Goal: Task Accomplishment & Management: Manage account settings

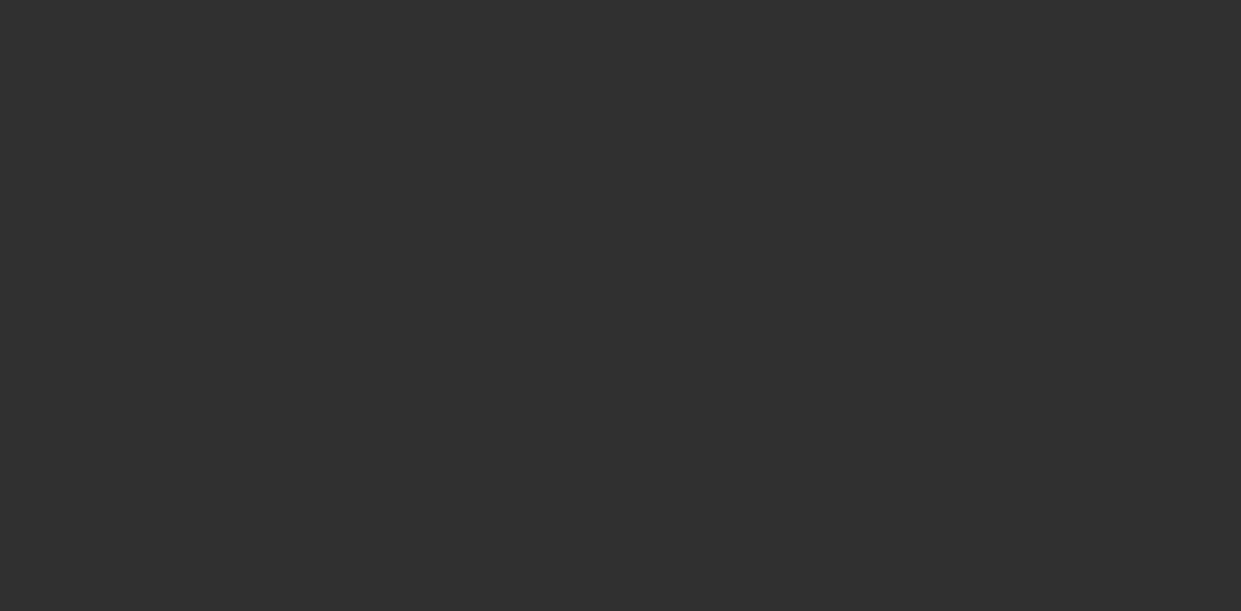
select select "10"
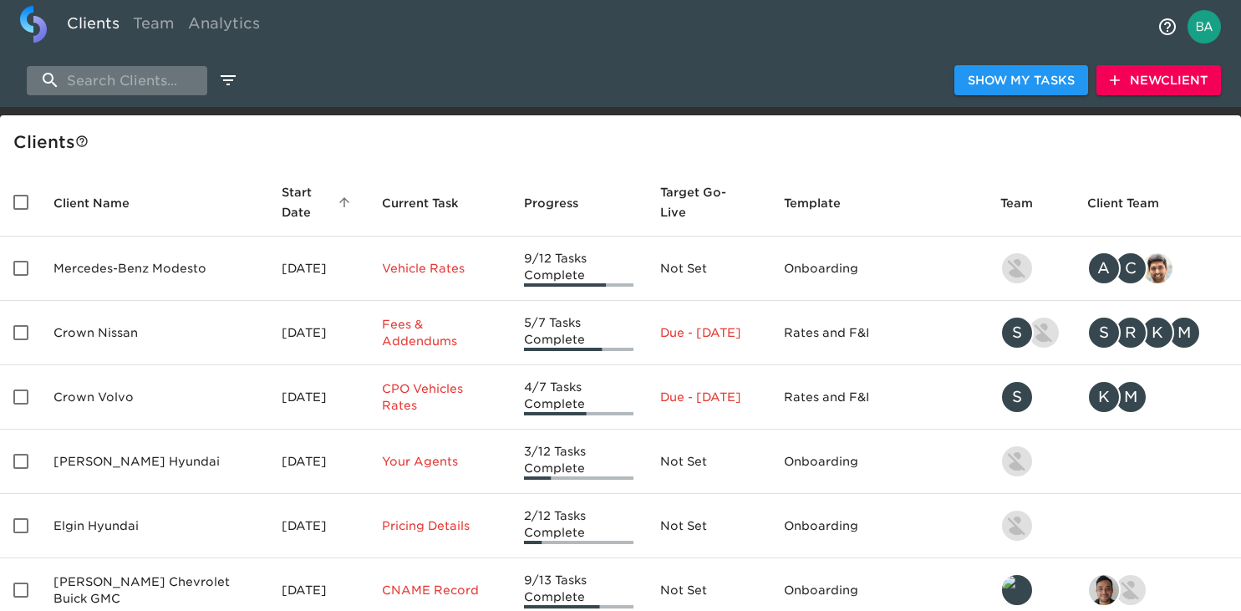
click at [104, 82] on input "search" at bounding box center [117, 80] width 180 height 29
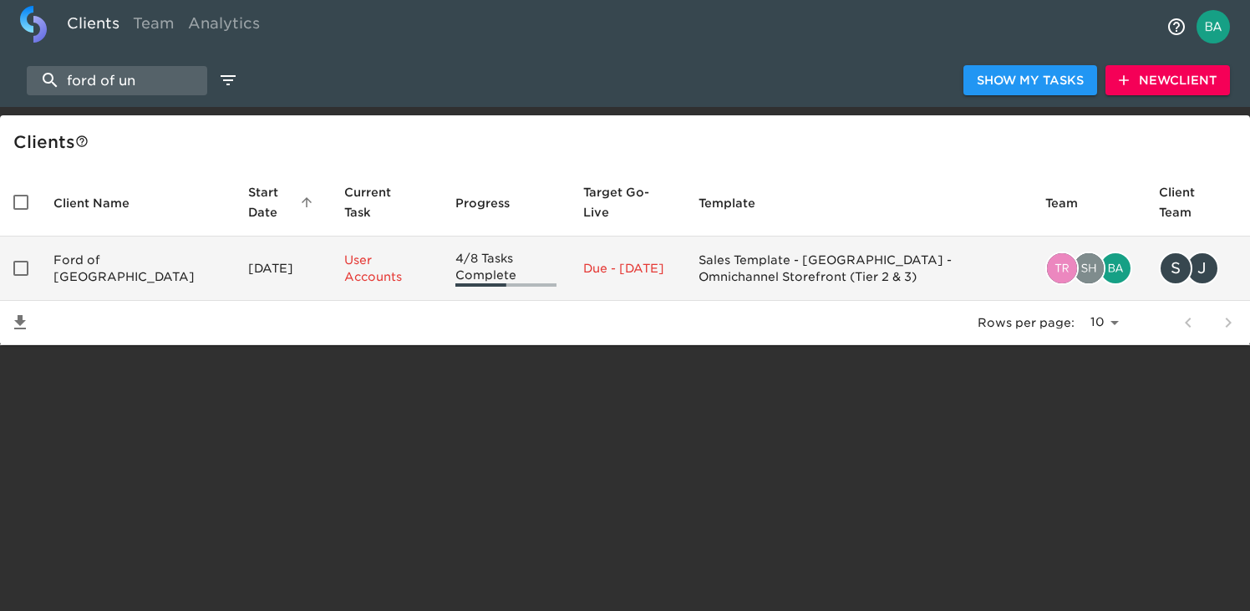
type input "ford of un"
click at [102, 288] on td "Ford of [GEOGRAPHIC_DATA]" at bounding box center [137, 268] width 195 height 64
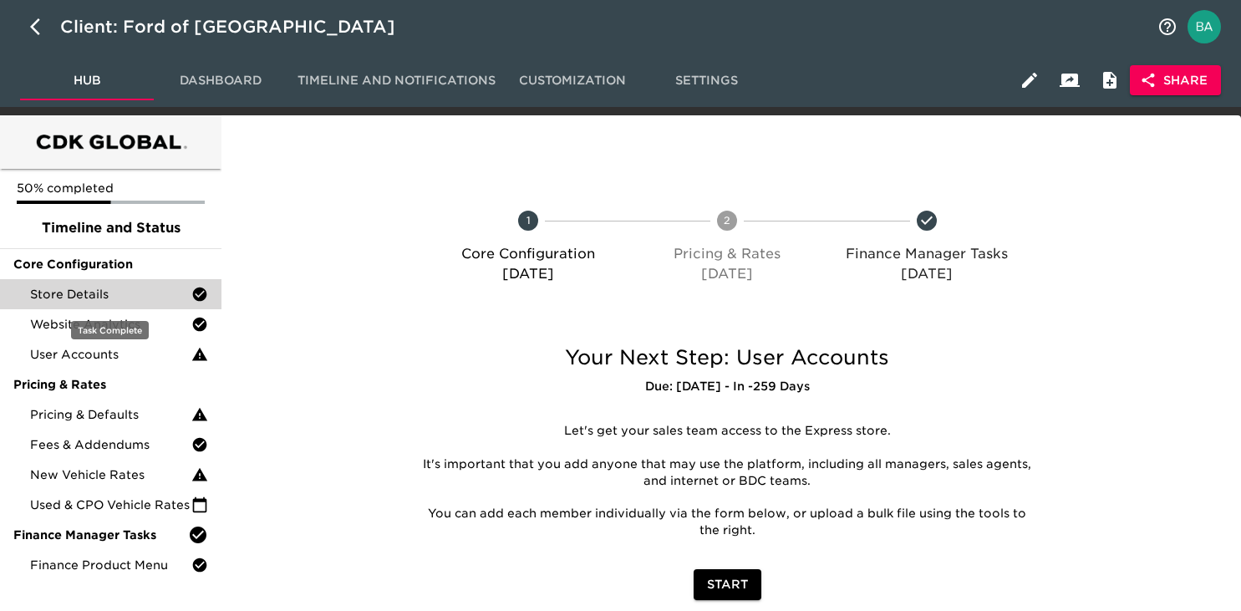
click at [128, 297] on span "Store Details" at bounding box center [110, 294] width 161 height 17
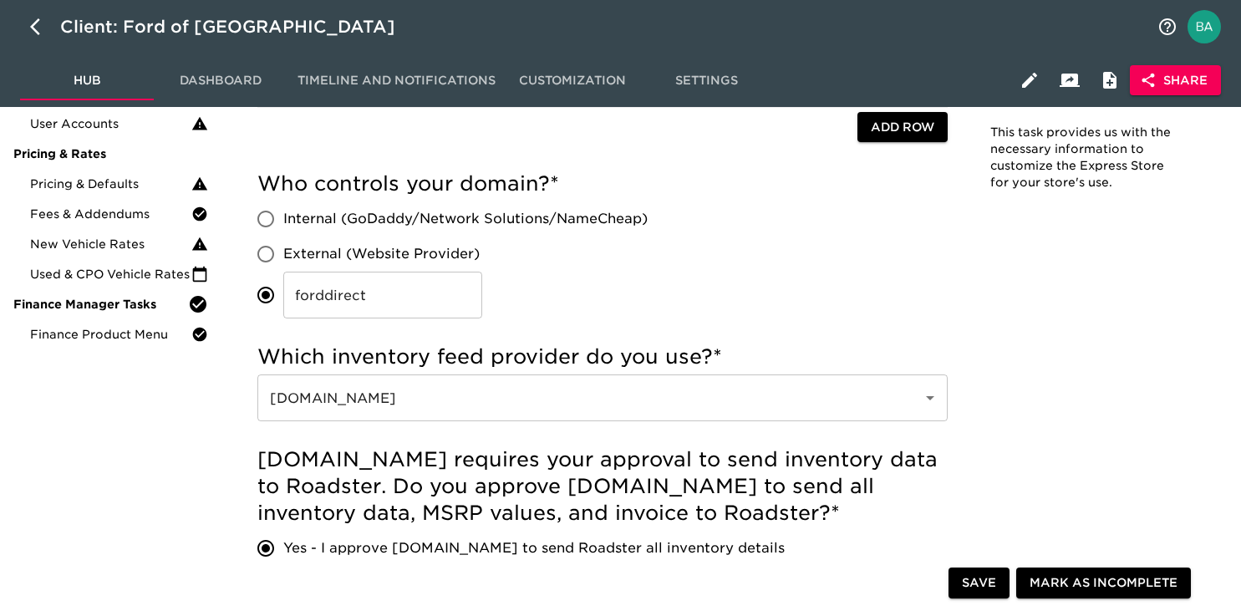
scroll to position [242, 0]
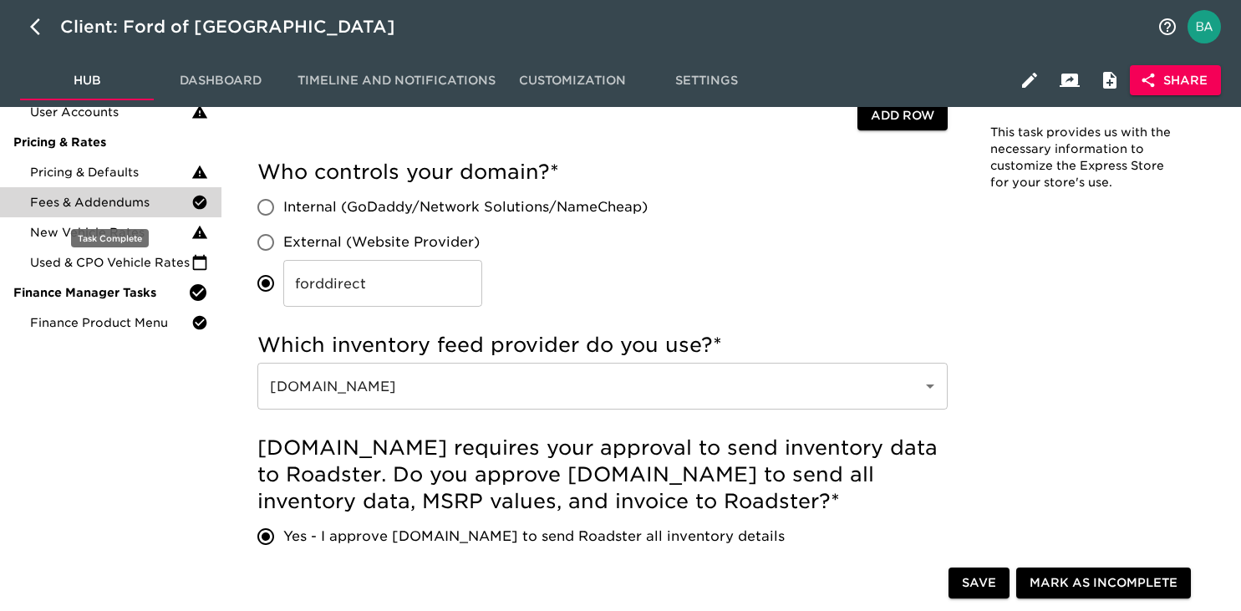
click at [106, 187] on div "Fees & Addendums" at bounding box center [110, 202] width 221 height 30
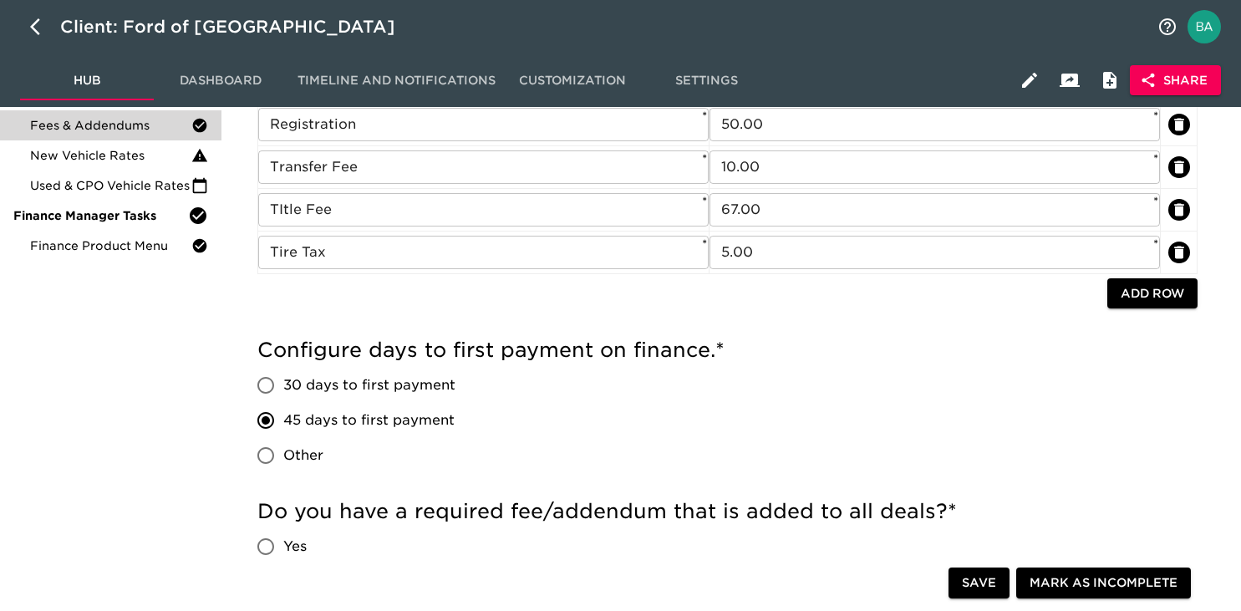
scroll to position [285, 0]
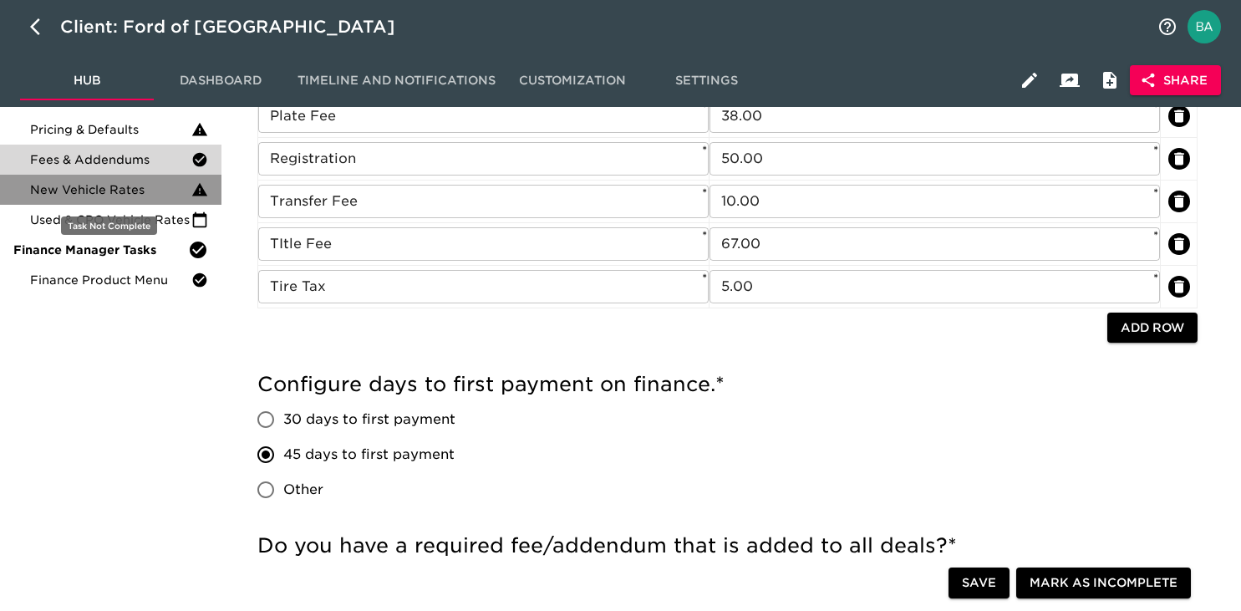
click at [95, 190] on span "New Vehicle Rates" at bounding box center [110, 189] width 161 height 17
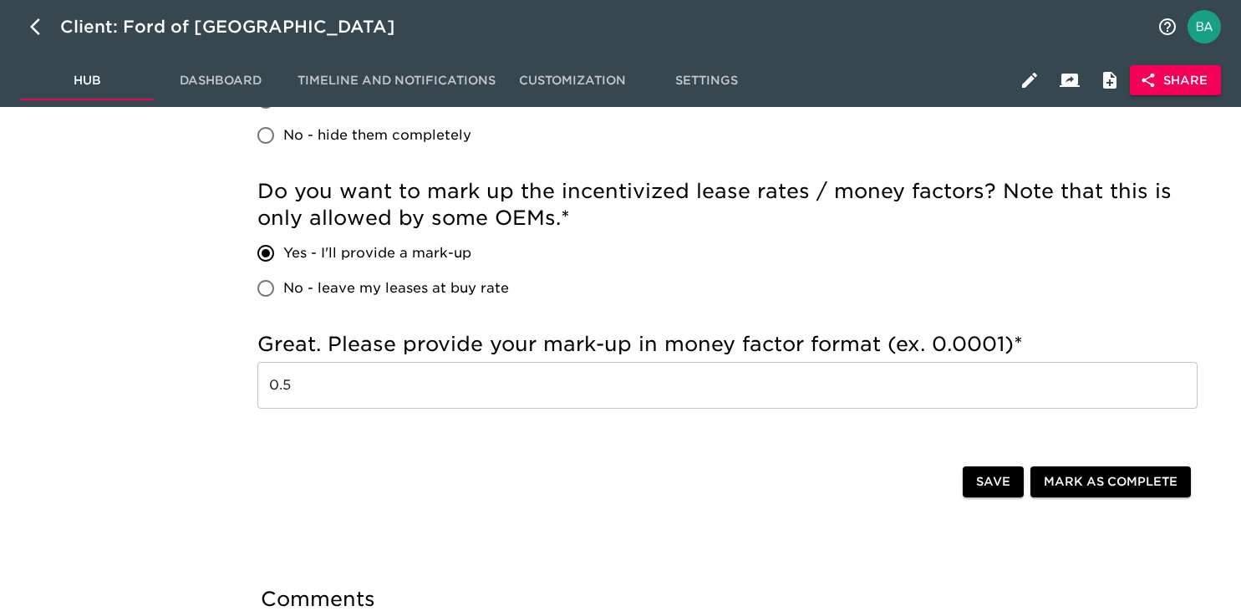
scroll to position [495, 0]
click at [285, 384] on input "0.5" at bounding box center [727, 384] width 940 height 47
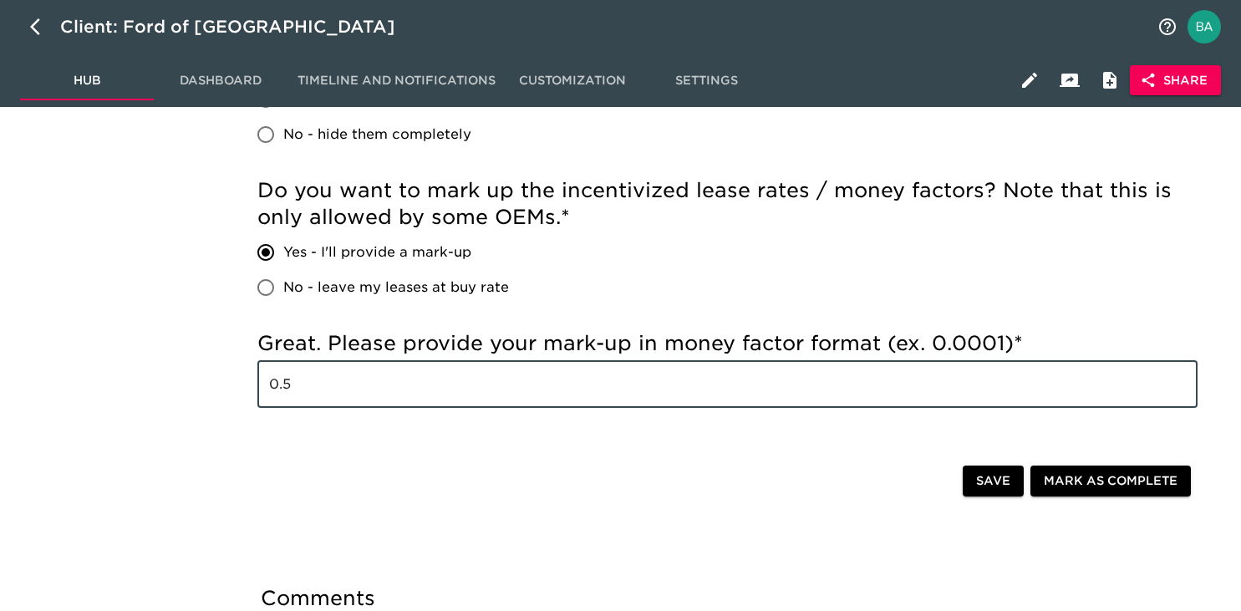
click at [285, 384] on input "0.5" at bounding box center [727, 384] width 940 height 47
click at [336, 378] on input "0.5" at bounding box center [727, 384] width 940 height 47
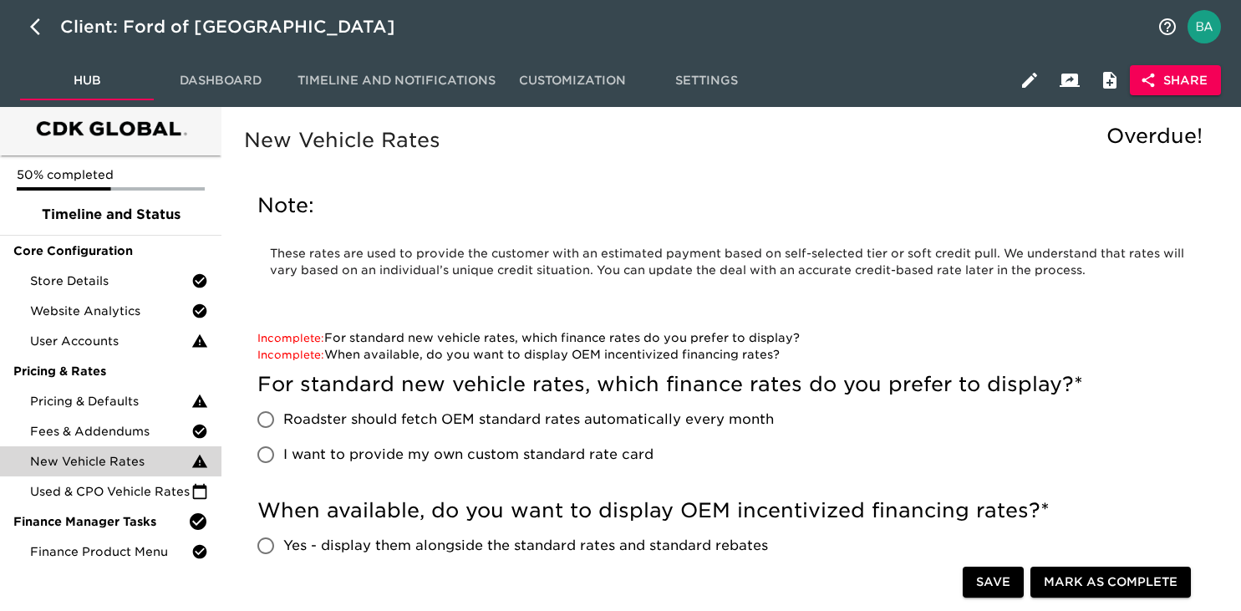
scroll to position [0, 0]
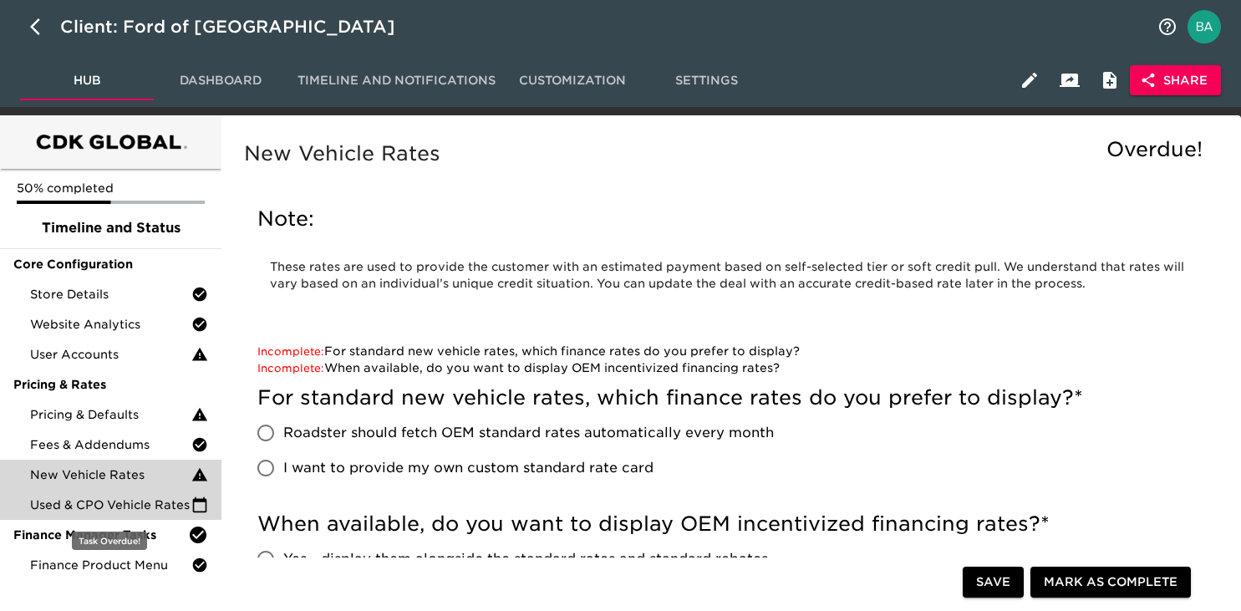
click at [105, 508] on span "Used & CPO Vehicle Rates" at bounding box center [110, 504] width 161 height 17
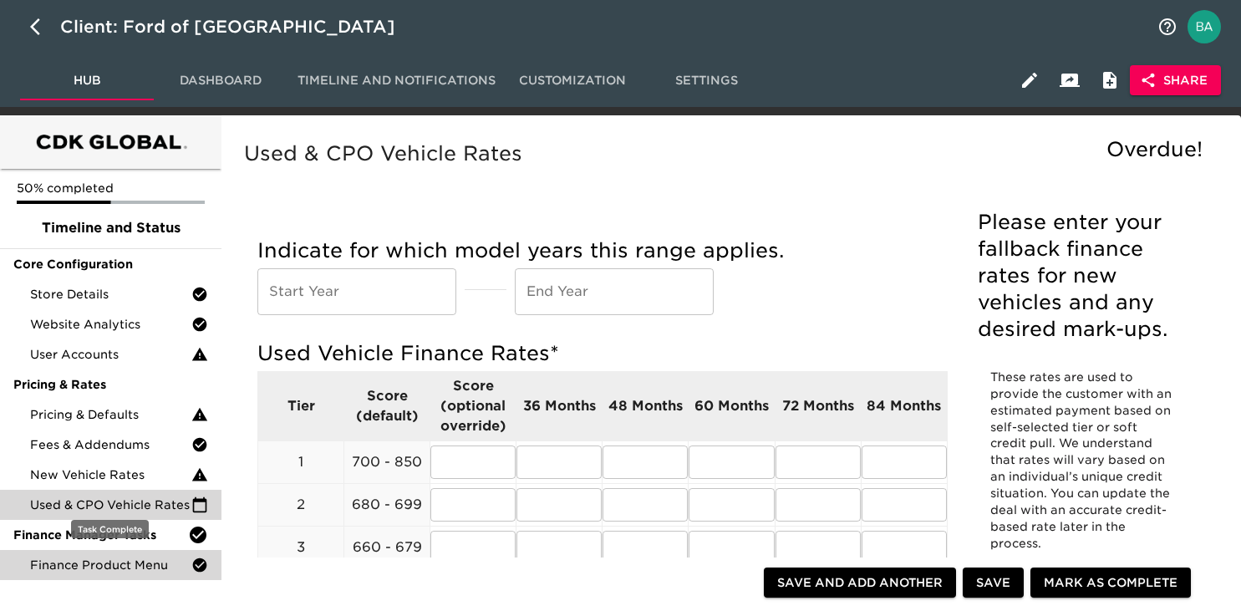
click at [96, 562] on span "Finance Product Menu" at bounding box center [110, 564] width 161 height 17
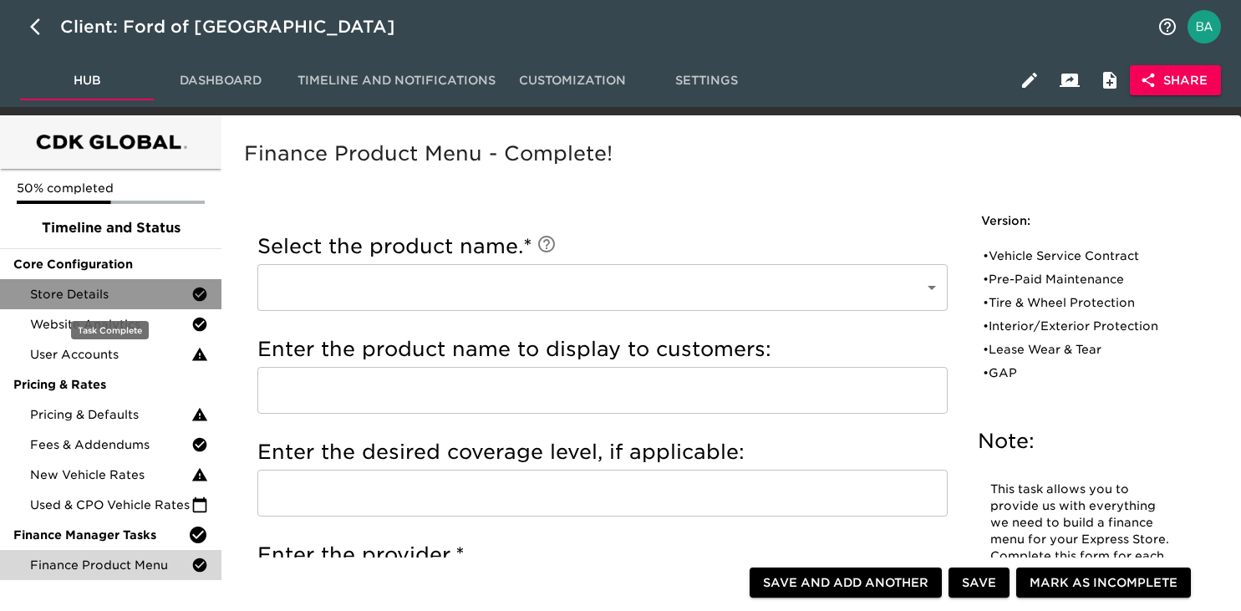
click at [122, 291] on span "Store Details" at bounding box center [110, 294] width 161 height 17
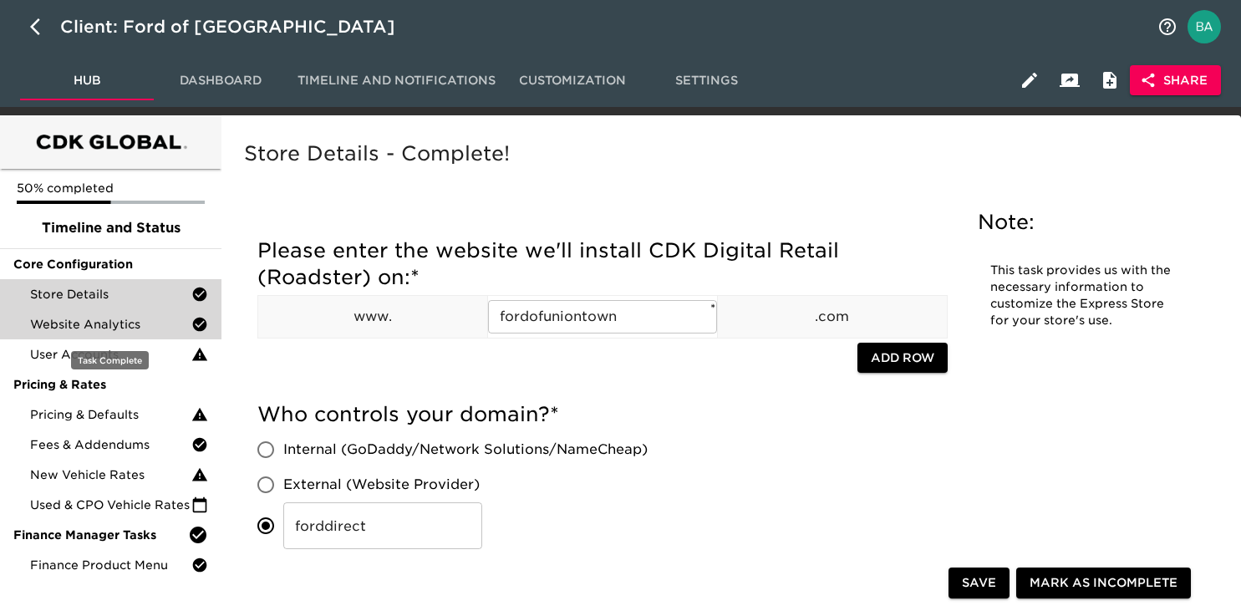
click at [107, 326] on span "Website Analytics" at bounding box center [110, 324] width 161 height 17
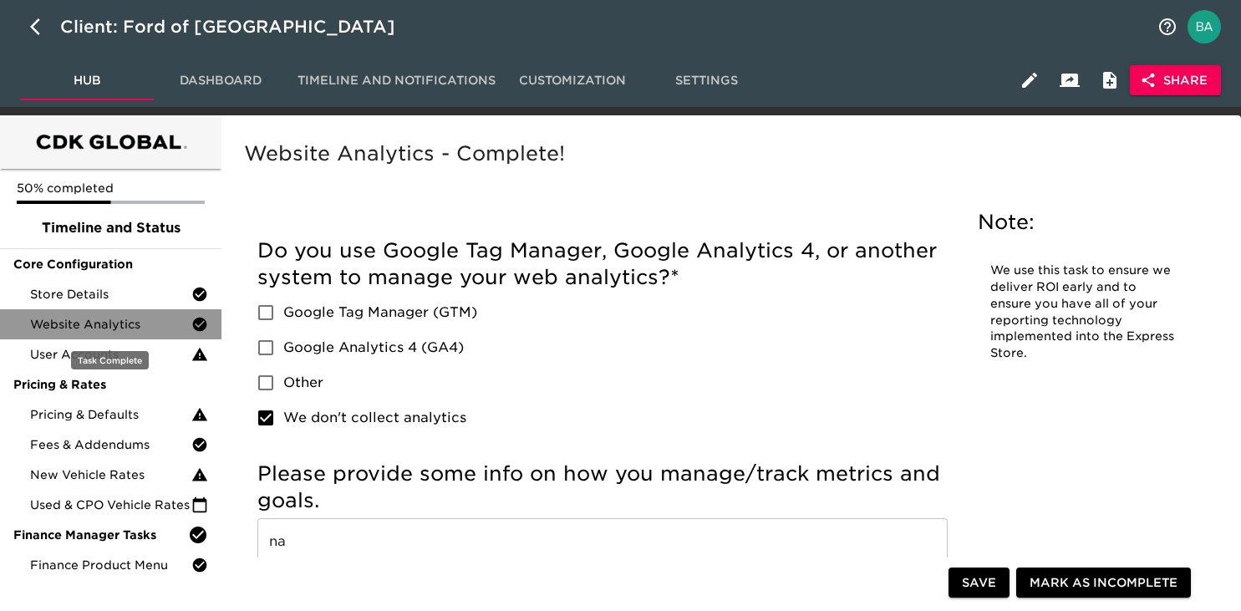
click at [107, 326] on span "Website Analytics" at bounding box center [110, 324] width 161 height 17
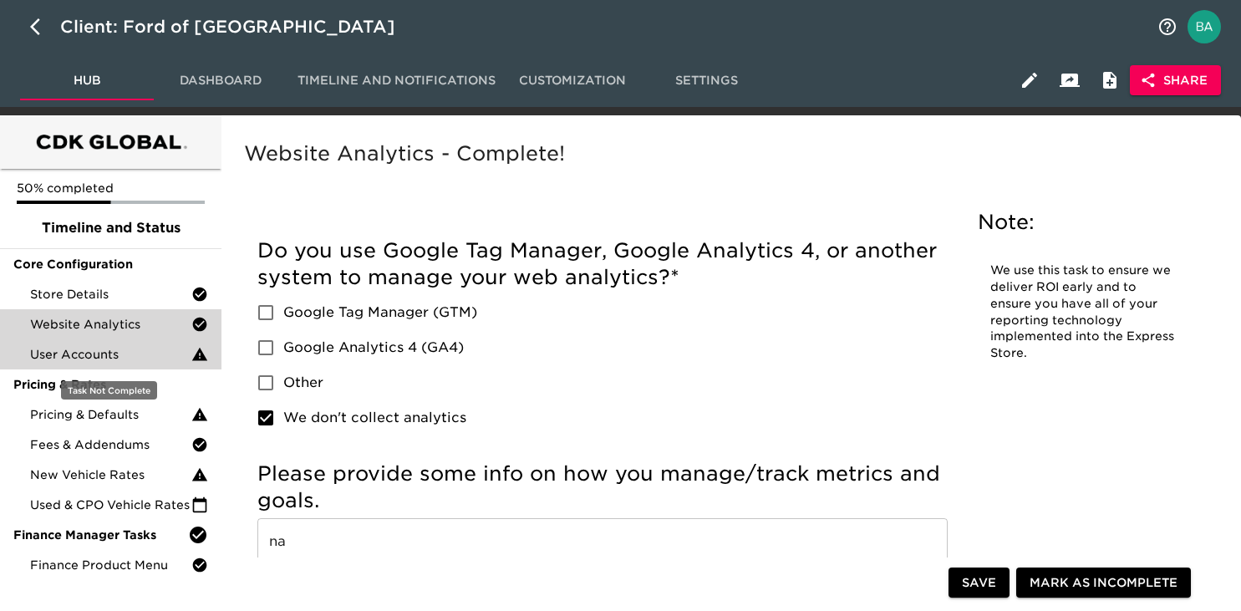
click at [124, 365] on div "User Accounts" at bounding box center [110, 354] width 221 height 30
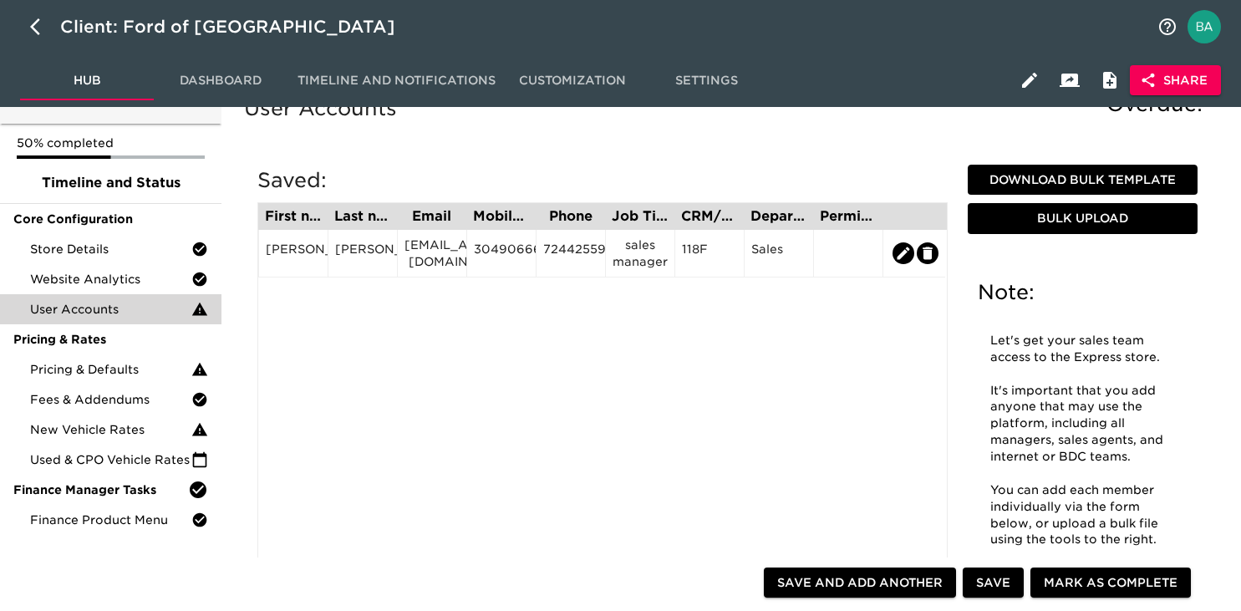
scroll to position [47, 0]
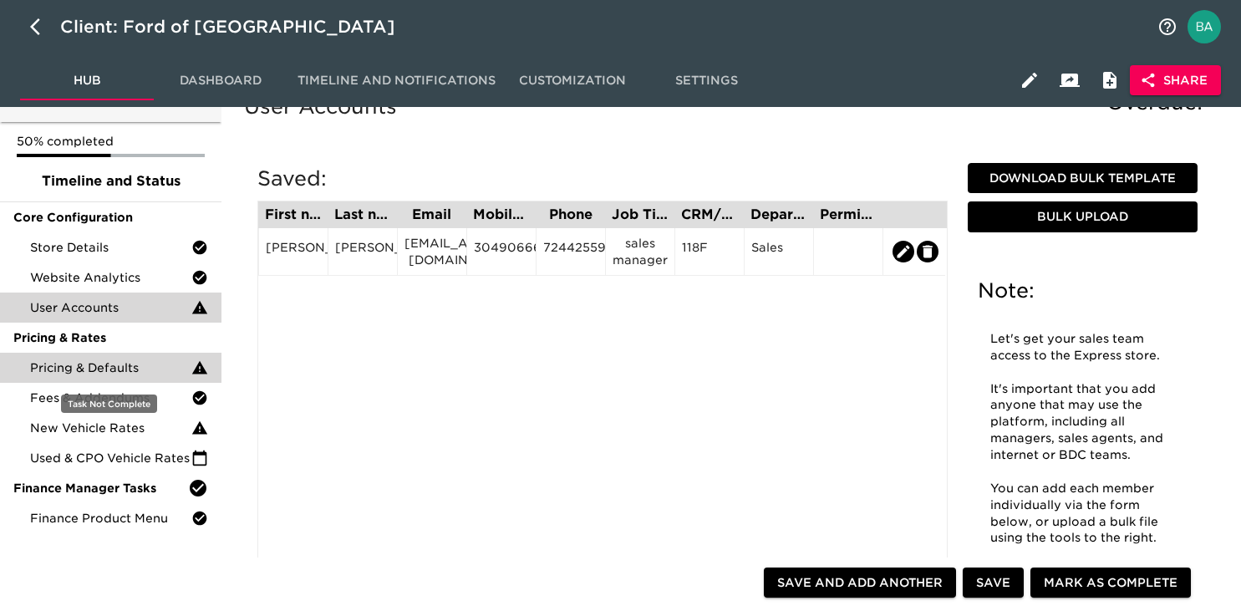
click at [92, 363] on span "Pricing & Defaults" at bounding box center [110, 367] width 161 height 17
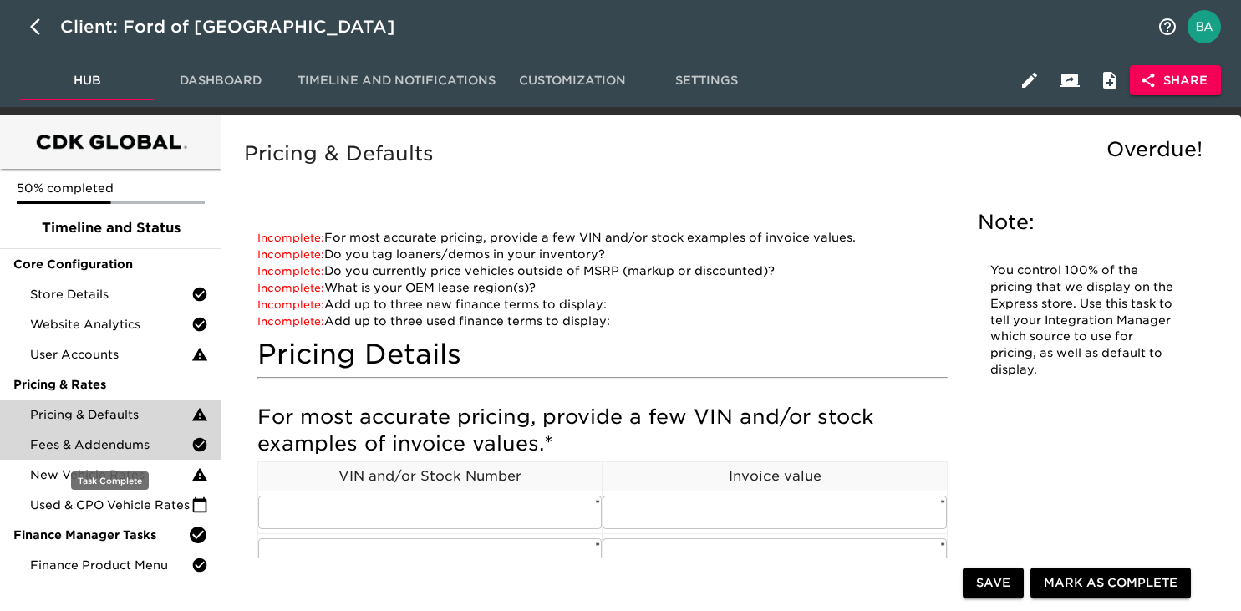
click at [88, 449] on span "Fees & Addendums" at bounding box center [110, 444] width 161 height 17
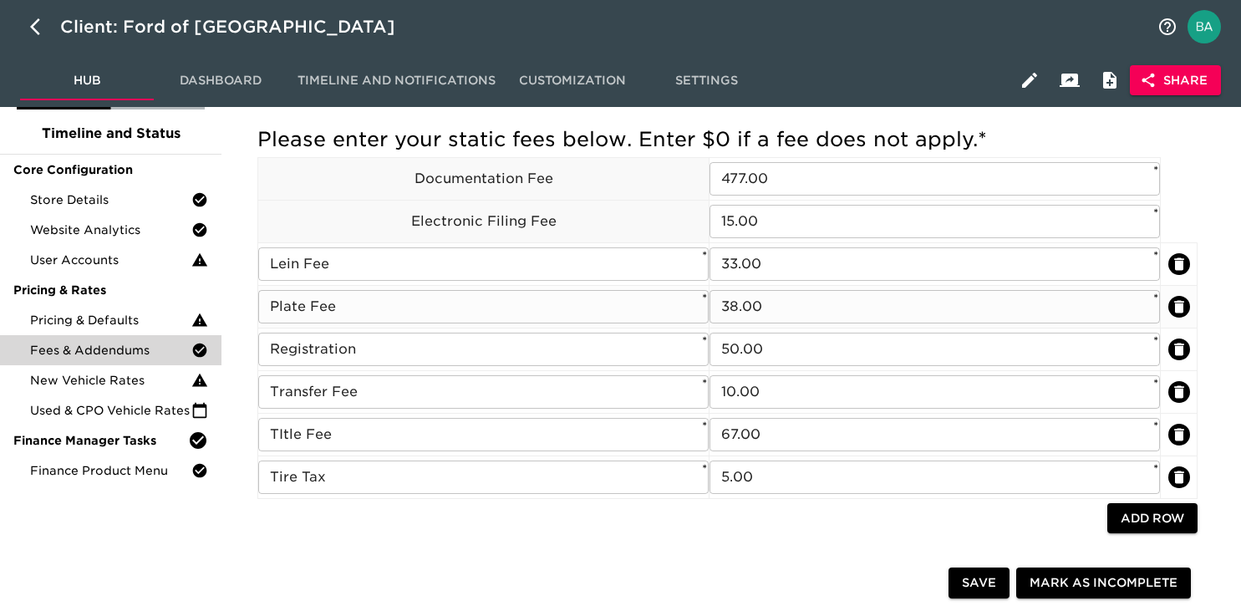
scroll to position [109, 0]
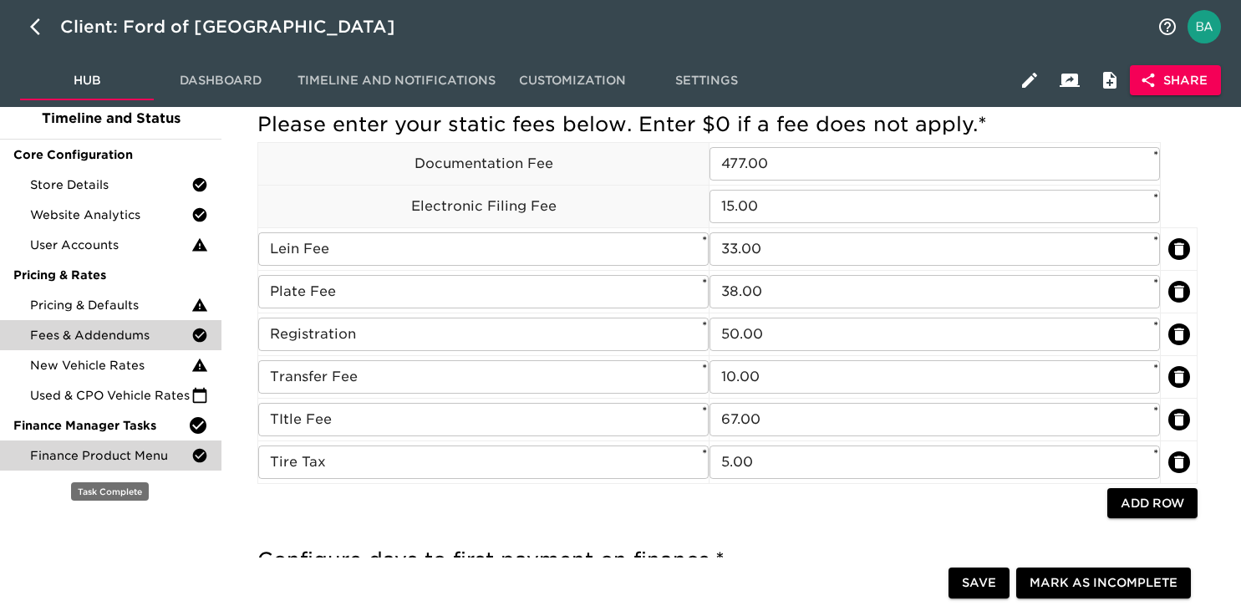
click at [78, 463] on span "Finance Product Menu" at bounding box center [110, 455] width 161 height 17
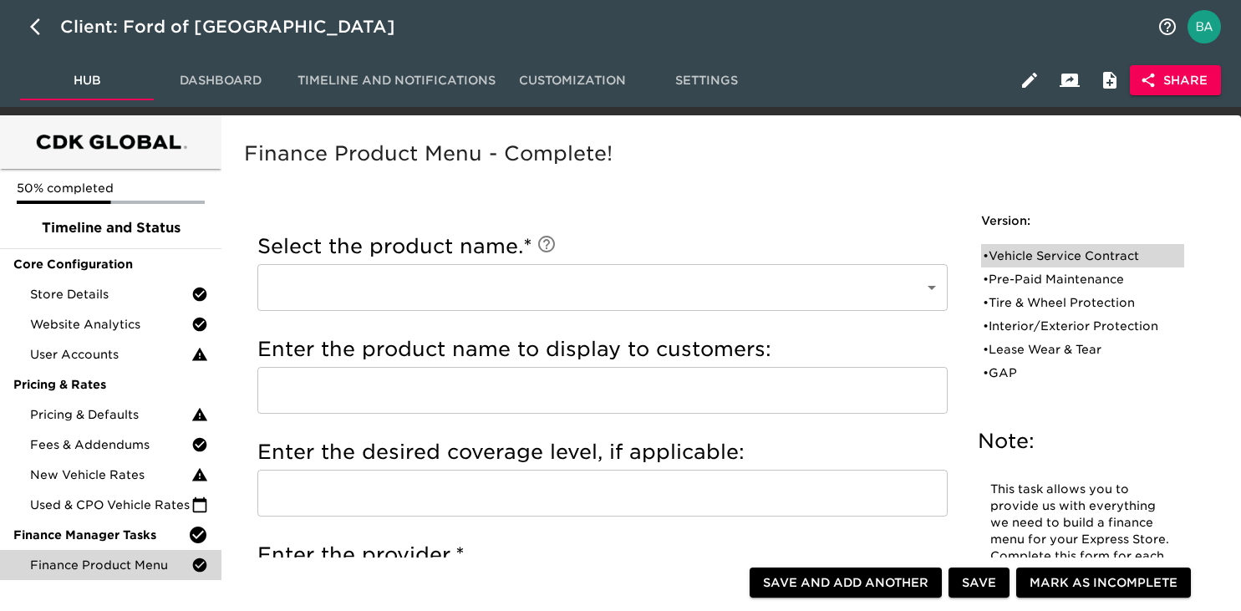
click at [1017, 257] on div "• Vehicle Service Contract" at bounding box center [1070, 255] width 176 height 17
type input "Vehicle Service Contract"
type input "Premium Care"
type input "Ford Protect"
checkbox input "true"
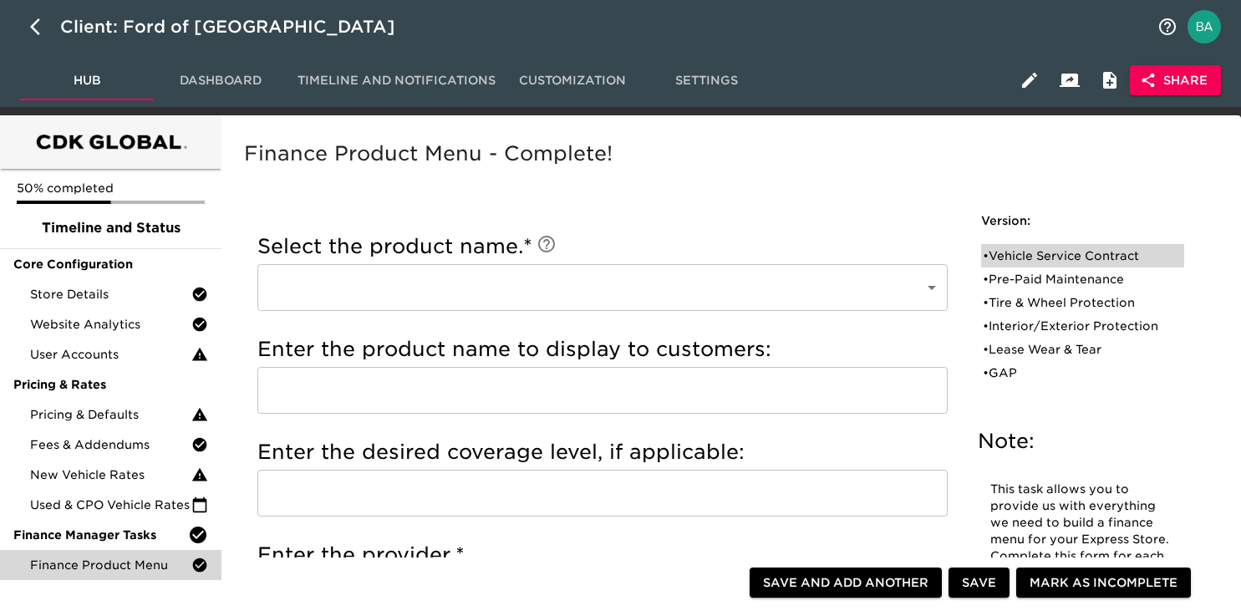
radio input "true"
checkbox input "true"
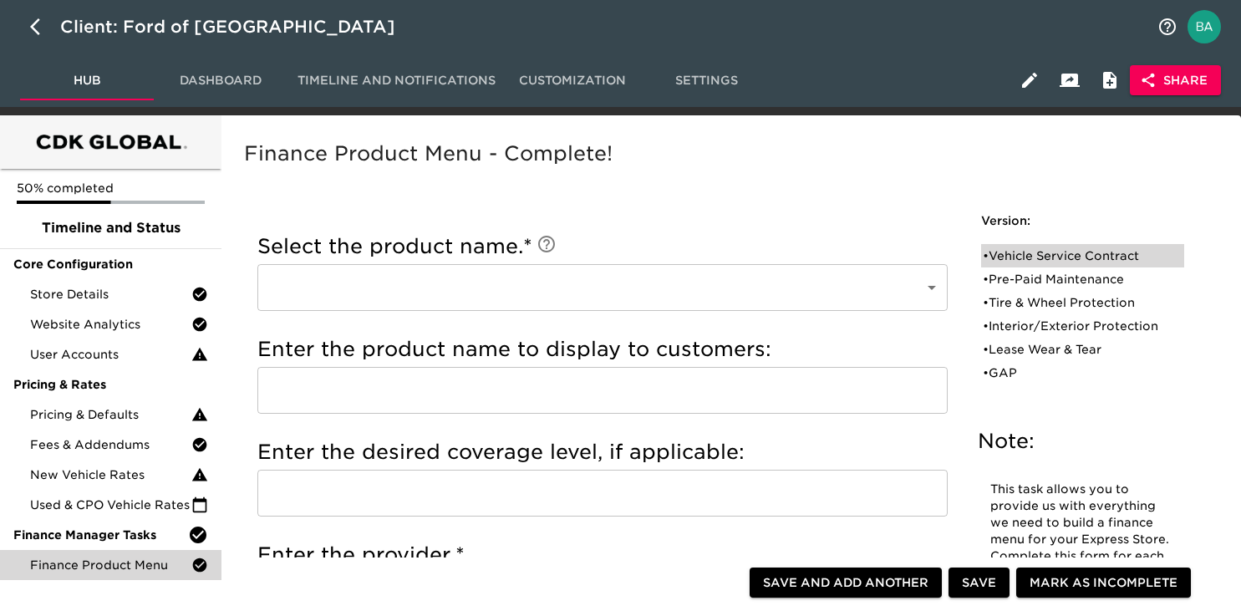
checkbox input "true"
radio input "true"
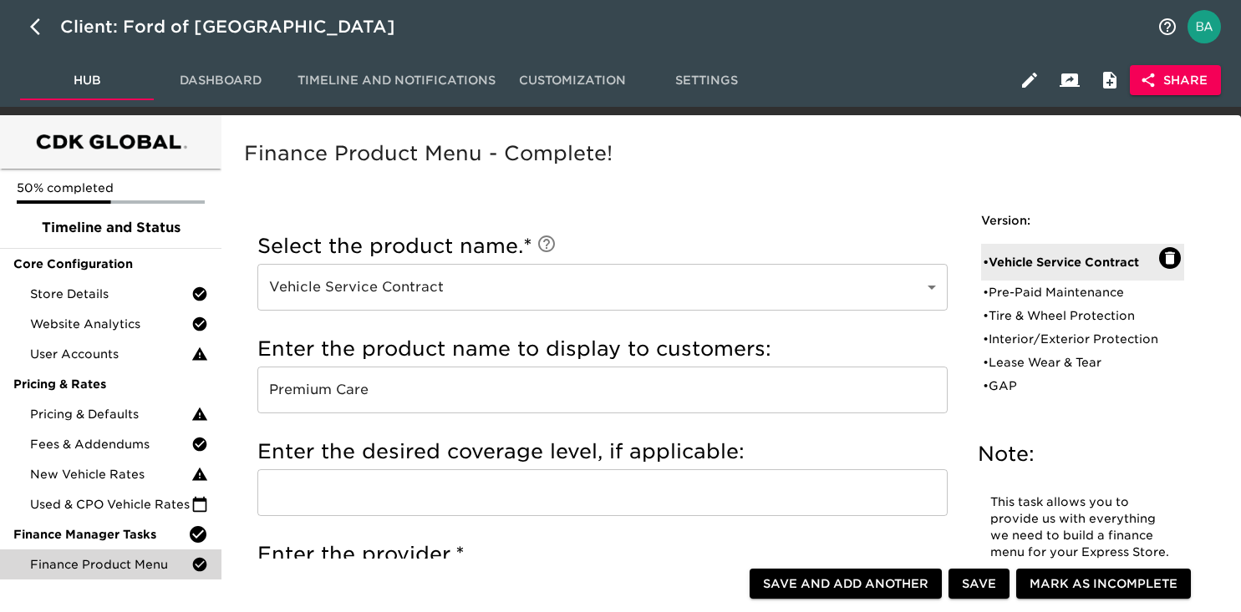
click at [318, 393] on input "Premium Care" at bounding box center [602, 390] width 690 height 47
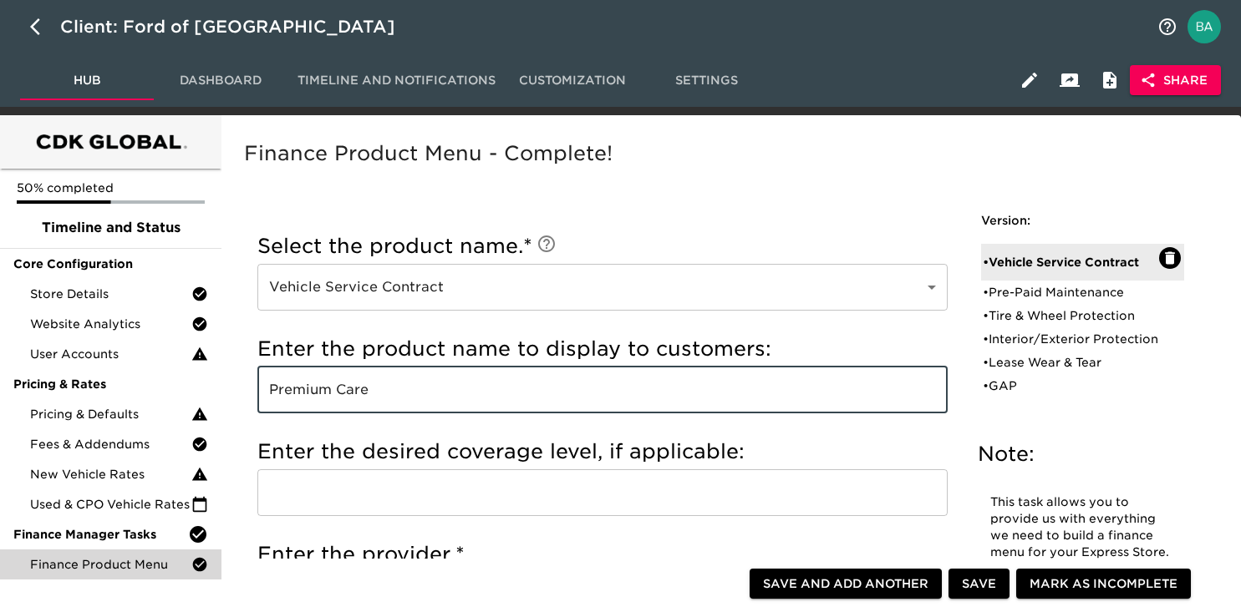
click at [318, 393] on input "Premium Care" at bounding box center [602, 390] width 690 height 47
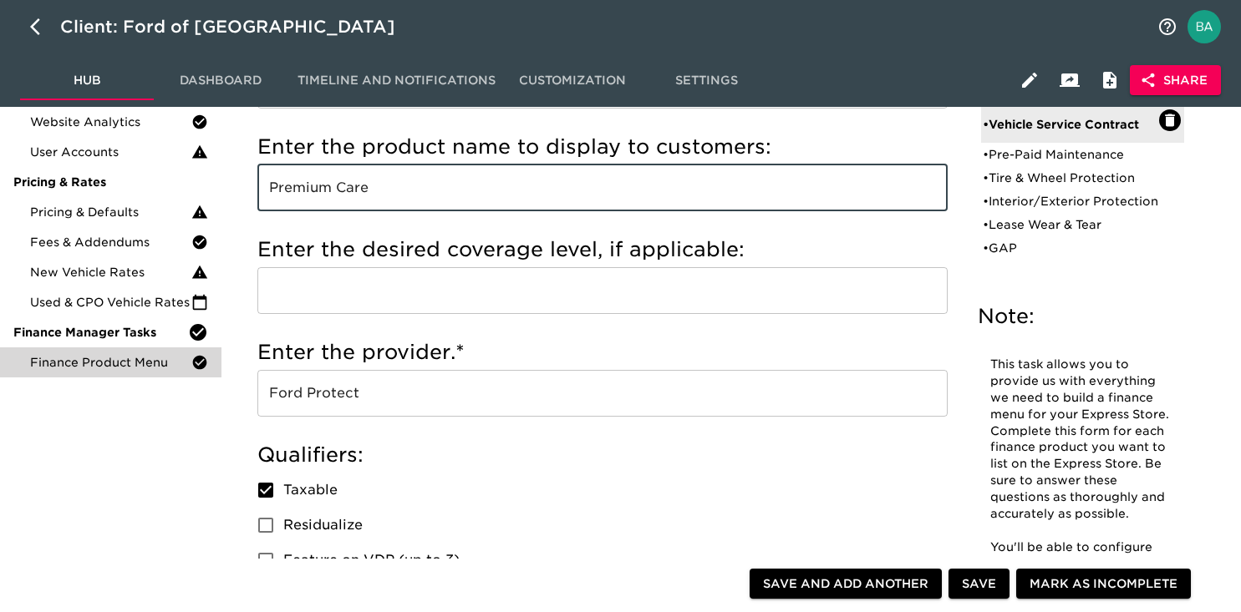
scroll to position [212, 0]
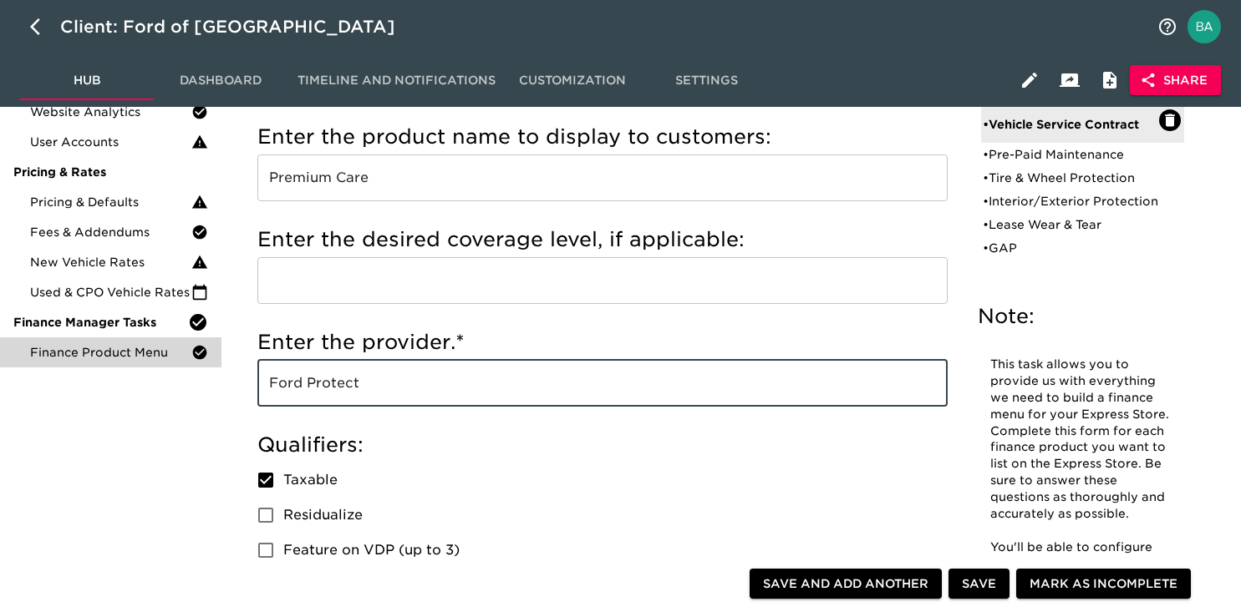
click at [340, 386] on input "Ford Protect" at bounding box center [602, 383] width 690 height 47
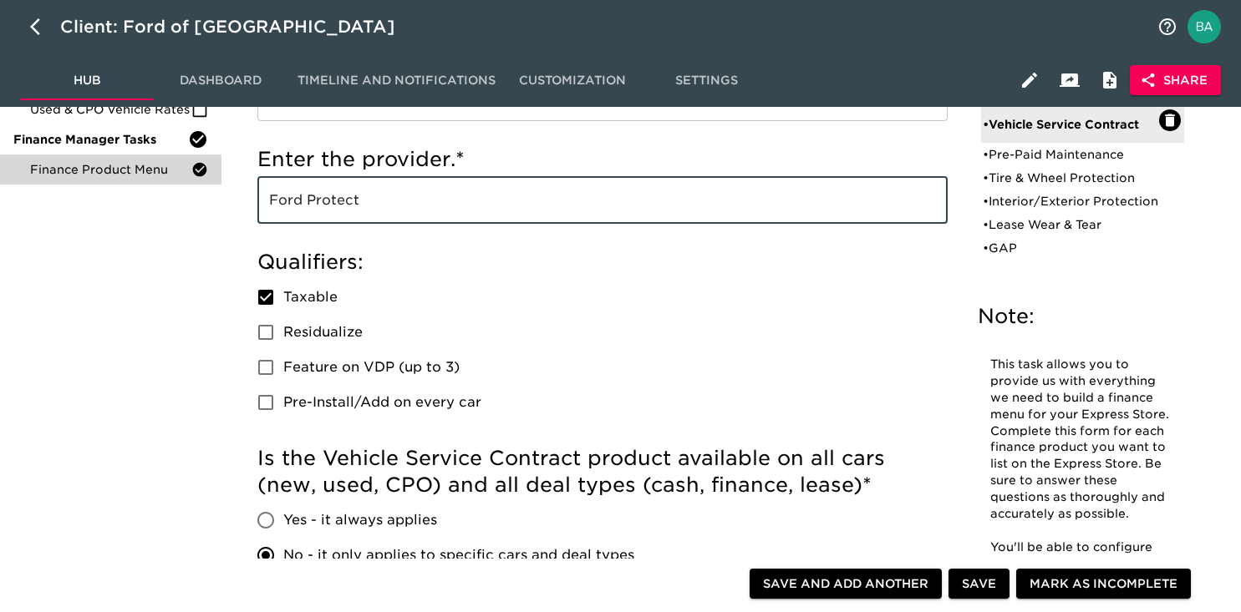
scroll to position [0, 0]
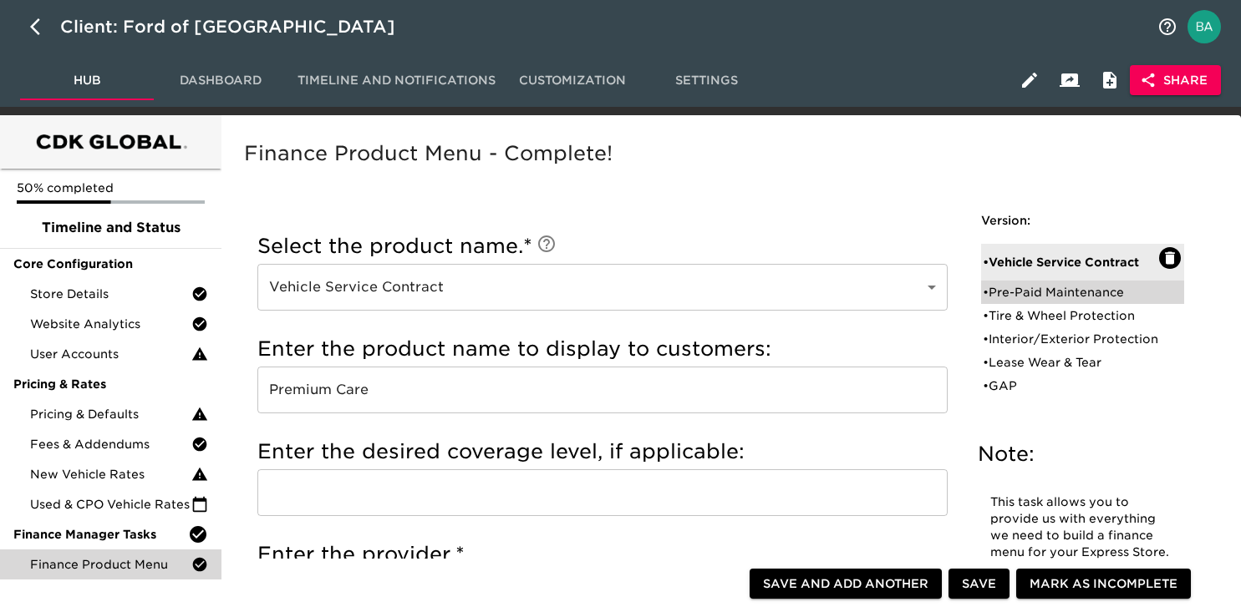
click at [1080, 284] on div "• Pre-Paid Maintenance" at bounding box center [1070, 292] width 176 height 17
type input "Pre-Paid Maintenance"
type input "Premium Maintenance"
checkbox input "true"
radio input "true"
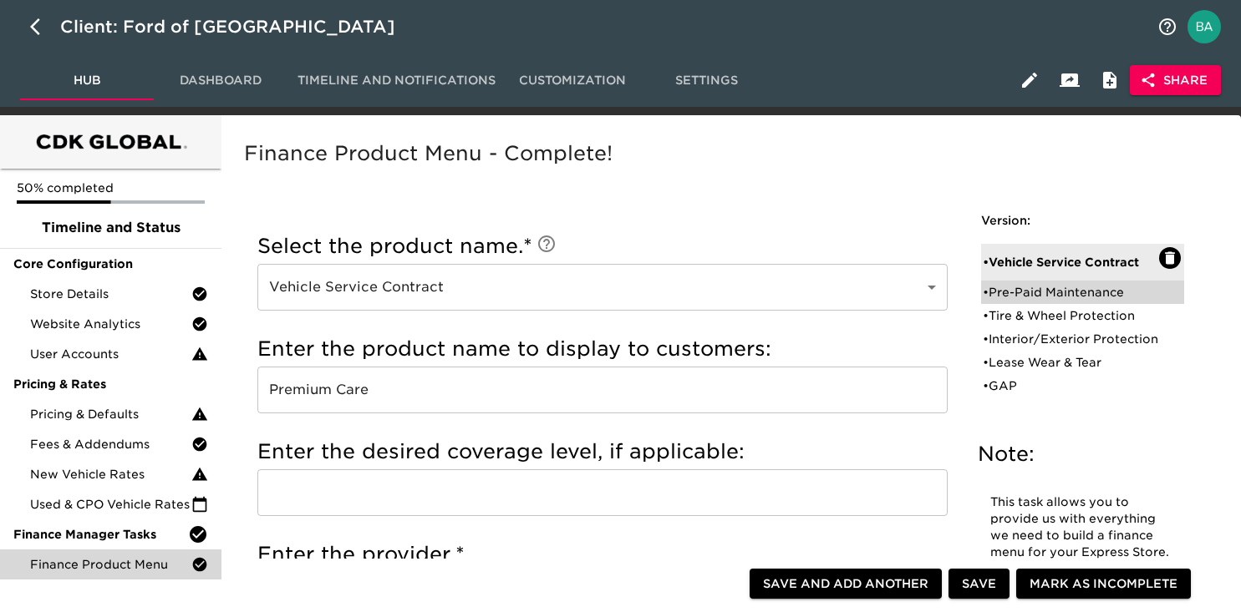
checkbox input "true"
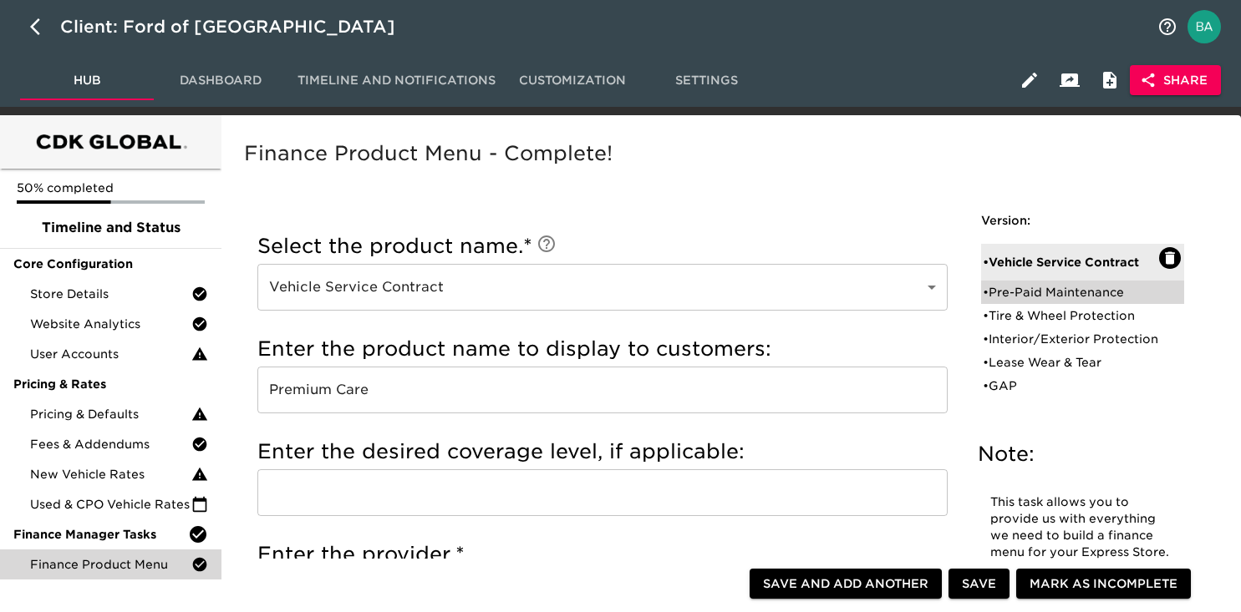
radio input "true"
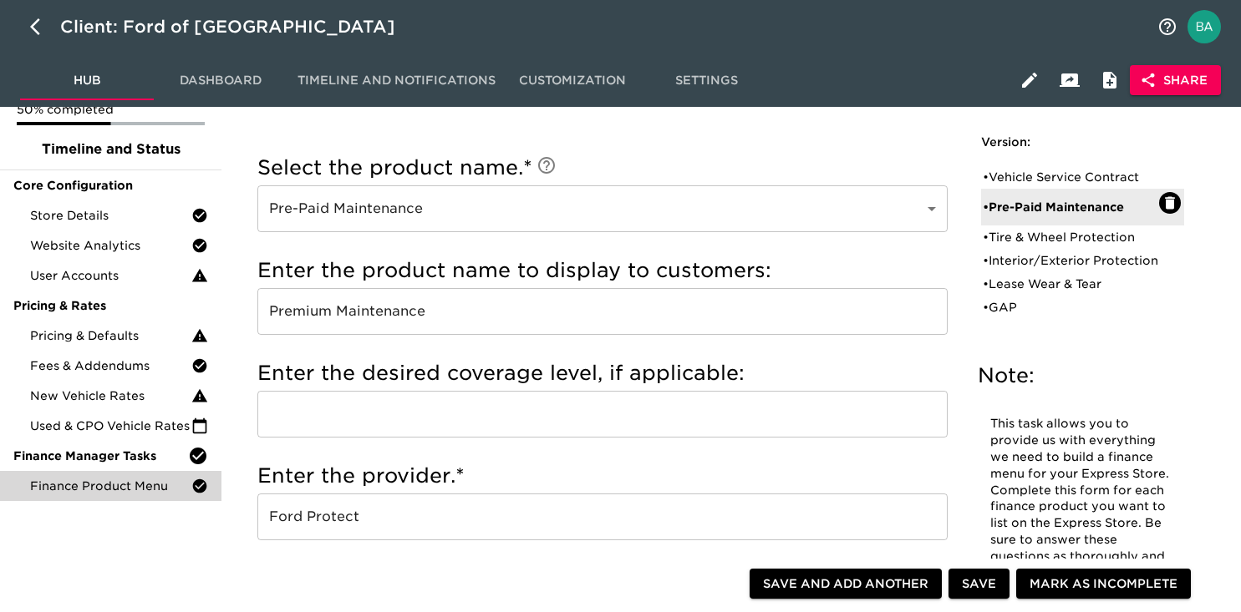
scroll to position [67, 0]
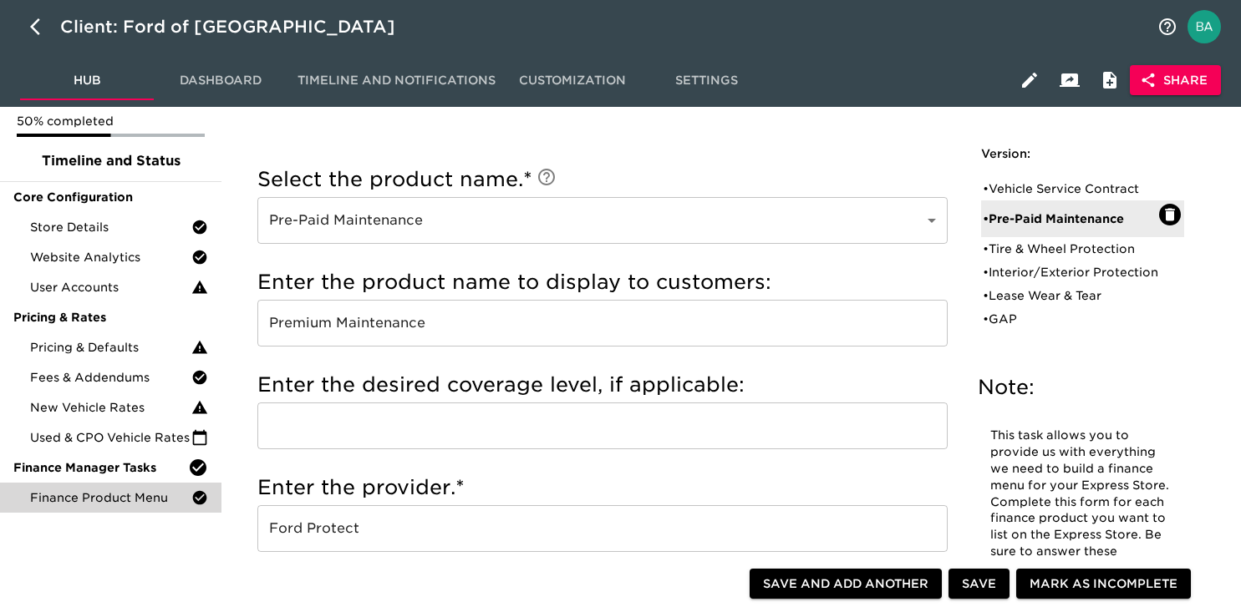
click at [359, 324] on input "Premium Maintenance" at bounding box center [602, 323] width 690 height 47
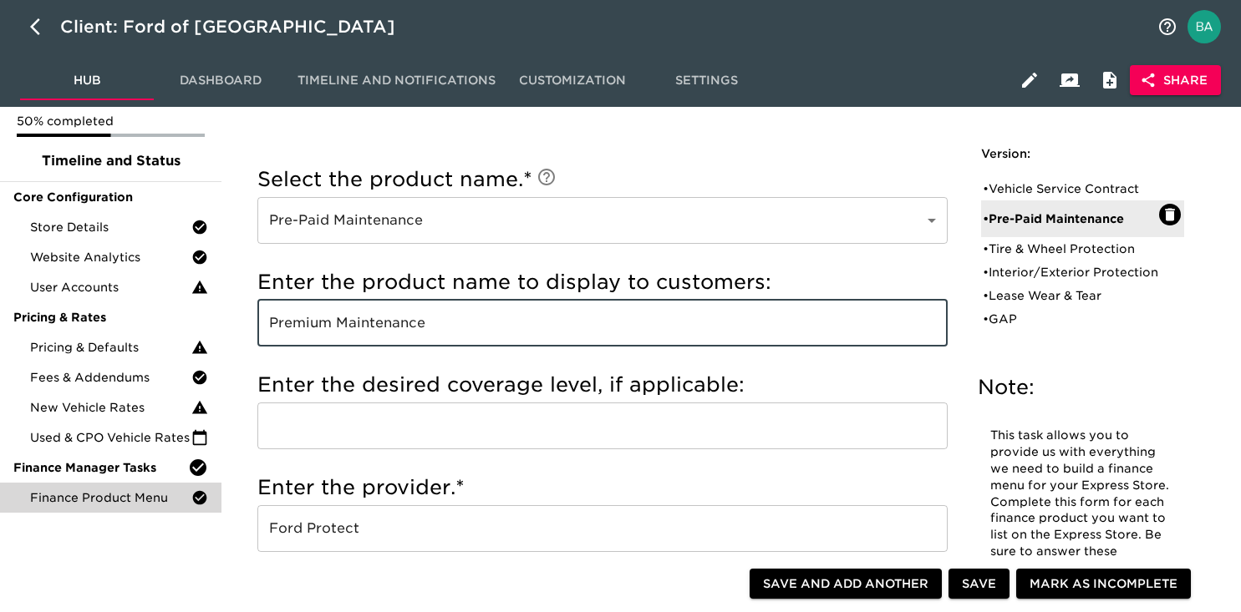
click at [359, 324] on input "Premium Maintenance" at bounding box center [602, 323] width 690 height 47
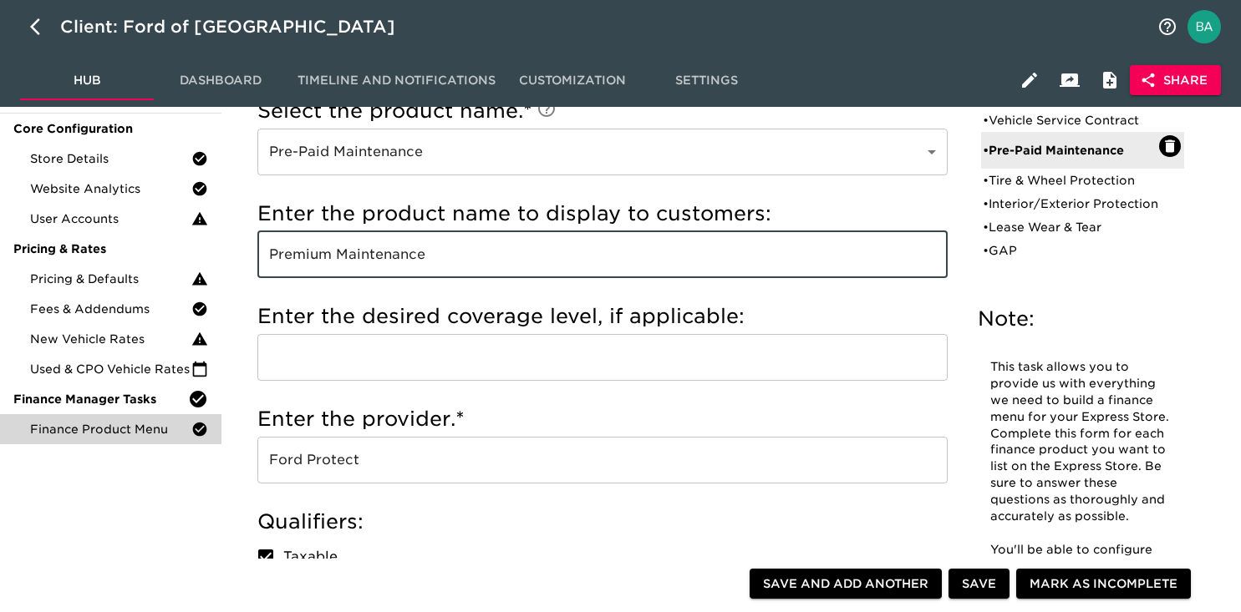
scroll to position [219, 0]
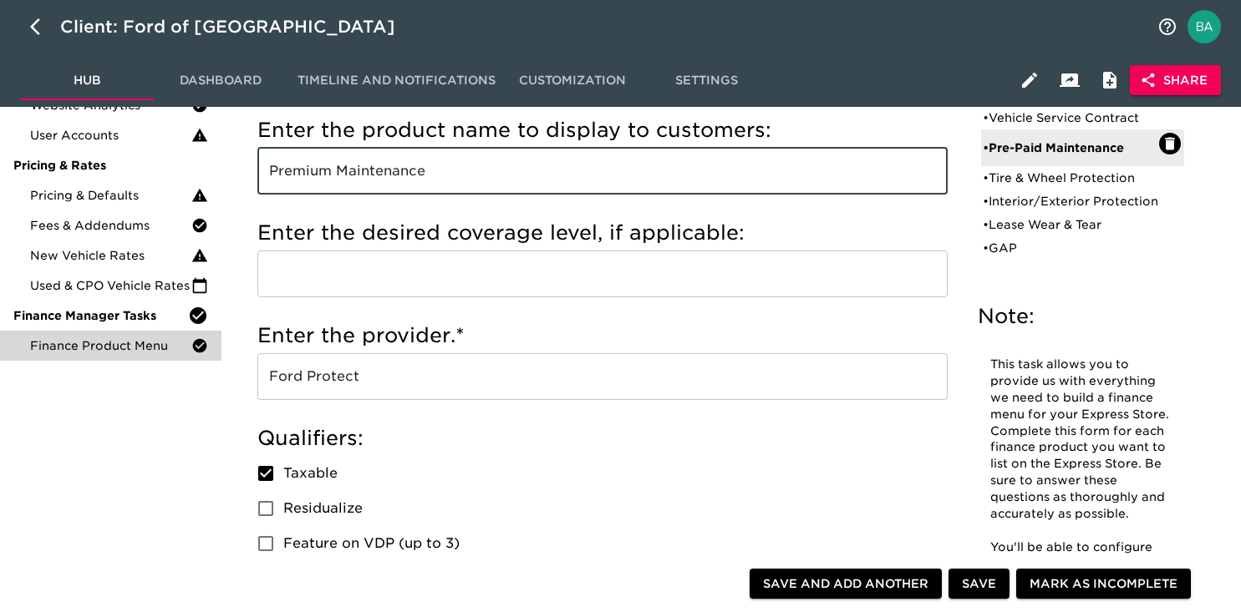
click at [337, 379] on input "Ford Protect" at bounding box center [602, 376] width 690 height 47
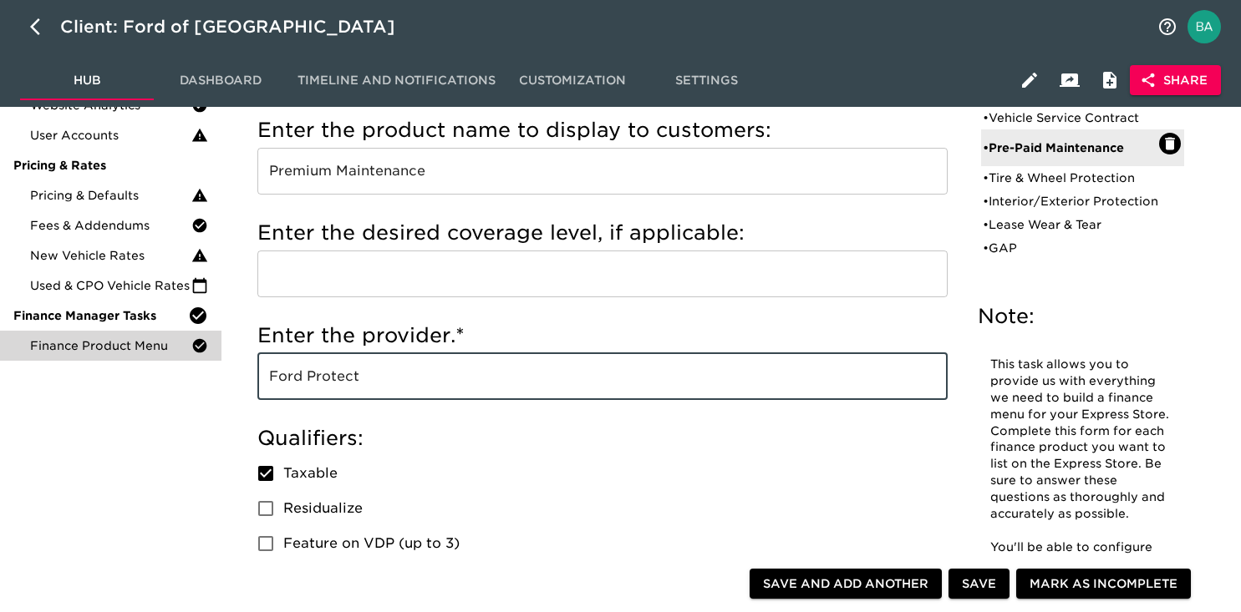
click at [337, 379] on input "Ford Protect" at bounding box center [602, 376] width 690 height 47
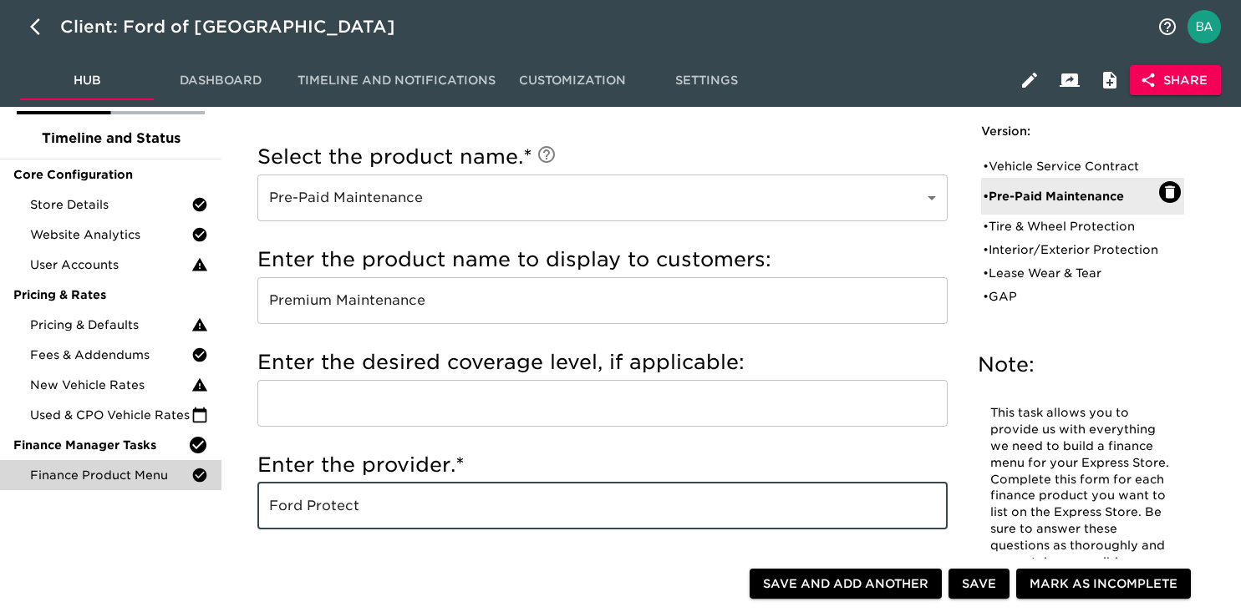
scroll to position [0, 0]
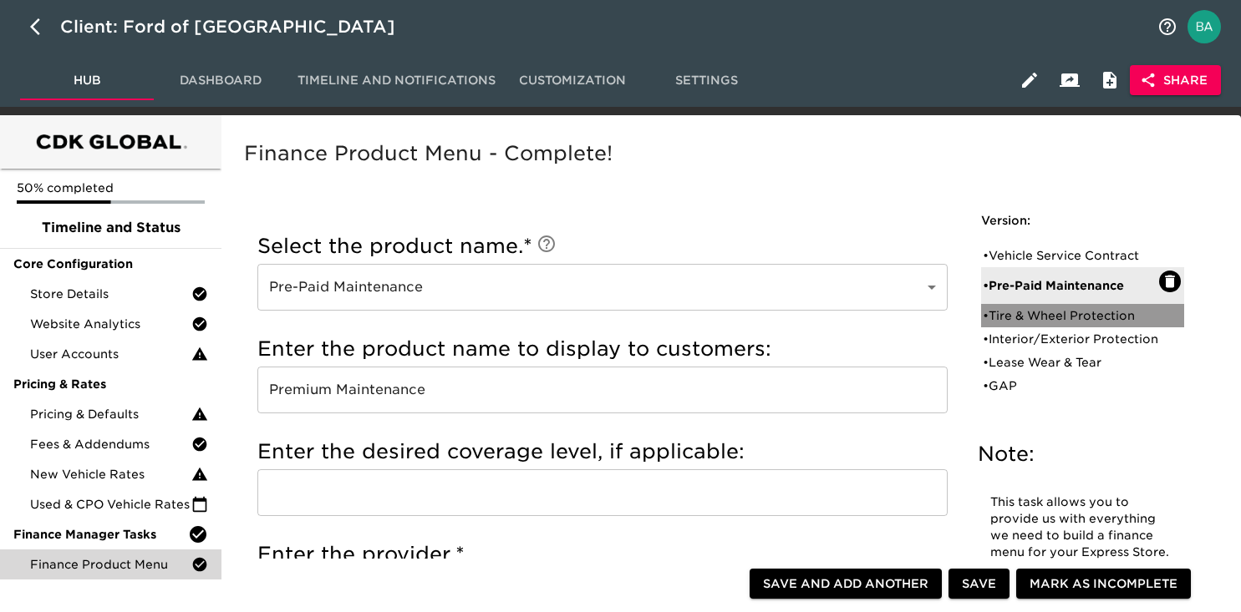
click at [1021, 316] on div "• Tire & Wheel Protection" at bounding box center [1070, 315] width 176 height 17
type input "Tire & Wheel Protection"
type input "Tire Care"
checkbox input "false"
radio input "true"
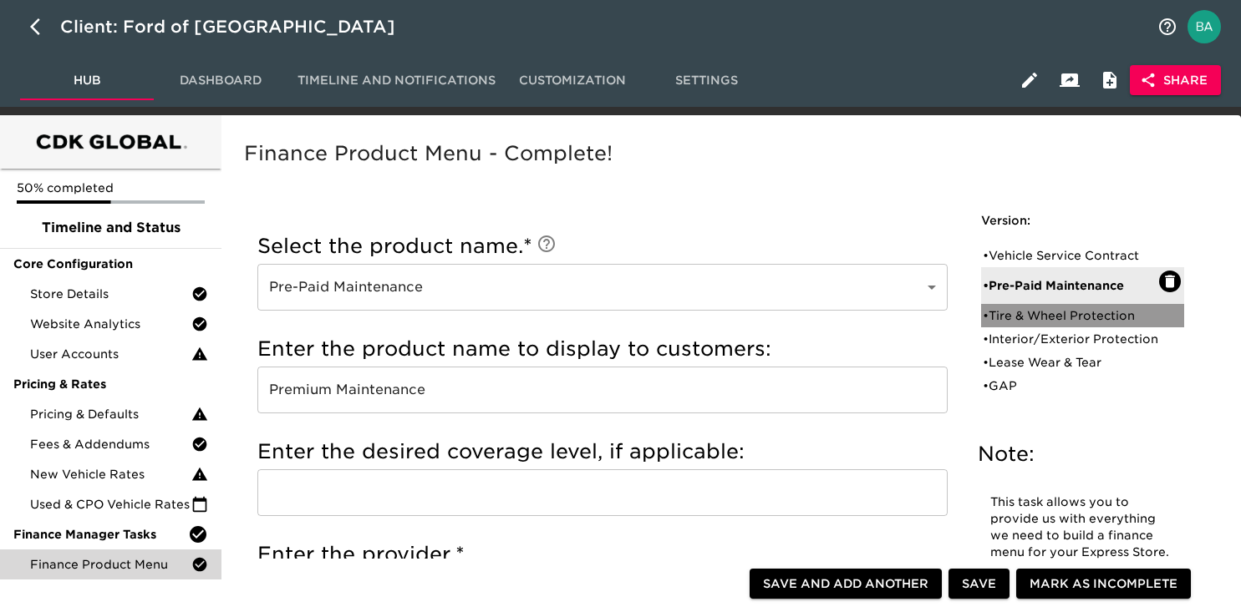
radio input "false"
checkbox input "false"
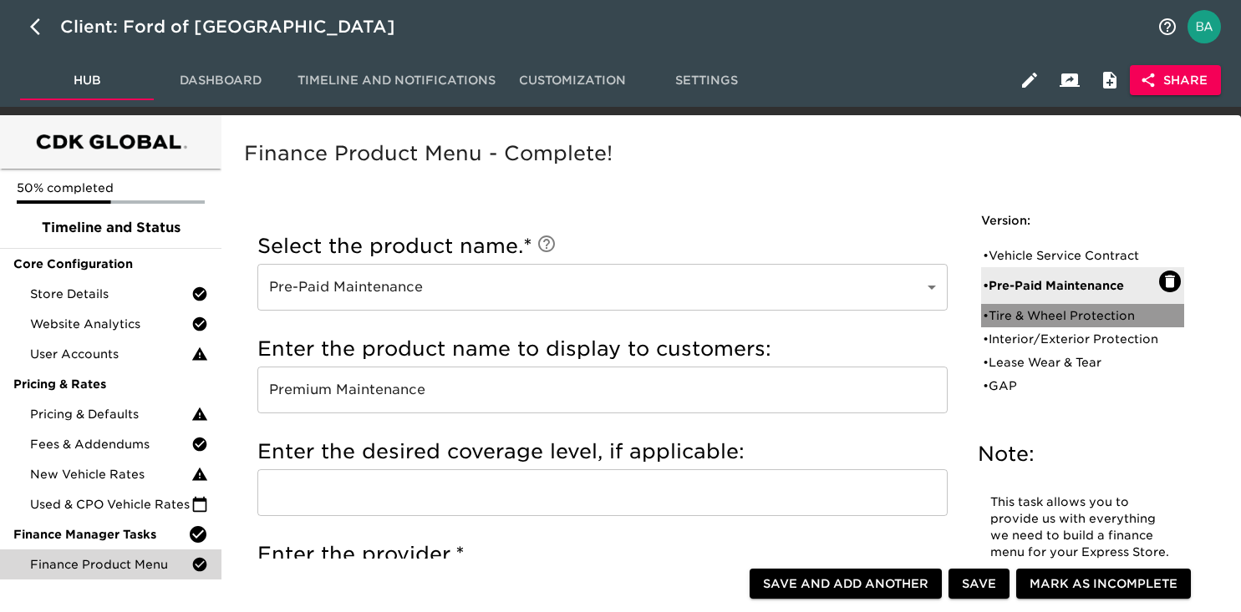
checkbox input "false"
radio input "true"
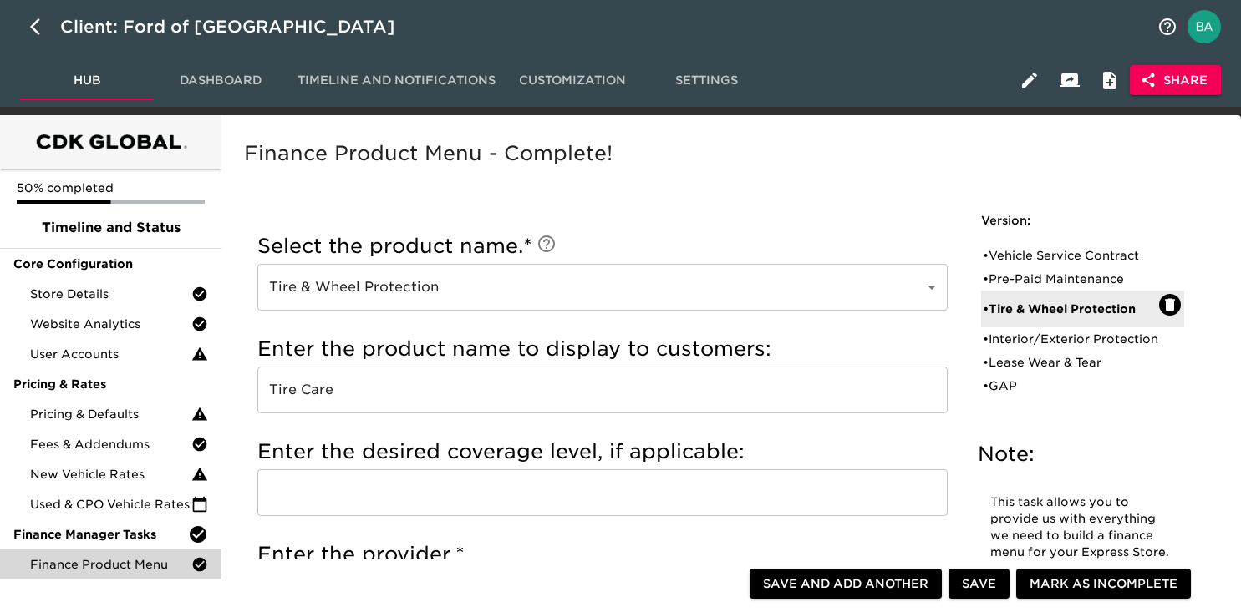
click at [319, 398] on input "Tire Care" at bounding box center [602, 390] width 690 height 47
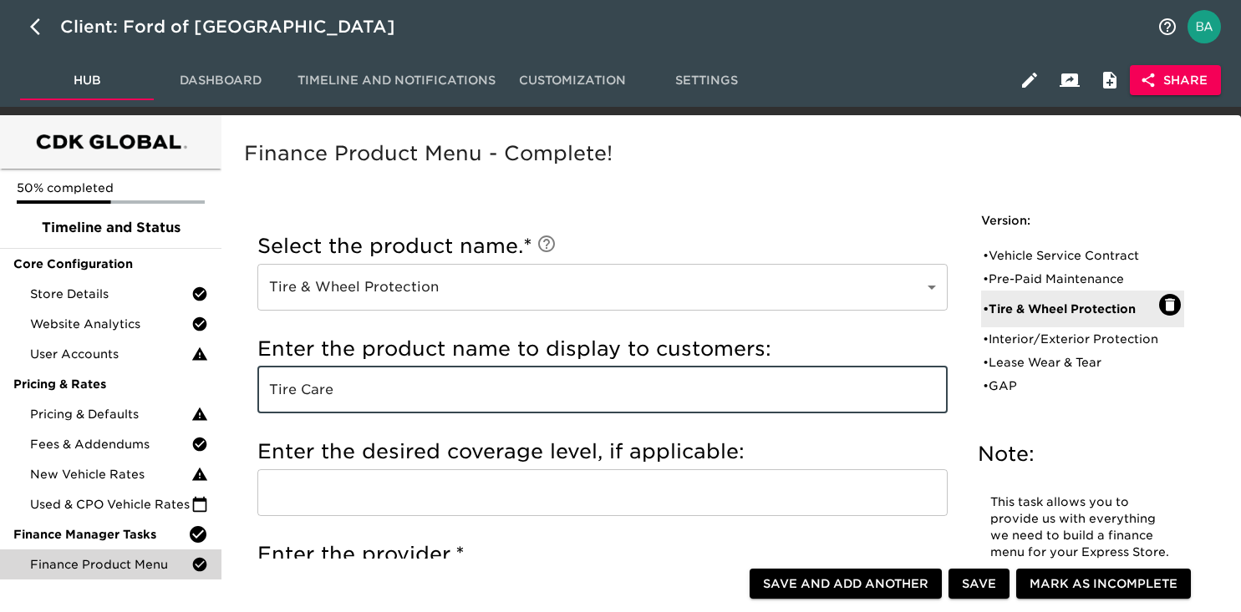
click at [319, 398] on input "Tire Care" at bounding box center [602, 390] width 690 height 47
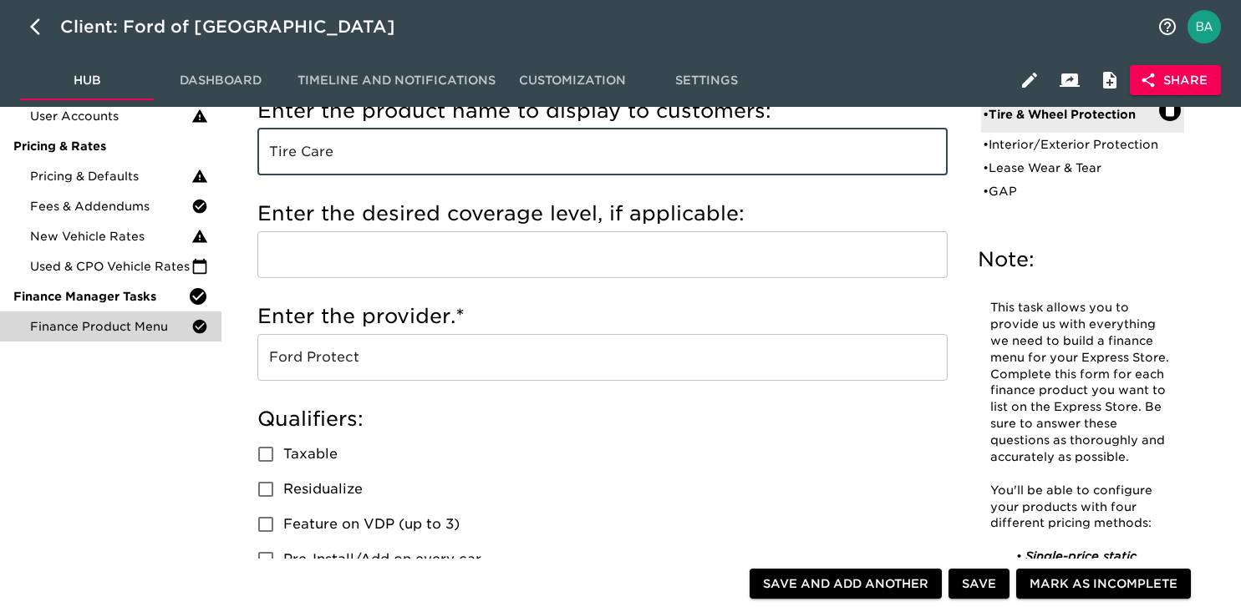
scroll to position [256, 0]
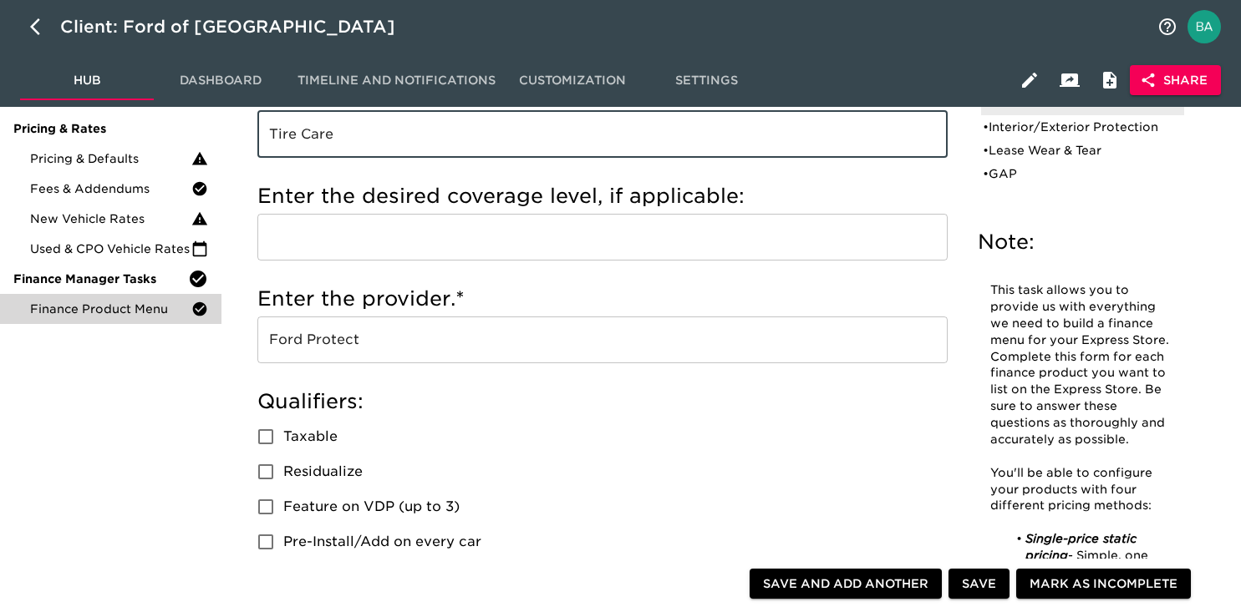
click at [320, 344] on input "Ford Protect" at bounding box center [602, 340] width 690 height 47
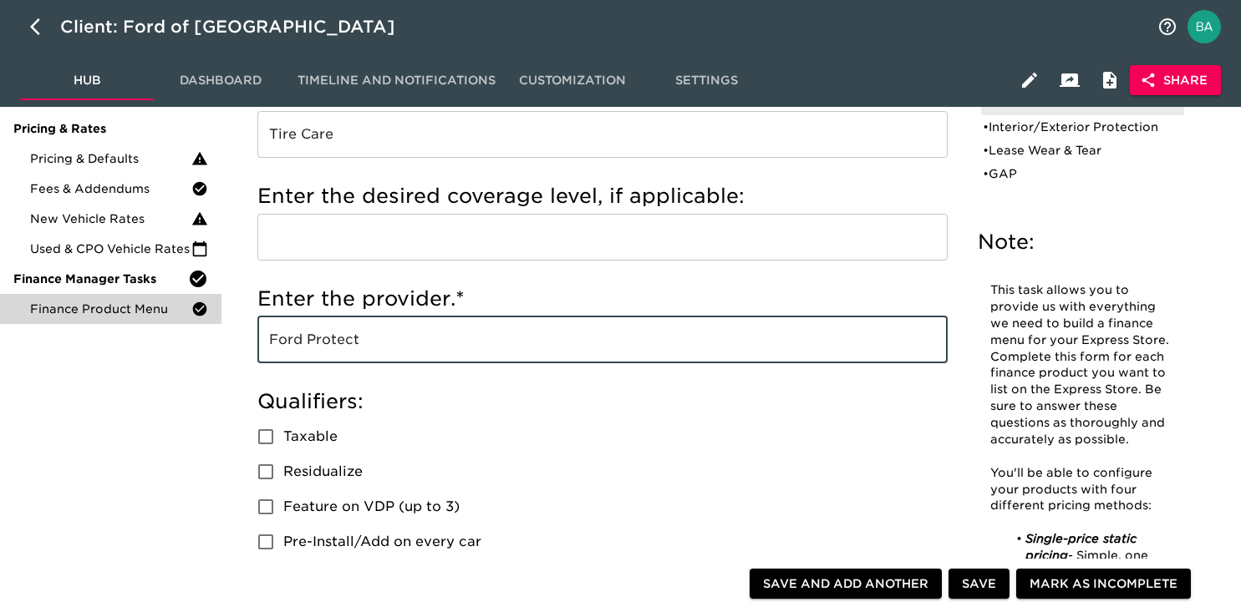
click at [320, 344] on input "Ford Protect" at bounding box center [602, 340] width 690 height 47
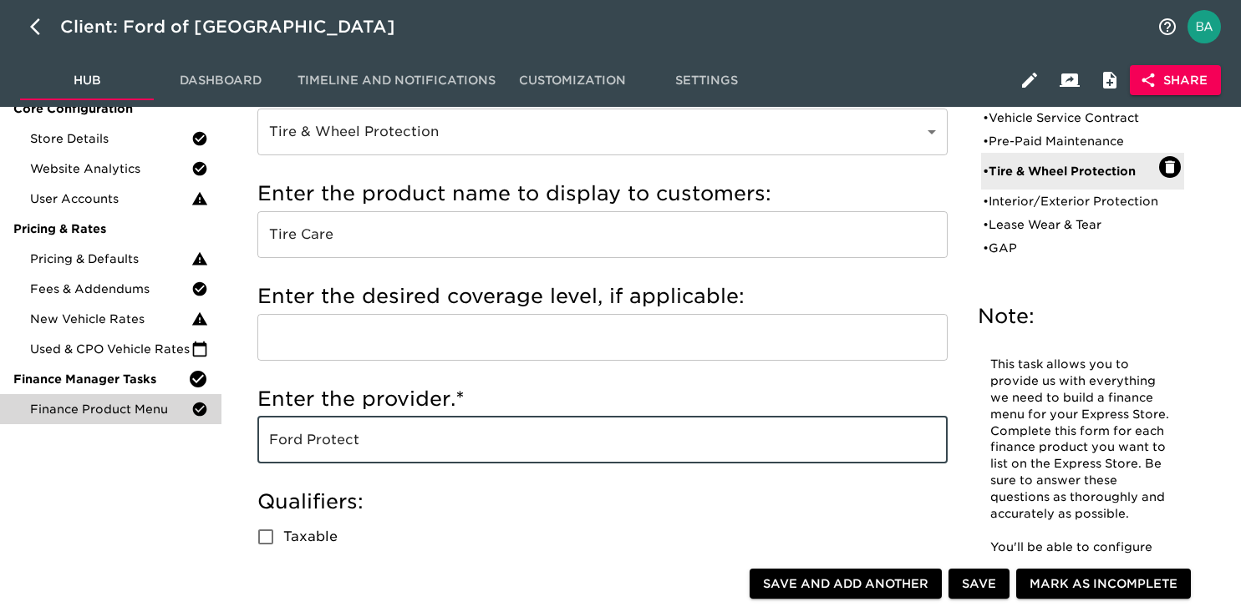
scroll to position [60, 0]
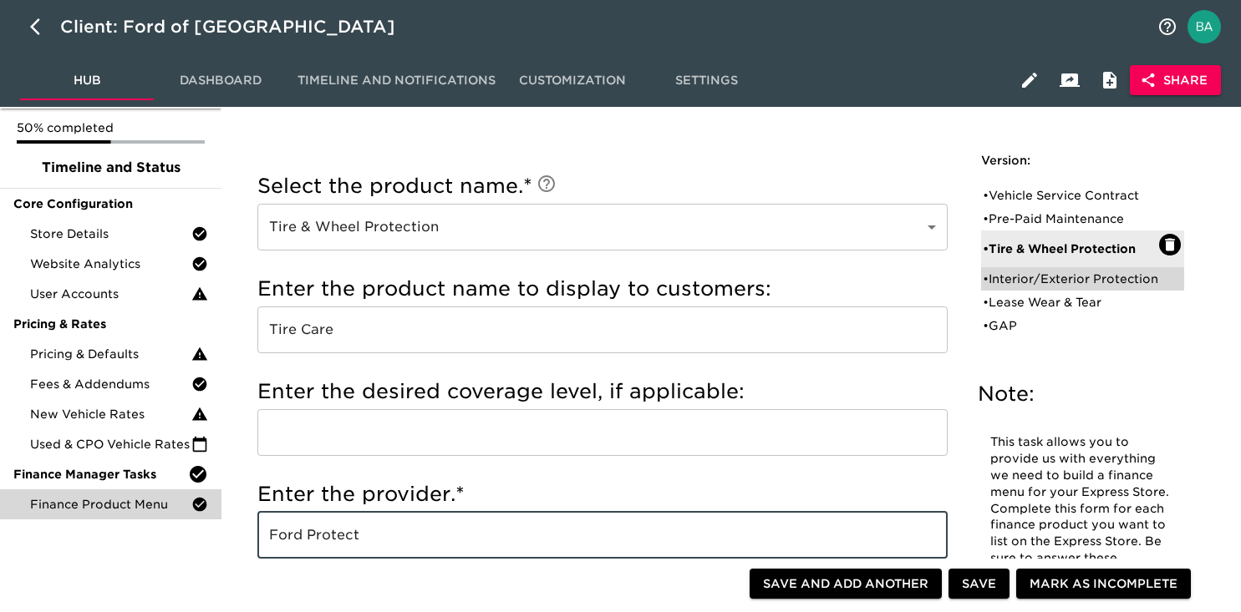
click at [1022, 277] on div "• Interior/Exterior Protection" at bounding box center [1070, 279] width 176 height 17
type input "Interior/Exterior Protection"
type input "Surface Care"
radio input "true"
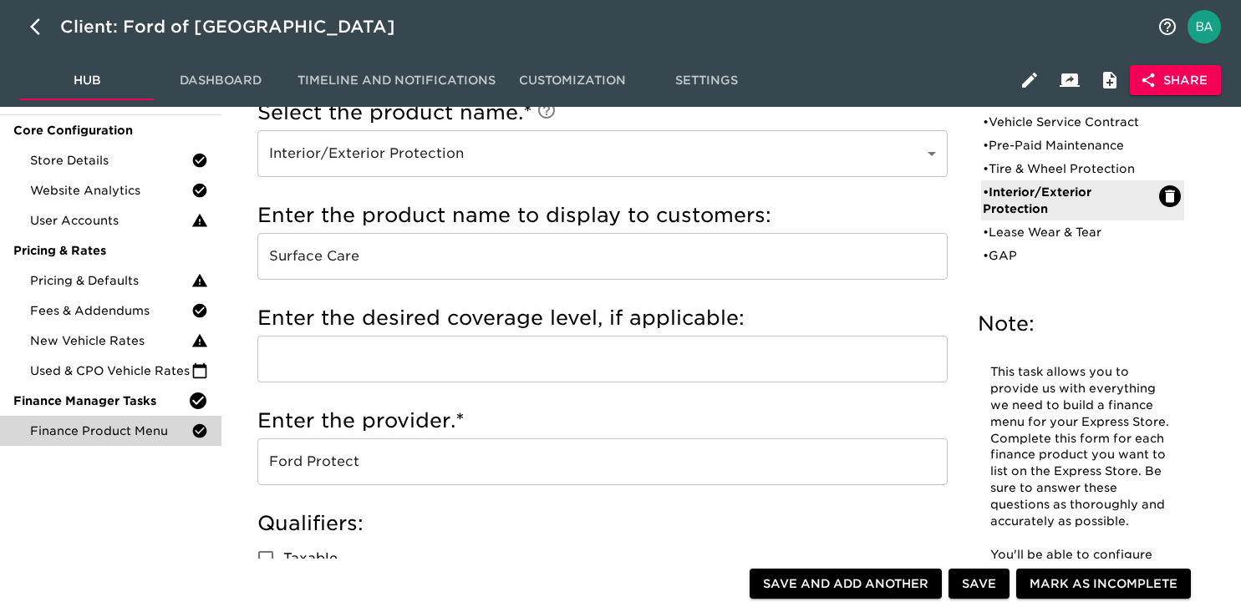
scroll to position [129, 0]
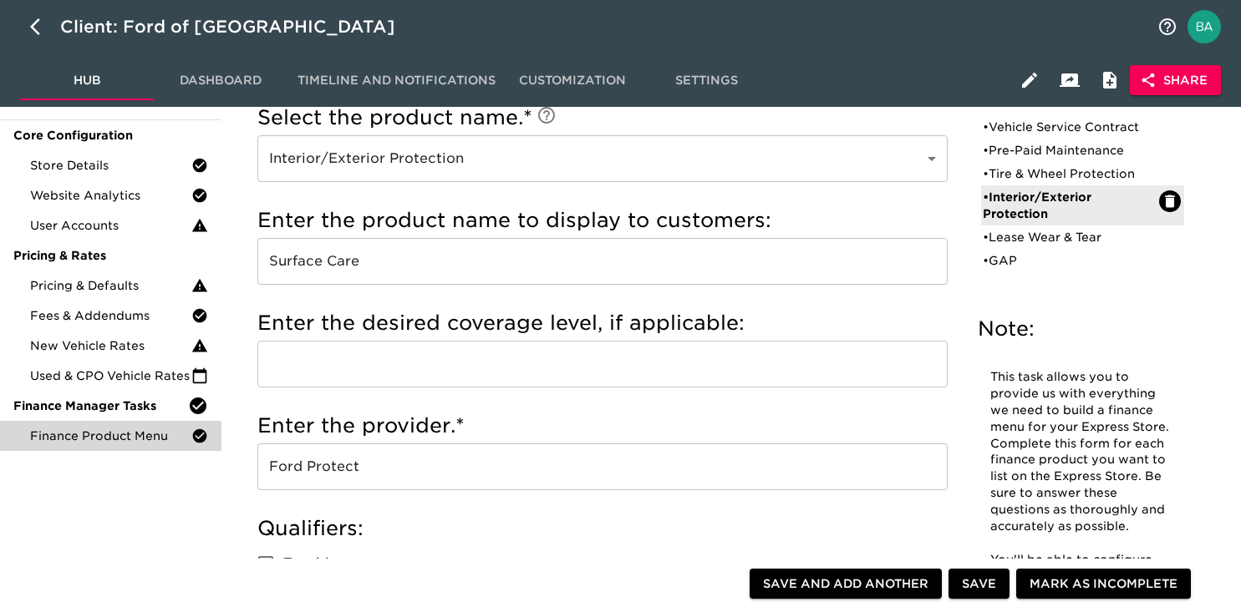
click at [314, 266] on input "Surface Care" at bounding box center [602, 261] width 690 height 47
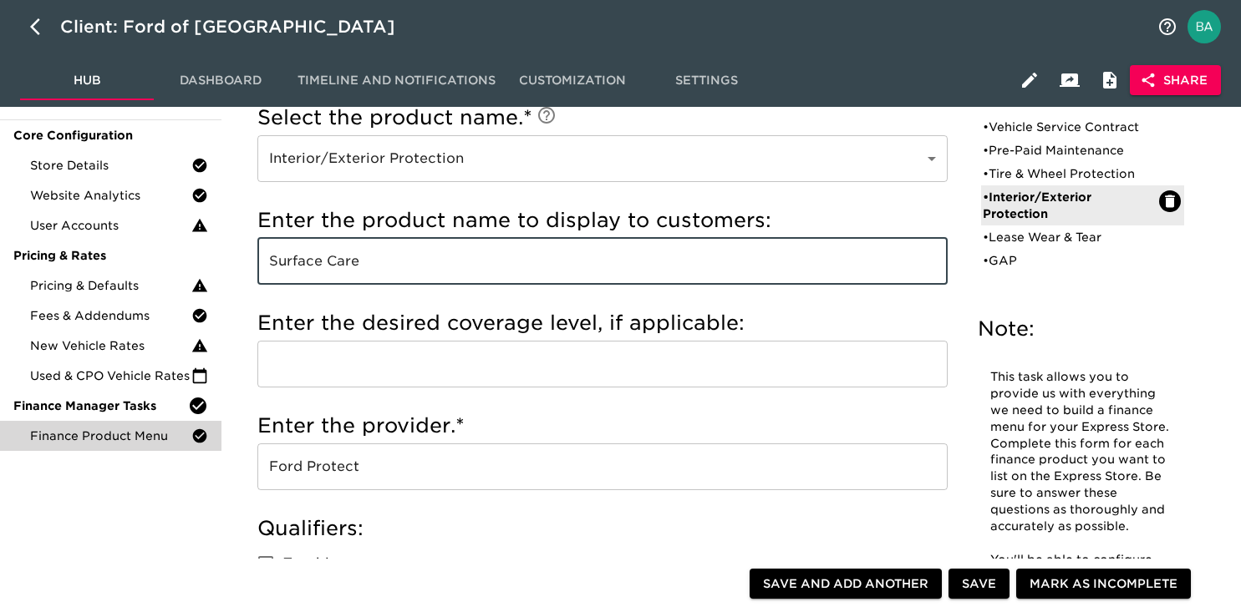
click at [314, 266] on input "Surface Care" at bounding box center [602, 261] width 690 height 47
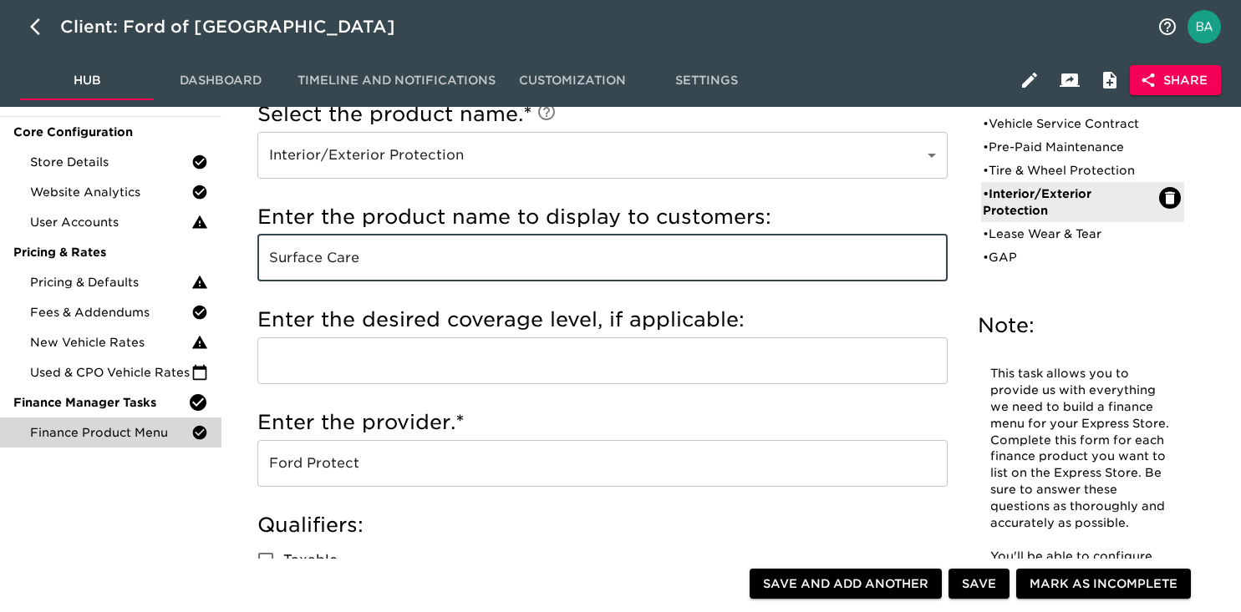
scroll to position [241, 0]
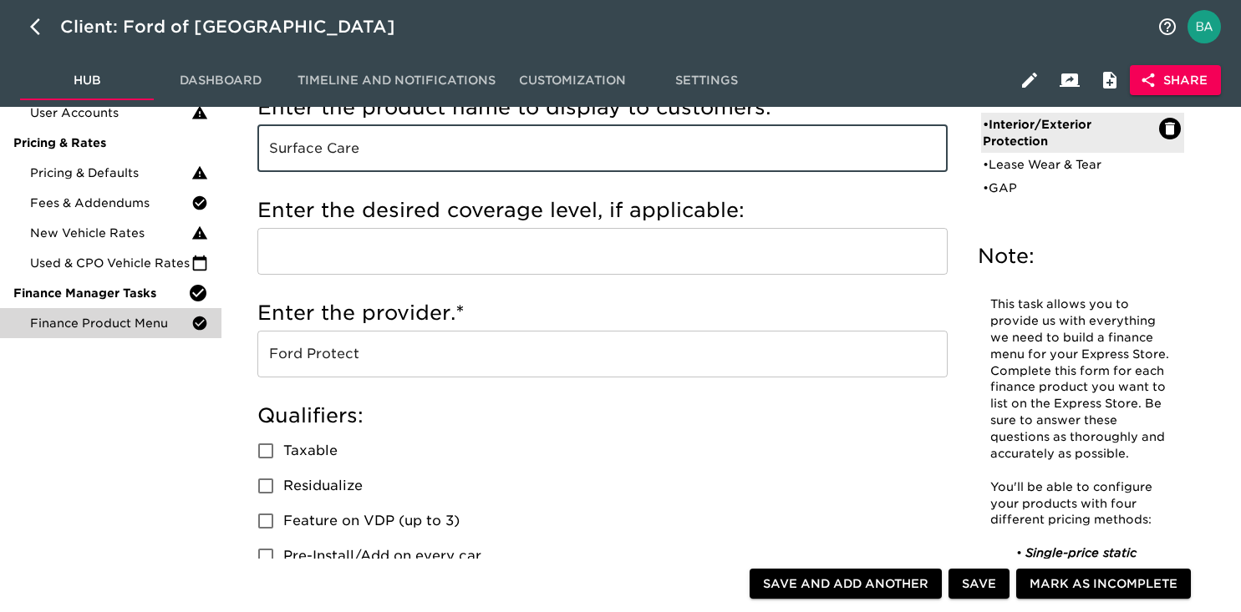
click at [351, 354] on input "Ford Protect" at bounding box center [602, 354] width 690 height 47
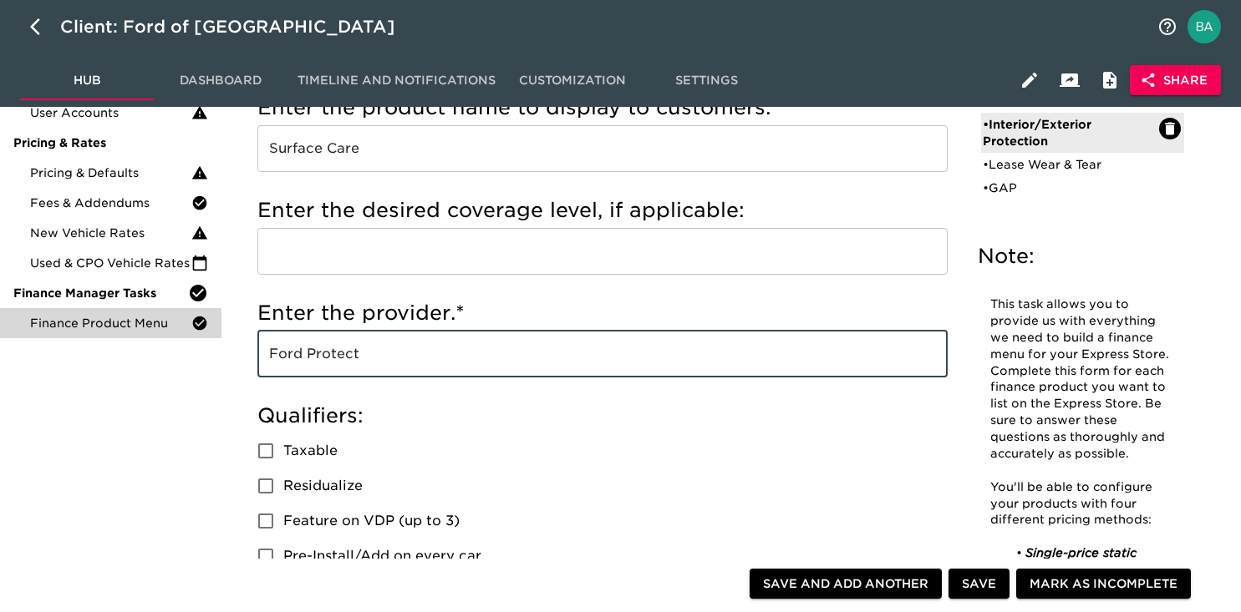
click at [351, 354] on input "Ford Protect" at bounding box center [602, 354] width 690 height 47
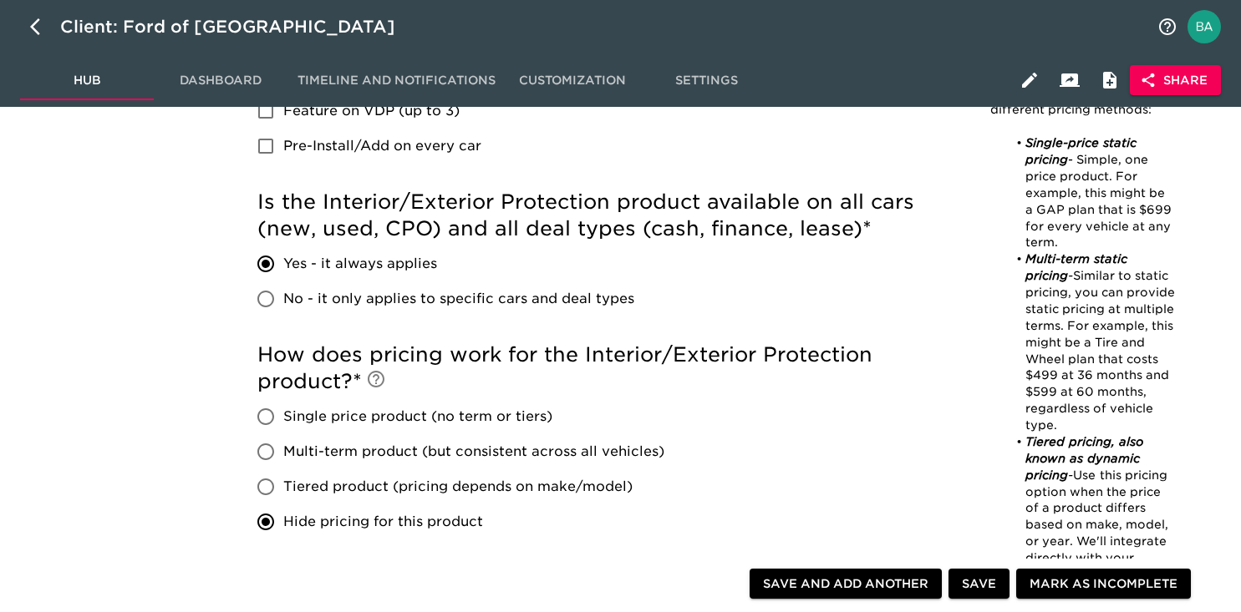
scroll to position [0, 0]
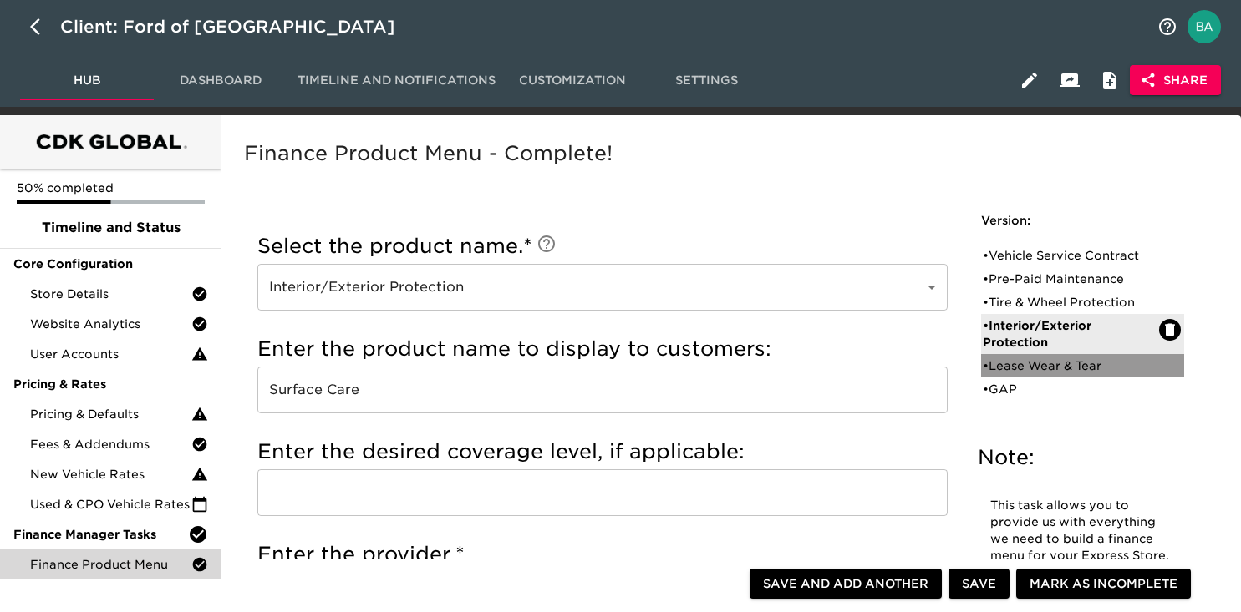
click at [1053, 362] on div "• Lease Wear & Tear" at bounding box center [1070, 366] width 176 height 17
type input "Lease Wear & Tear"
type input "WearCare"
type input "Ford"
radio input "false"
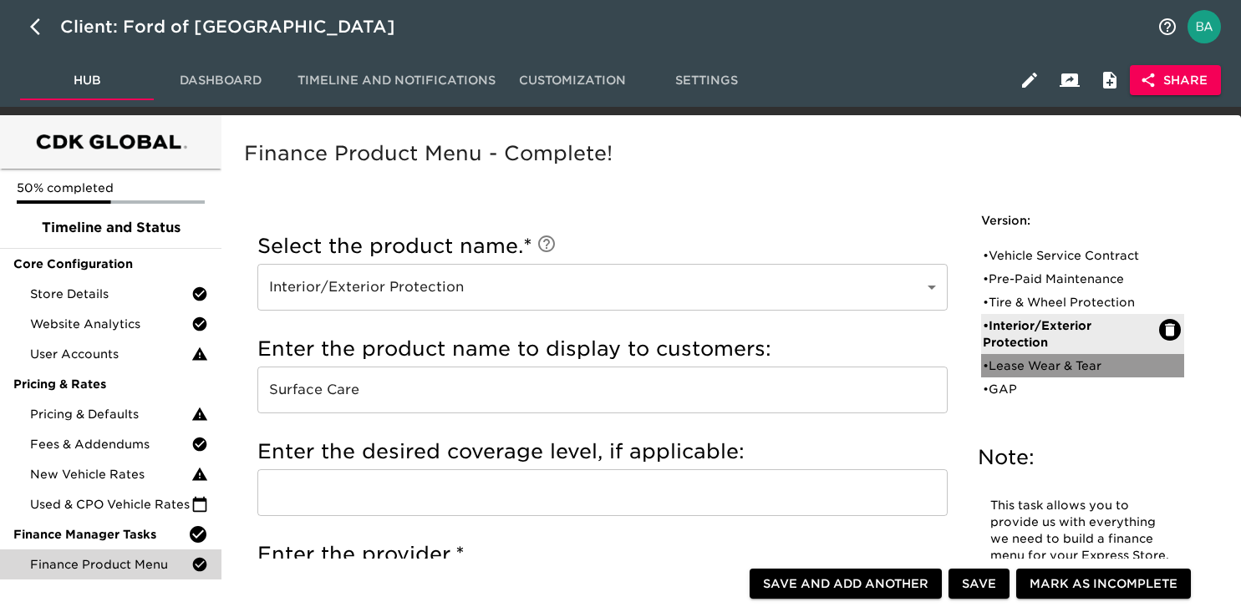
radio input "true"
checkbox input "true"
radio input "true"
radio input "false"
type input "795.00"
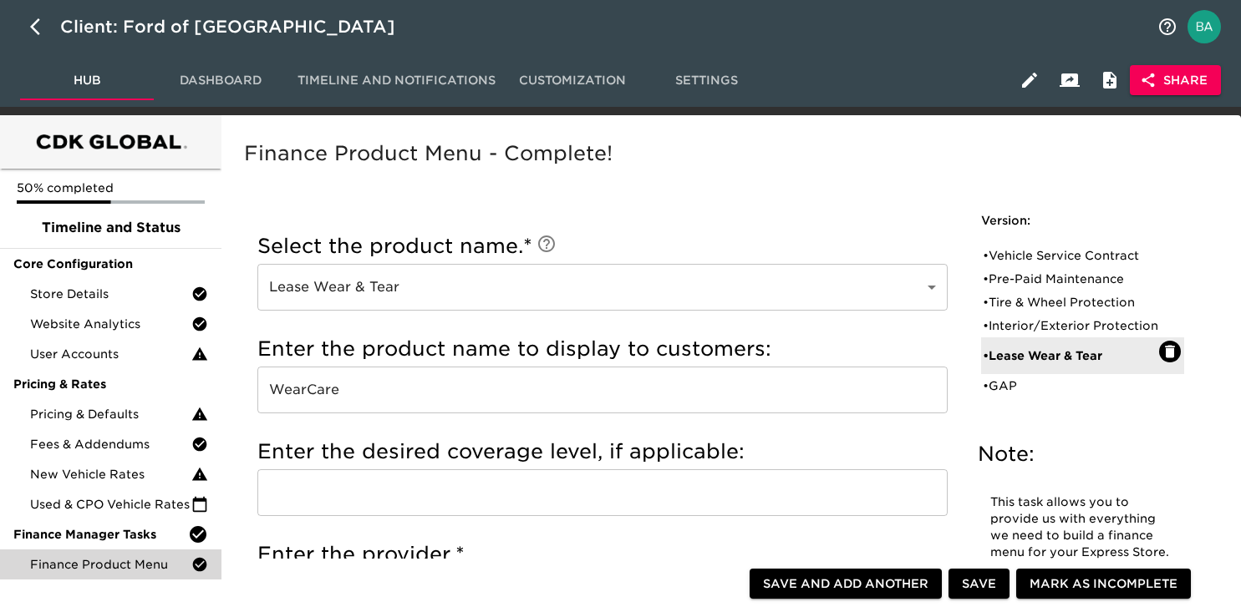
click at [310, 395] on input "WearCare" at bounding box center [602, 390] width 690 height 47
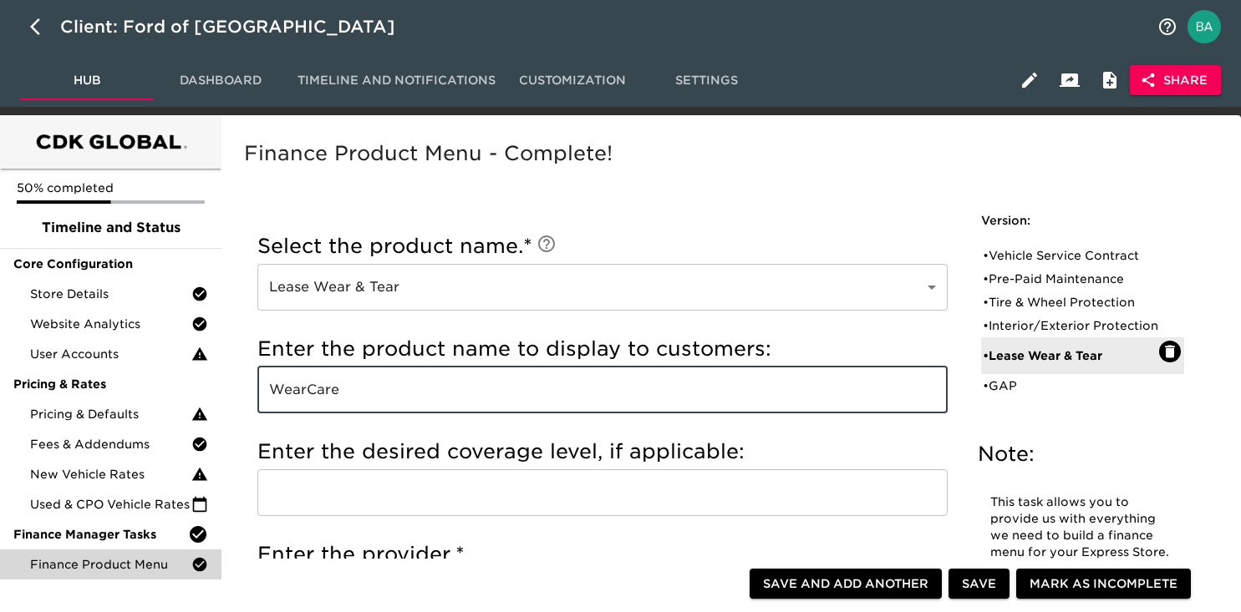
click at [310, 395] on input "WearCare" at bounding box center [602, 390] width 690 height 47
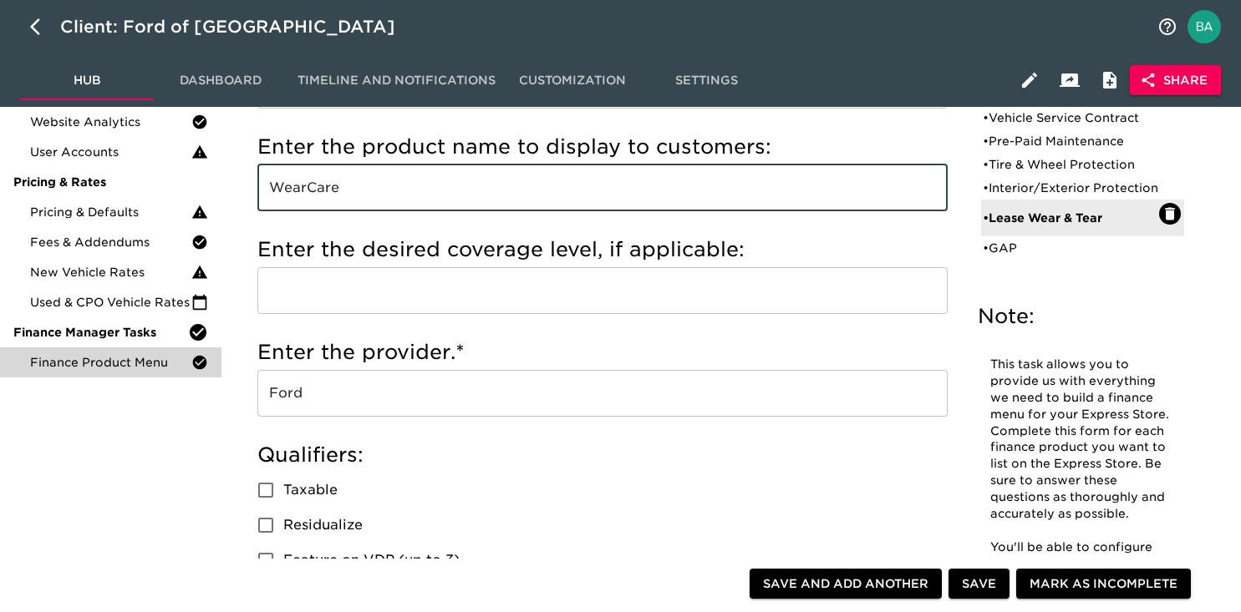
scroll to position [246, 0]
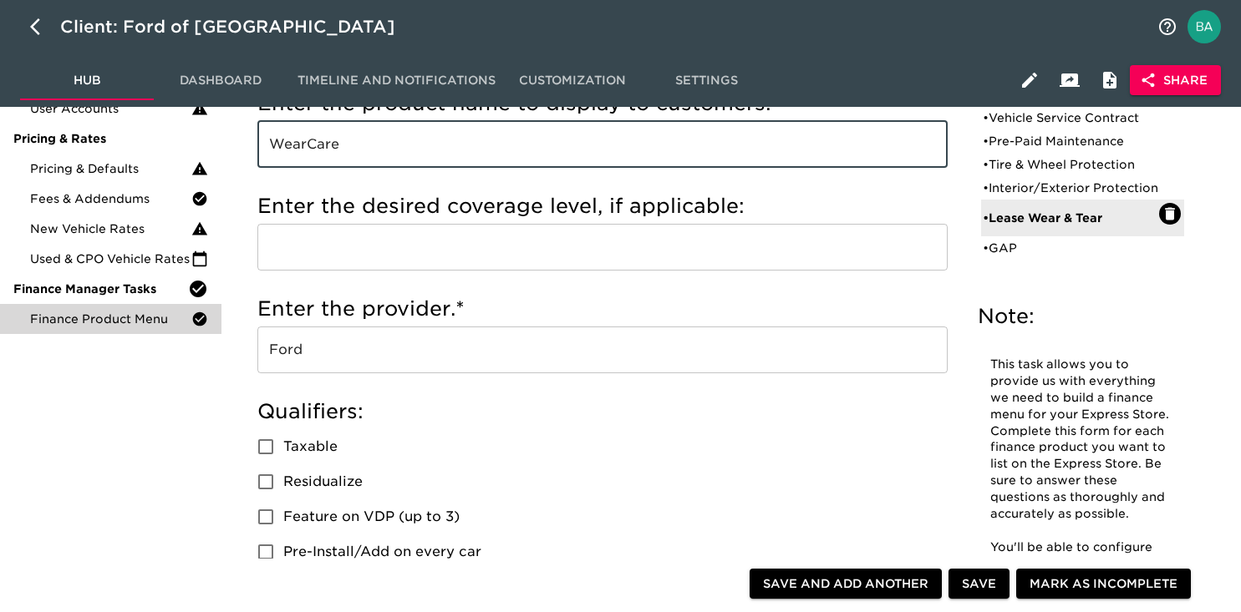
click at [310, 346] on input "Ford" at bounding box center [602, 350] width 690 height 47
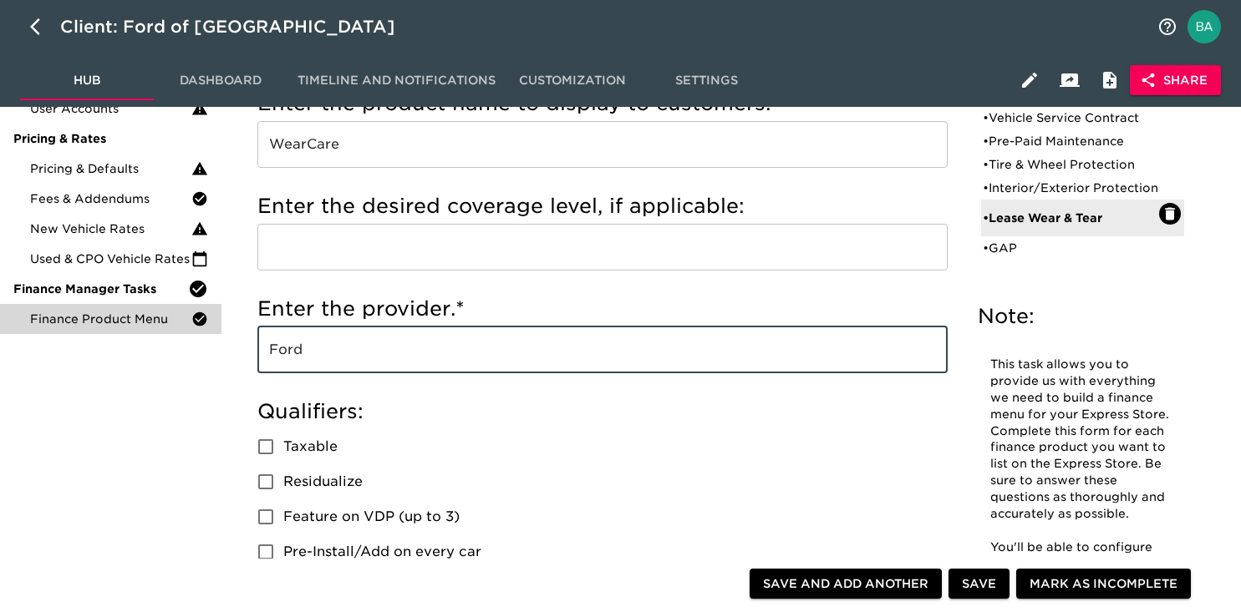
click at [310, 346] on input "Ford" at bounding box center [602, 350] width 690 height 47
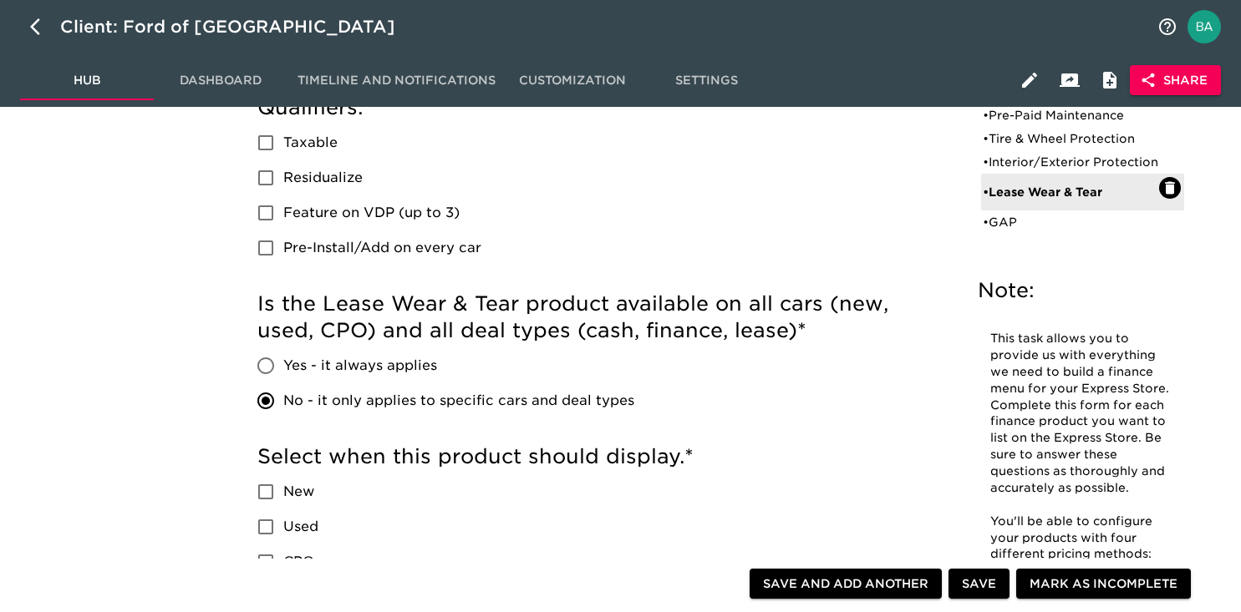
scroll to position [518, 0]
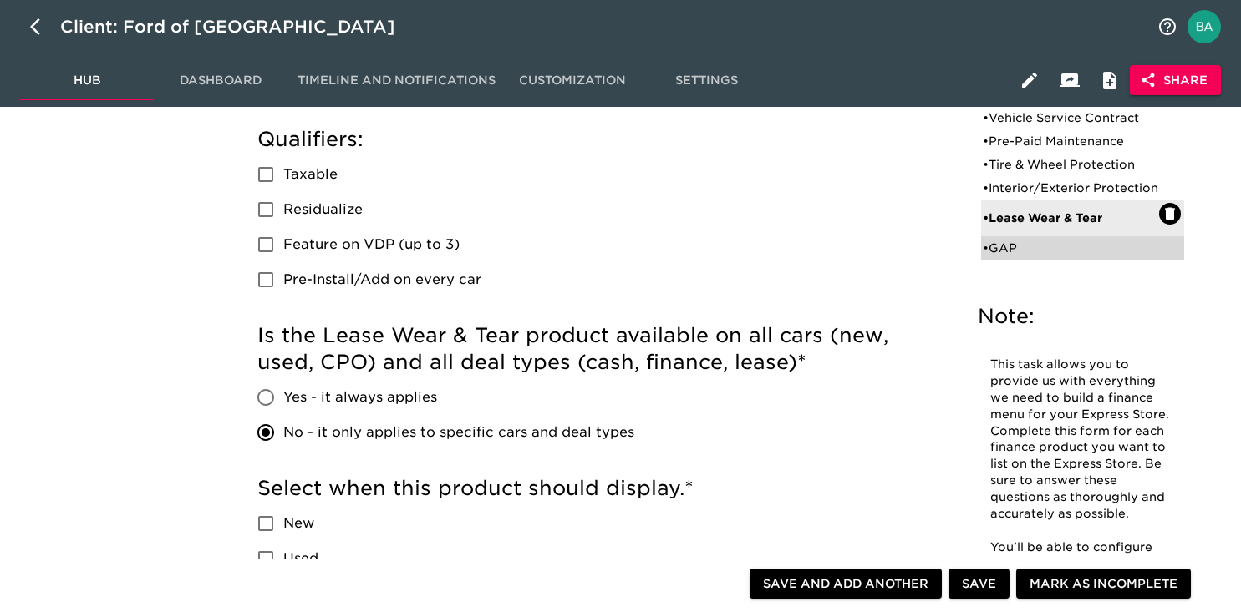
click at [1016, 256] on div "• GAP" at bounding box center [1070, 248] width 176 height 17
type input "GAP"
type input "Gap"
radio input "true"
checkbox input "true"
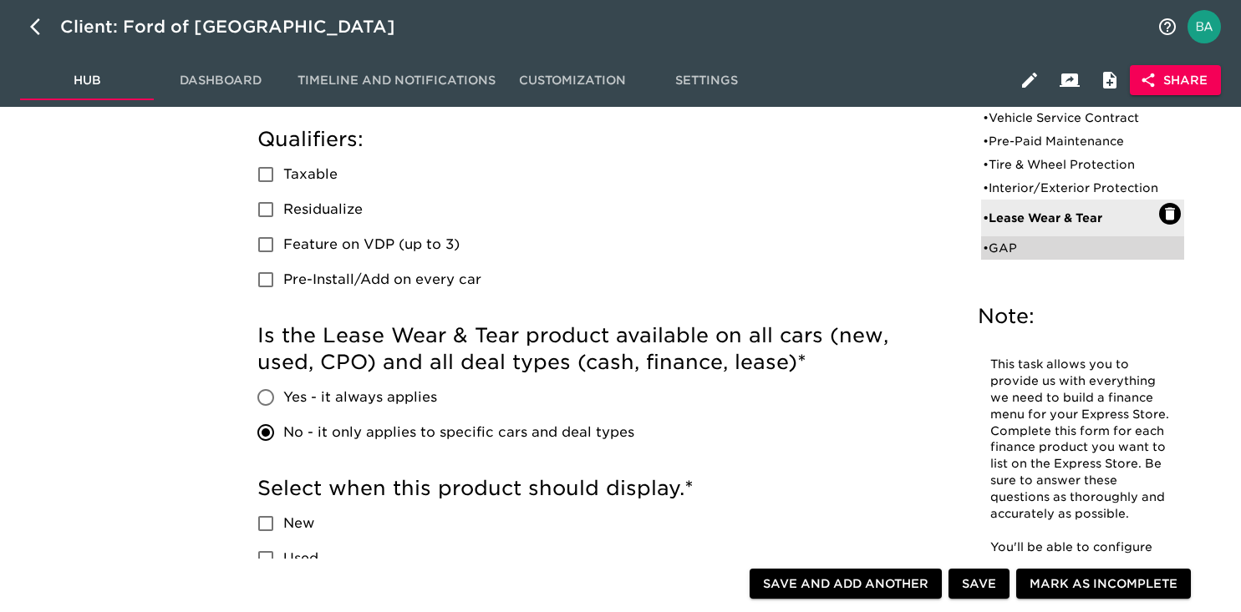
checkbox input "true"
checkbox input "false"
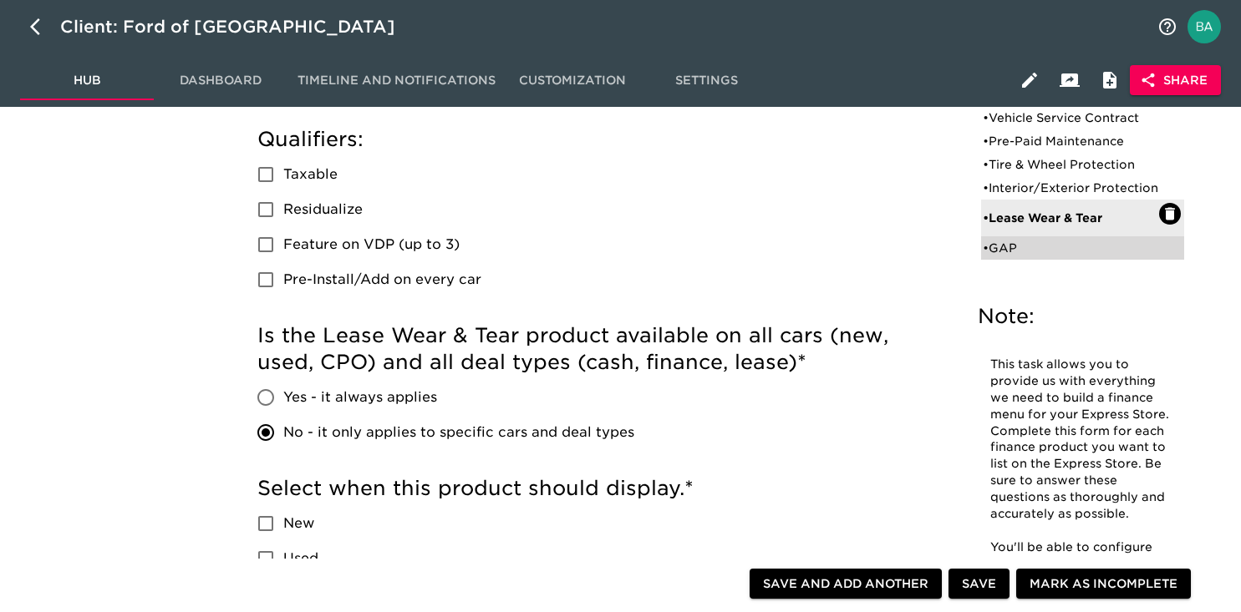
radio input "true"
type input "995"
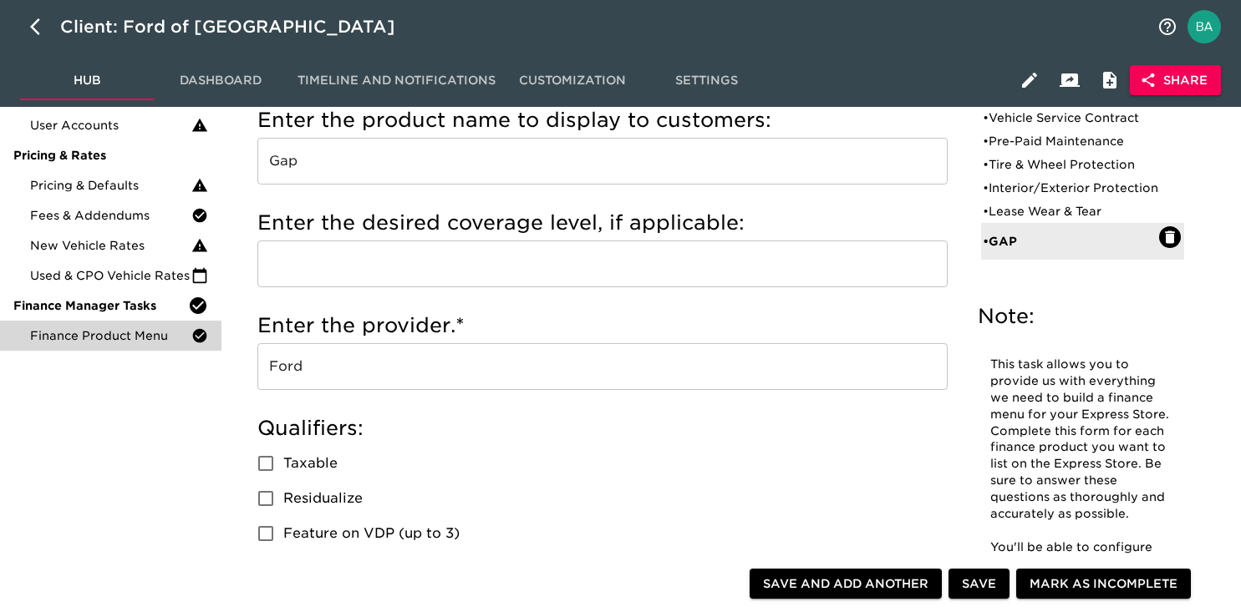
scroll to position [259, 0]
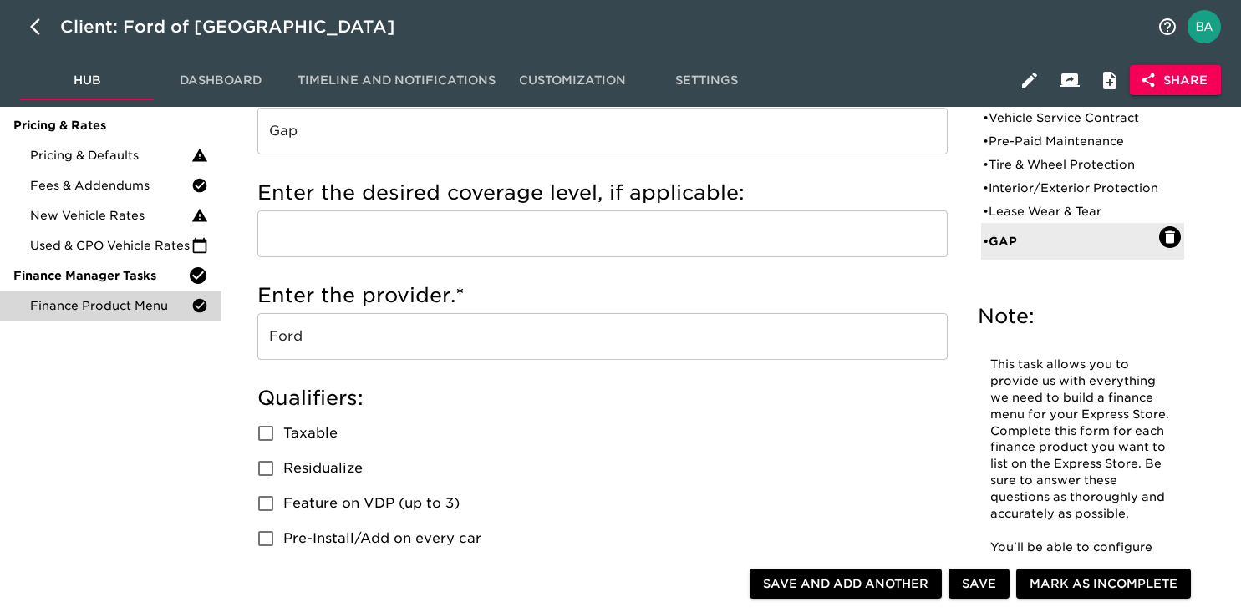
click at [294, 339] on input "Ford" at bounding box center [602, 336] width 690 height 47
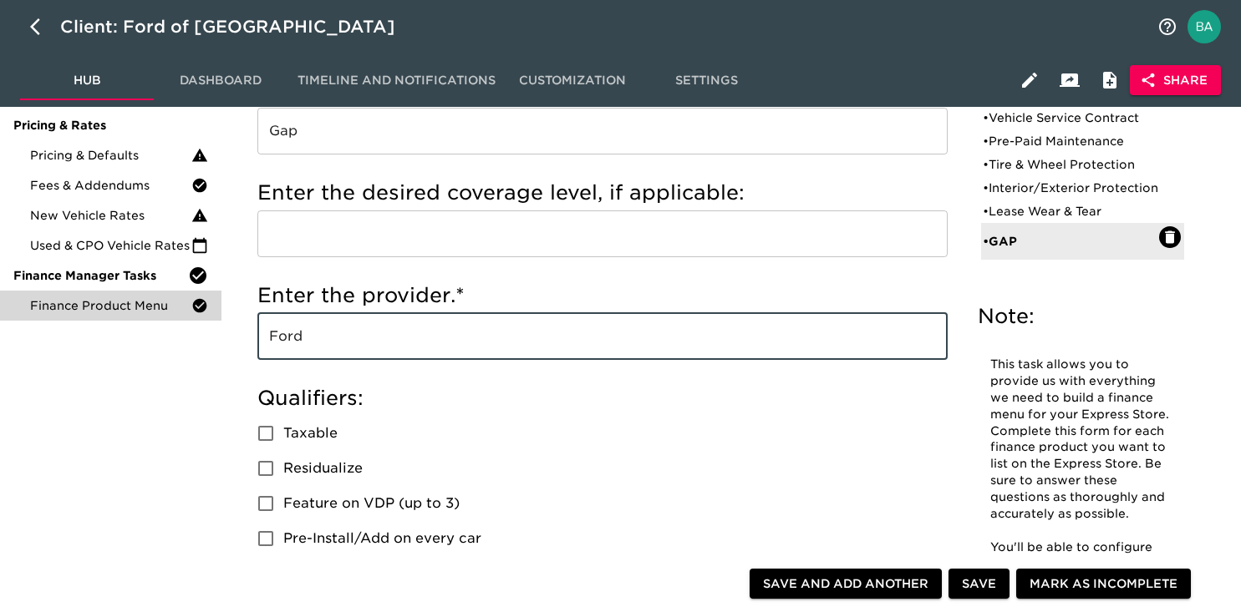
click at [294, 339] on input "Ford" at bounding box center [602, 336] width 690 height 47
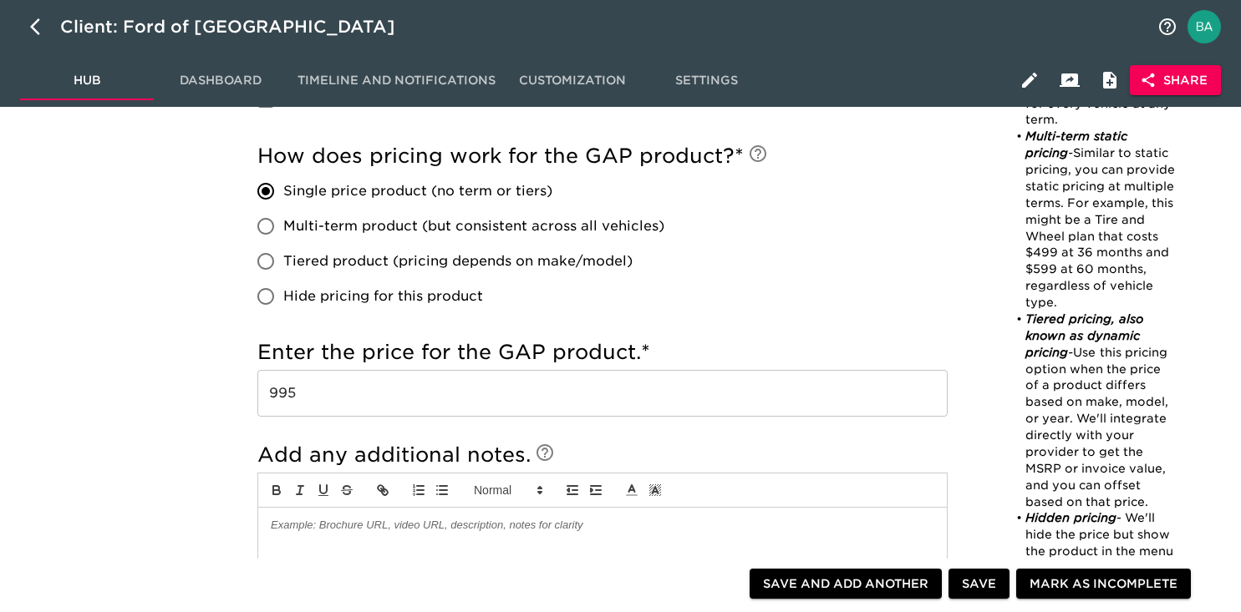
scroll to position [1165, 0]
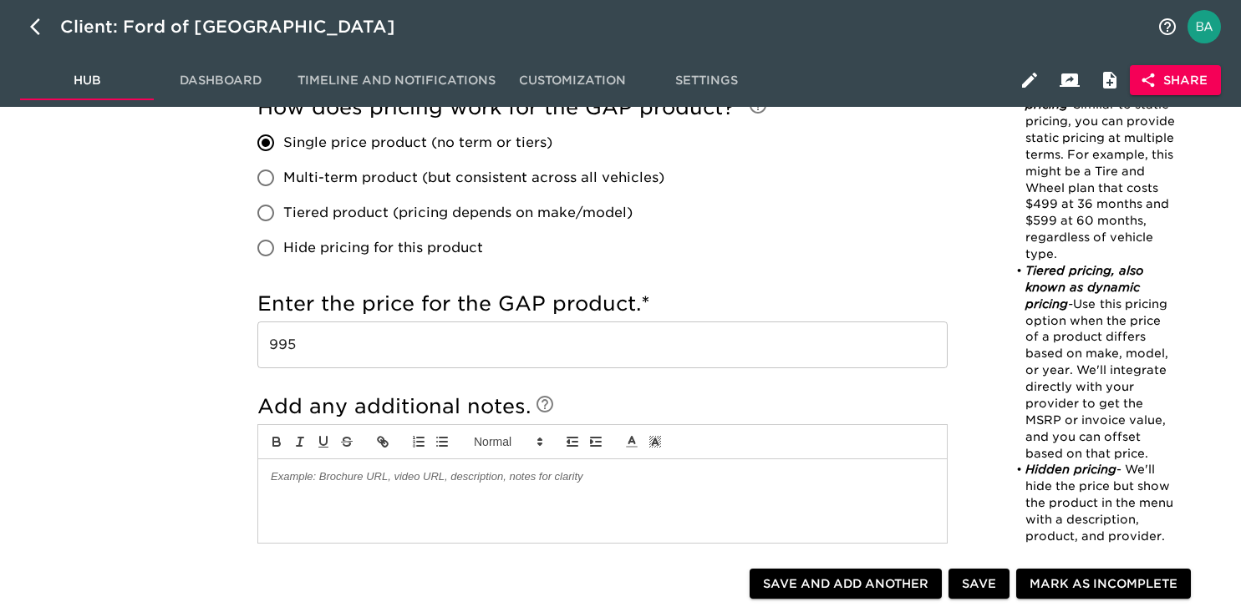
click at [293, 347] on input "995" at bounding box center [602, 345] width 690 height 47
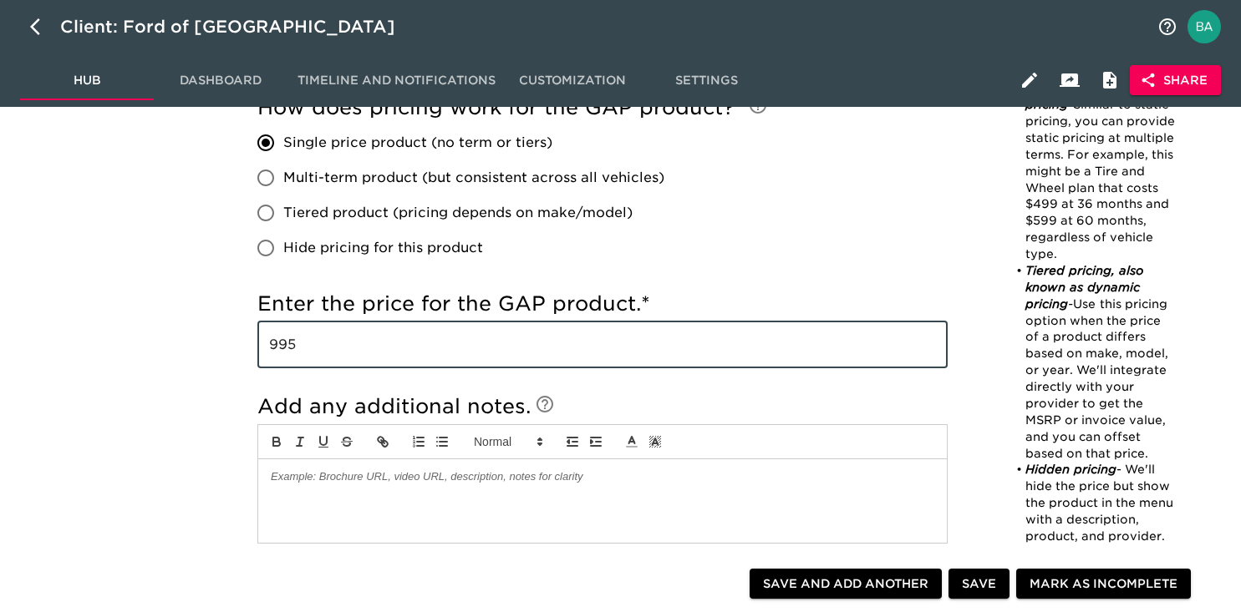
click at [293, 347] on input "995" at bounding box center [602, 345] width 690 height 47
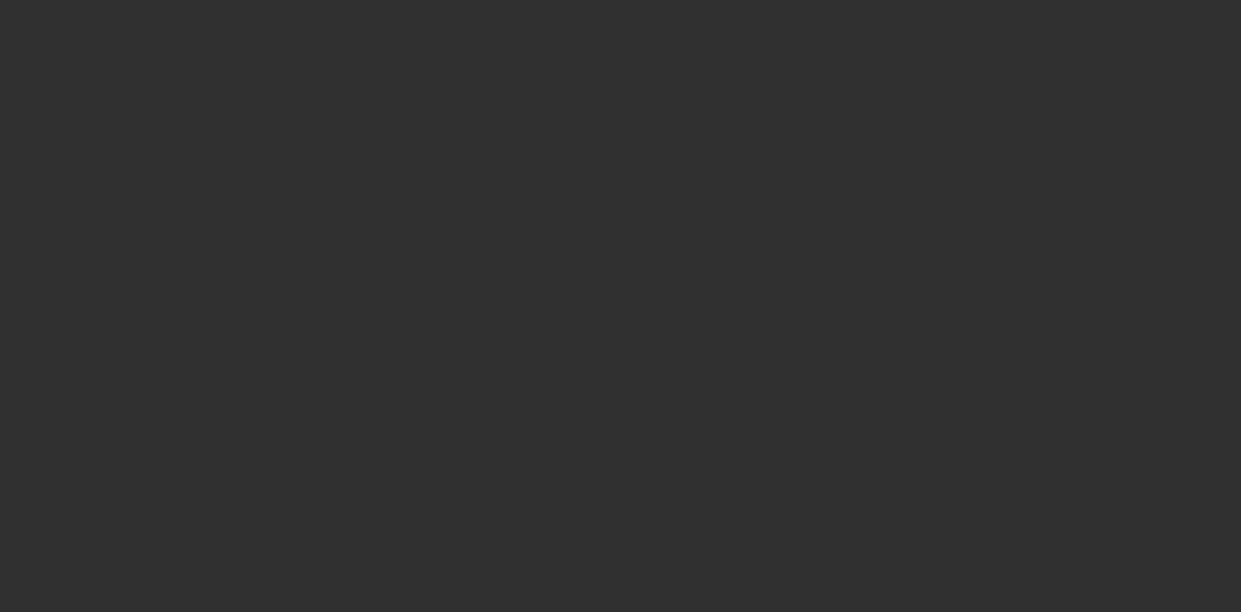
select select "10"
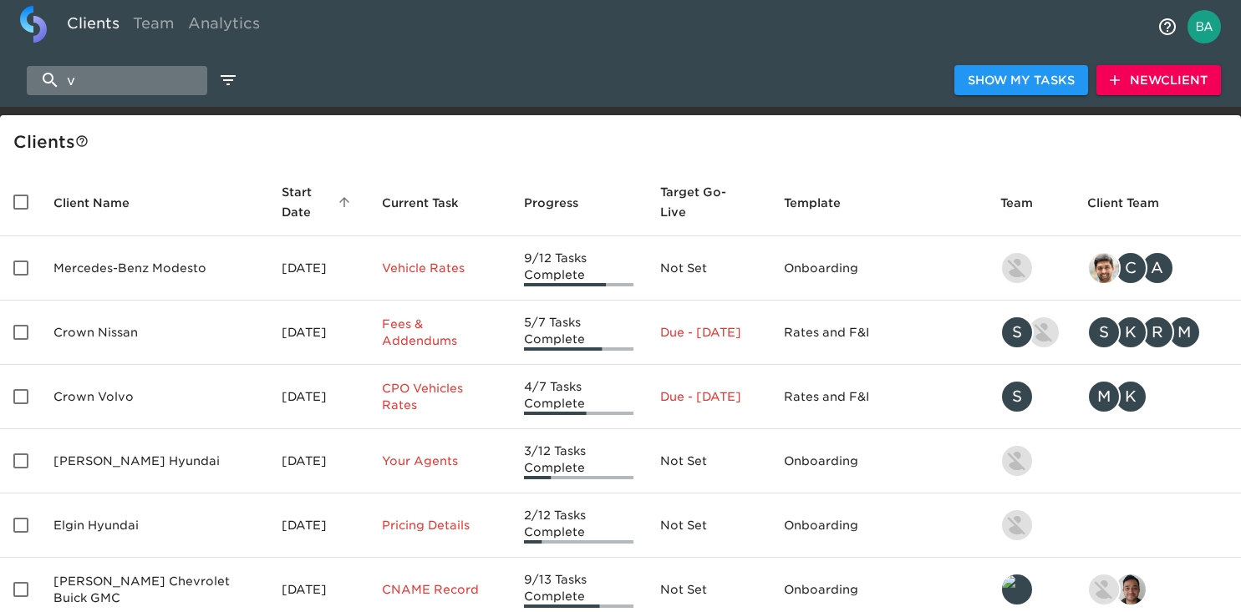
click at [121, 84] on input "v" at bounding box center [117, 80] width 180 height 29
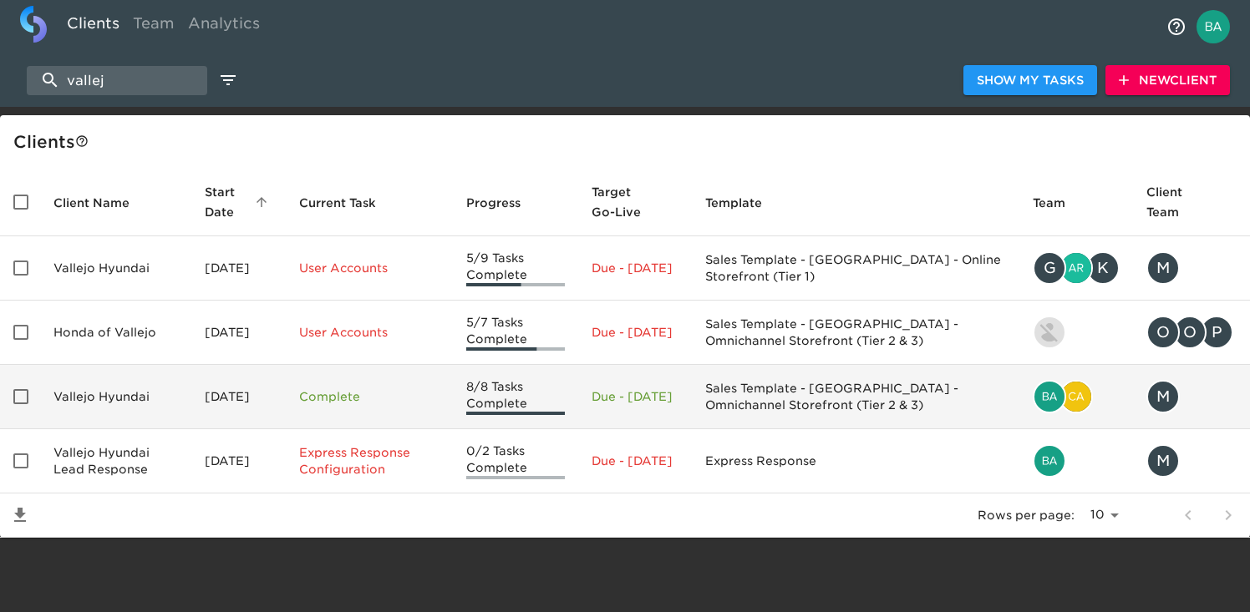
type input "vallej"
click at [116, 394] on td "Vallejo Hyundai" at bounding box center [115, 397] width 151 height 64
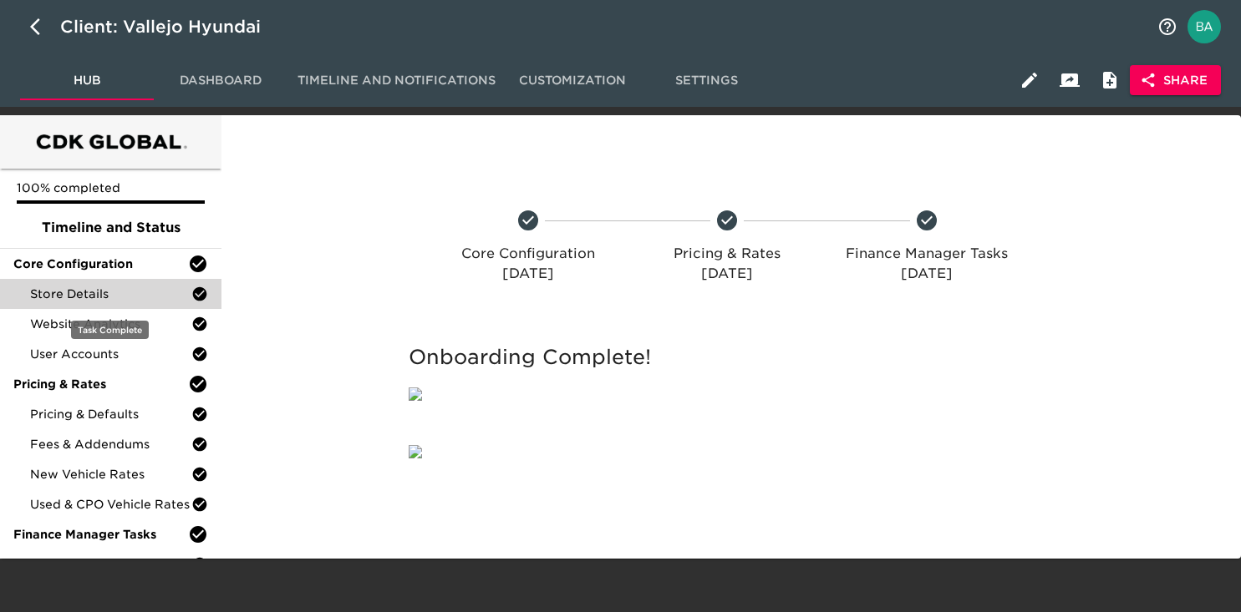
click at [98, 296] on span "Store Details" at bounding box center [110, 294] width 161 height 17
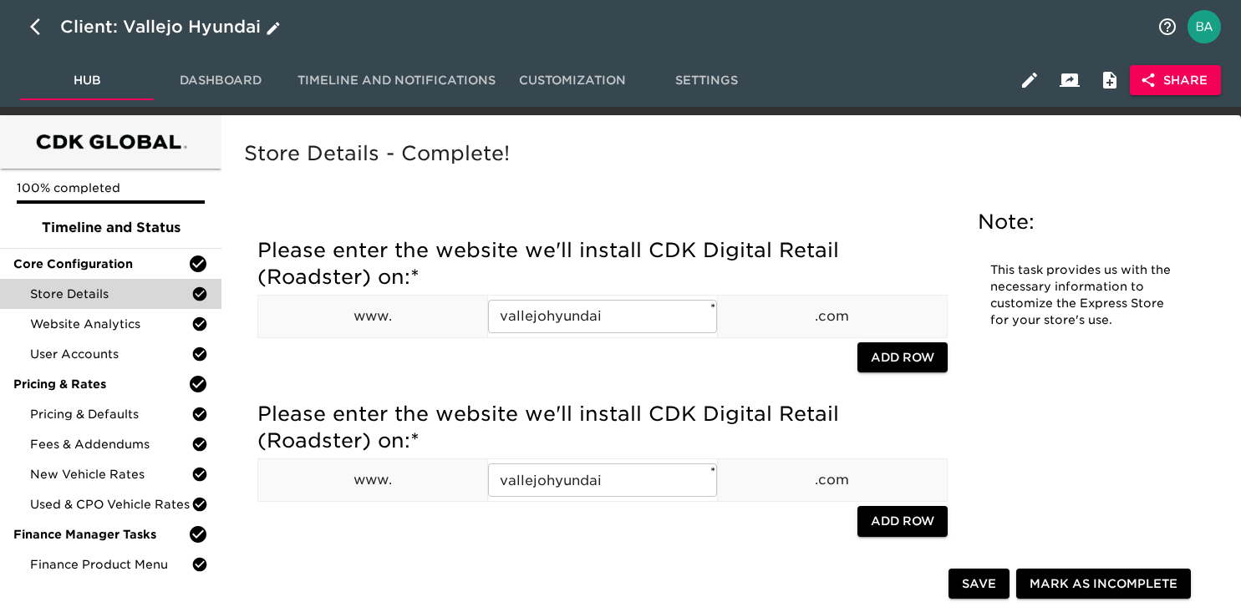
click at [33, 30] on icon "button" at bounding box center [40, 27] width 20 height 20
select select "10"
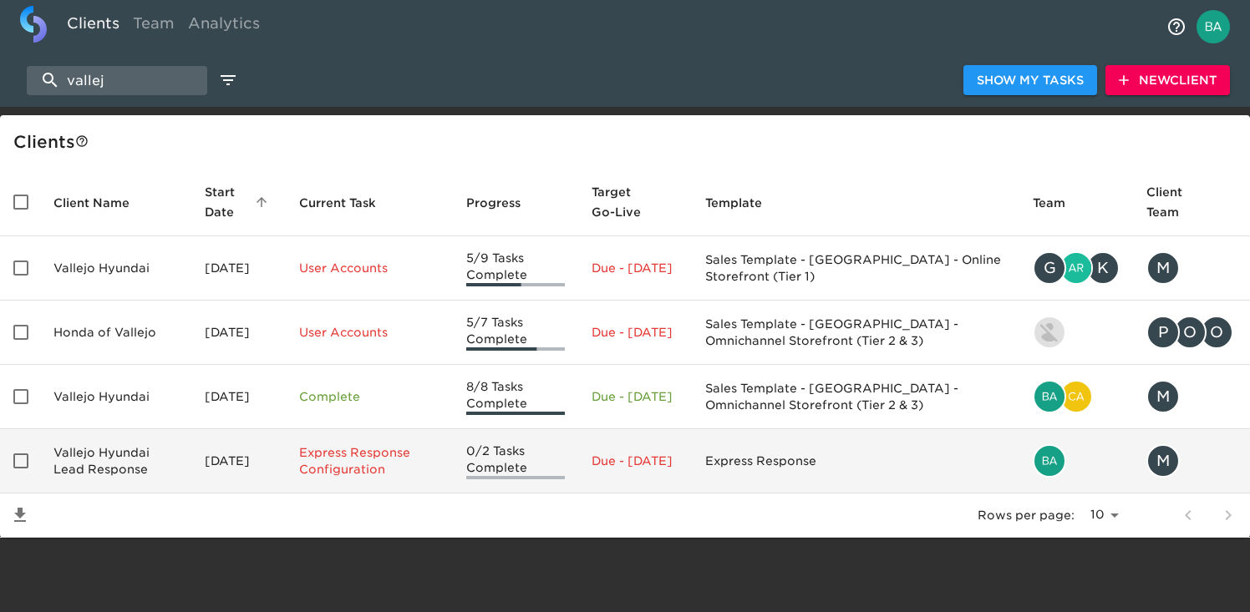
click at [179, 466] on td "Vallejo Hyundai Lead Response" at bounding box center [115, 461] width 151 height 64
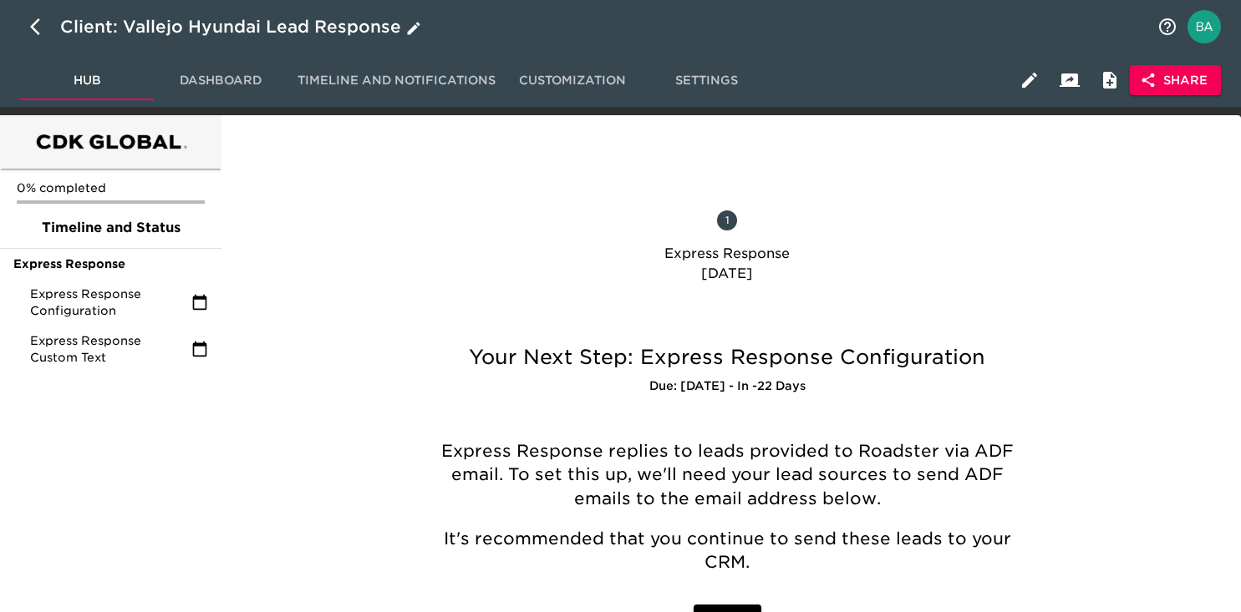
click at [29, 26] on button "button" at bounding box center [40, 27] width 40 height 40
select select "10"
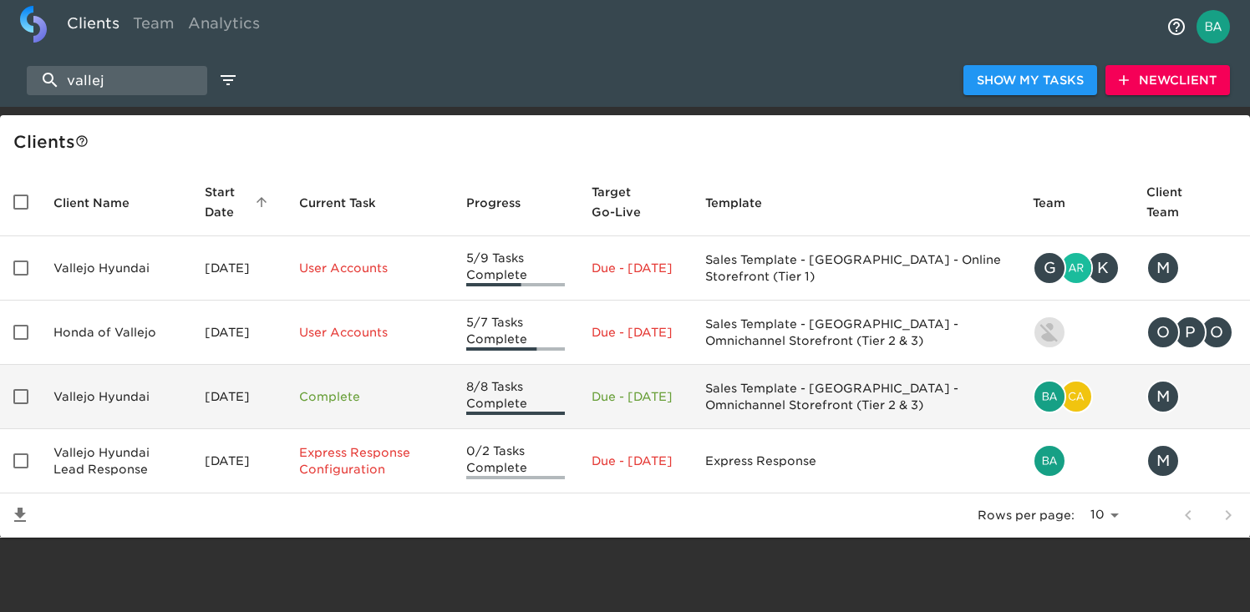
click at [182, 400] on td "Vallejo Hyundai" at bounding box center [115, 397] width 151 height 64
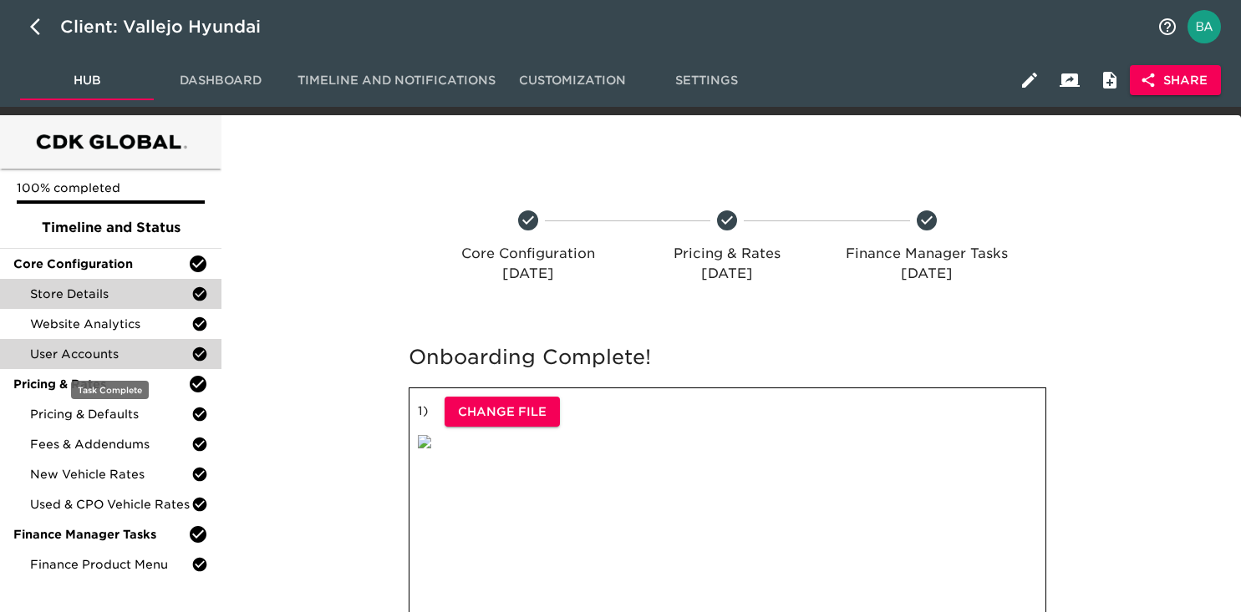
click at [128, 348] on span "User Accounts" at bounding box center [110, 354] width 161 height 17
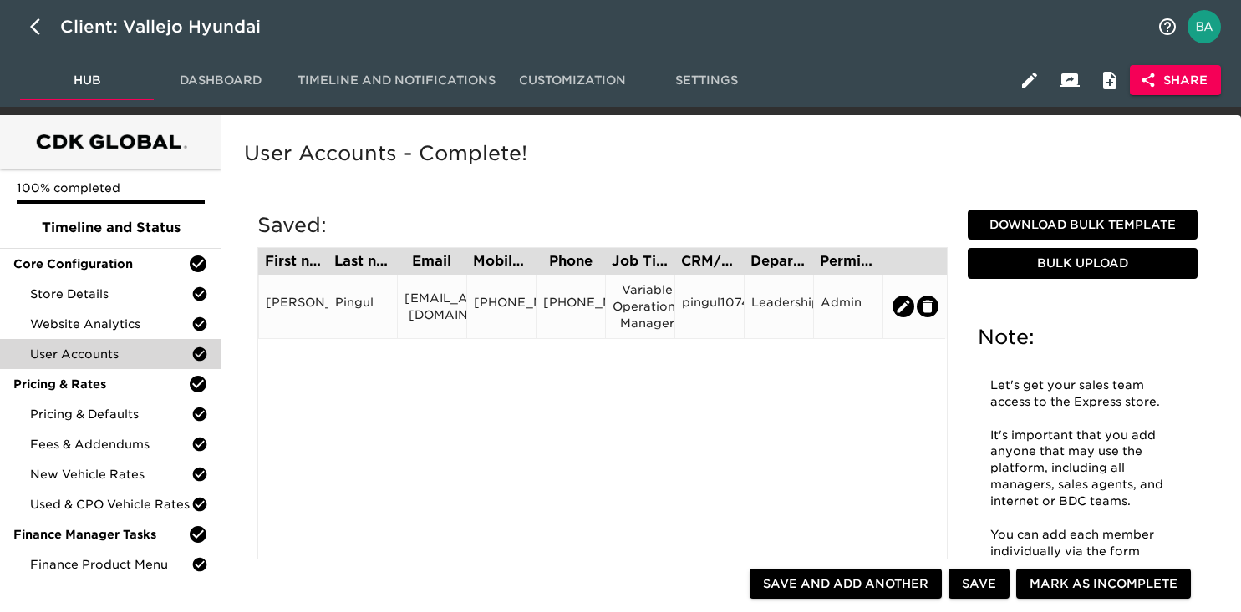
click at [638, 309] on div "Variable Operations Manager" at bounding box center [639, 307] width 55 height 50
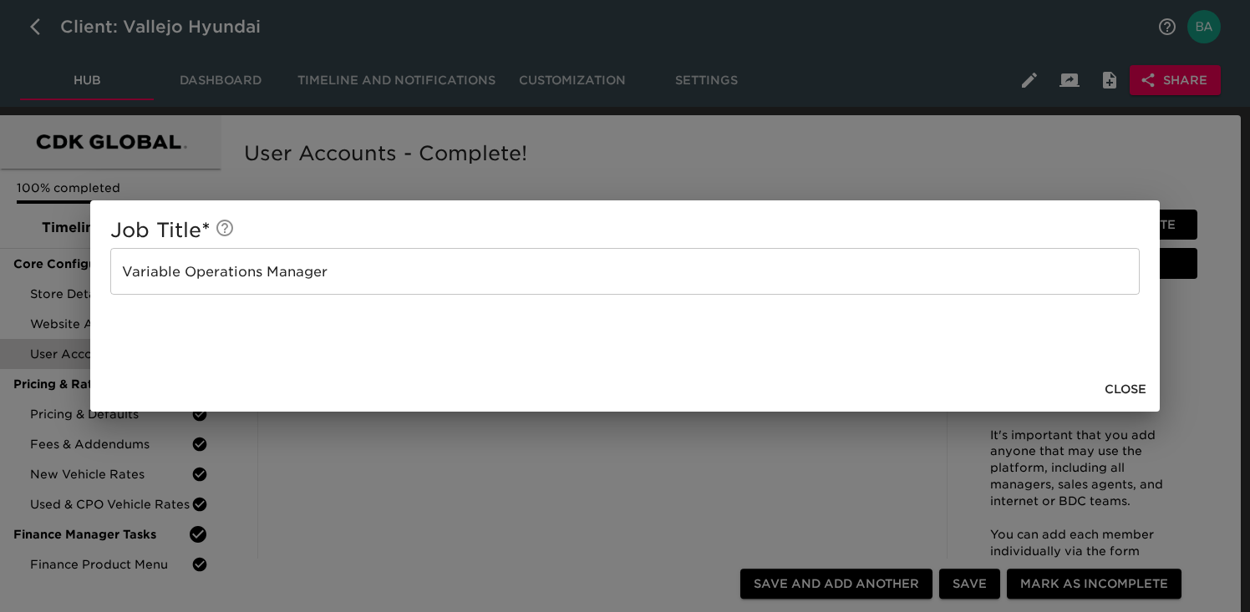
click at [252, 271] on input "Variable Operations Manager" at bounding box center [624, 271] width 1029 height 47
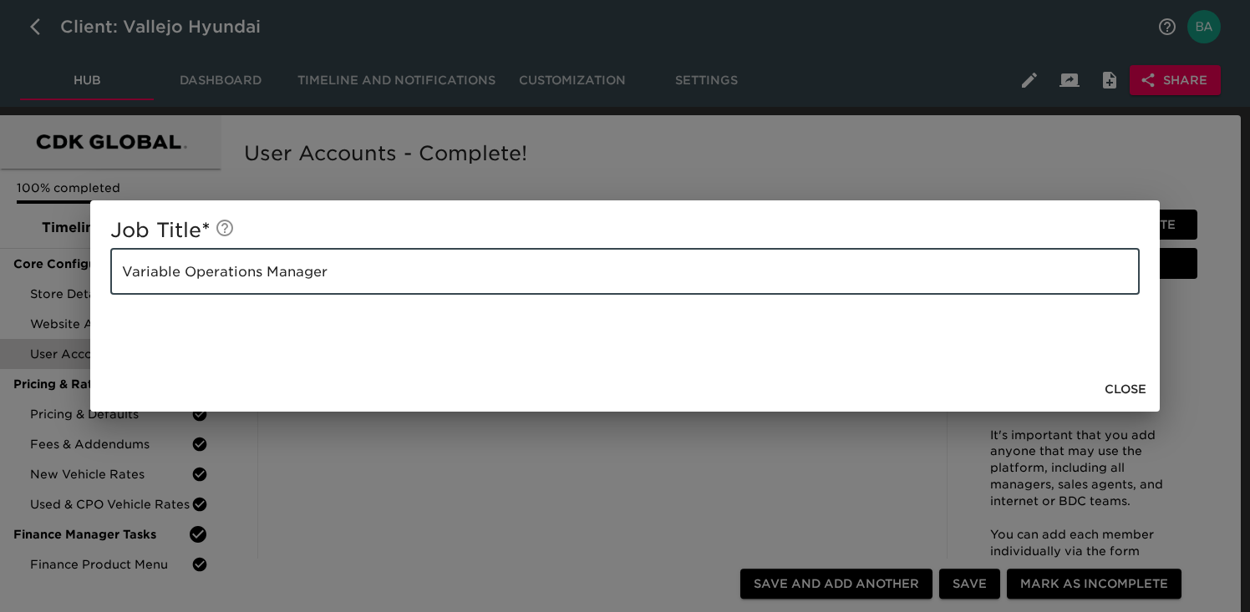
click at [252, 271] on input "Variable Operations Manager" at bounding box center [624, 271] width 1029 height 47
click at [286, 487] on div "Job Title * Variable Operations Manager ​ Close" at bounding box center [625, 306] width 1250 height 612
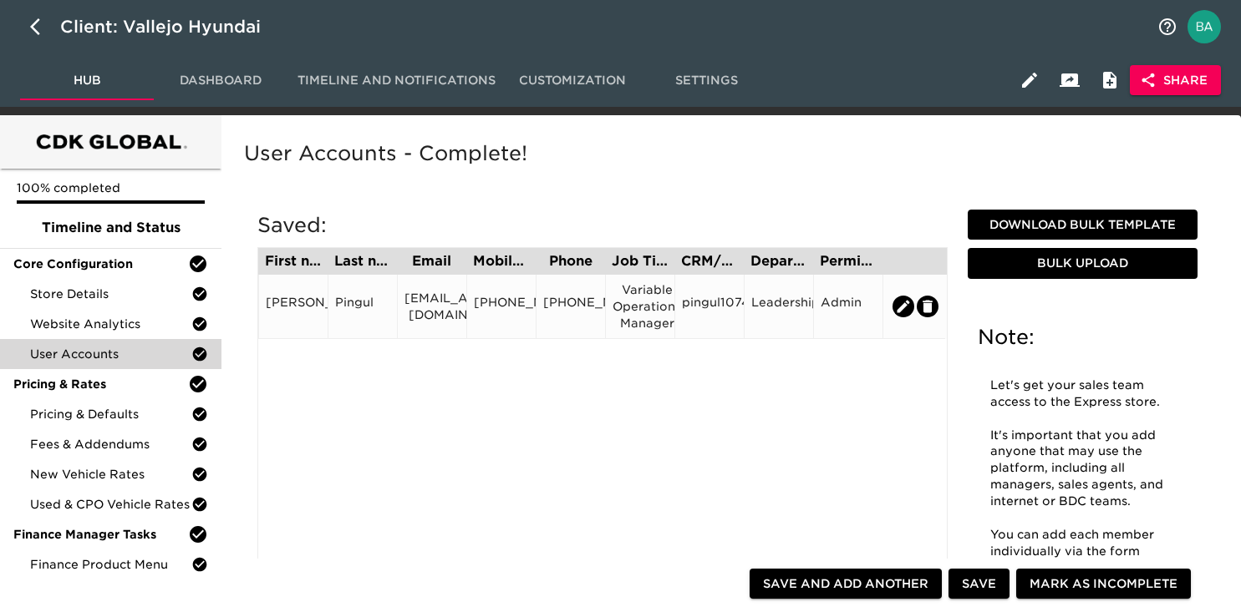
click at [436, 304] on div "mpingul@wiseautogroup.com" at bounding box center [431, 306] width 55 height 33
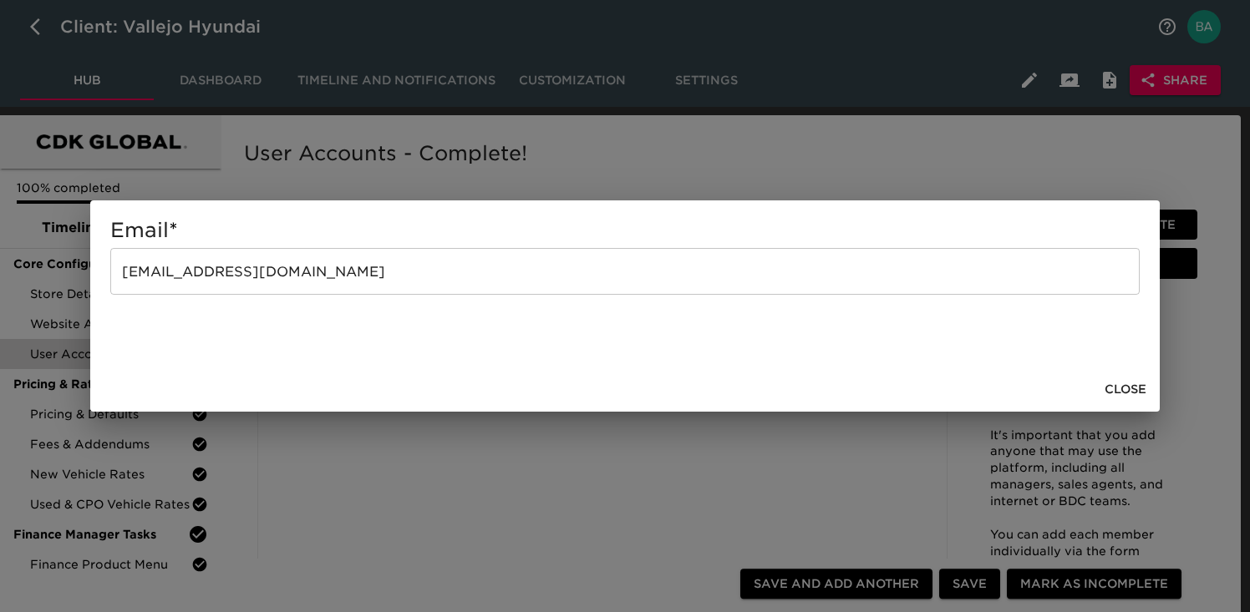
click at [199, 268] on input "mpingul@wiseautogroup.com" at bounding box center [624, 271] width 1029 height 47
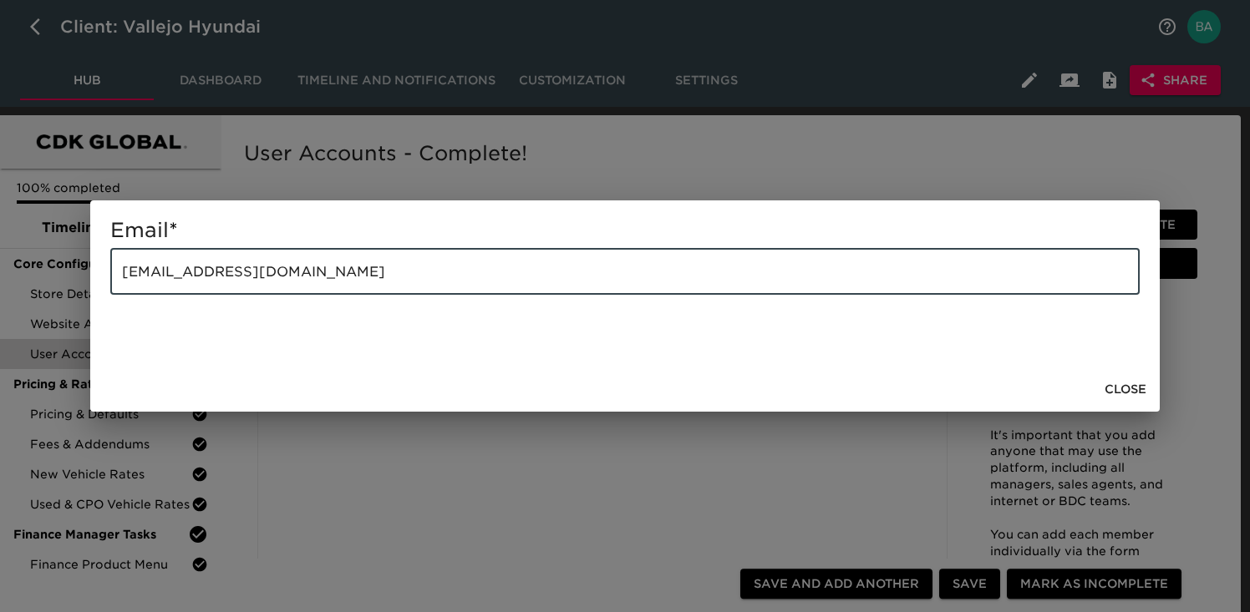
click at [199, 268] on input "mpingul@wiseautogroup.com" at bounding box center [624, 271] width 1029 height 47
click at [456, 181] on div "Email * mpingul@wiseautogroup.com ​ Close" at bounding box center [625, 306] width 1250 height 612
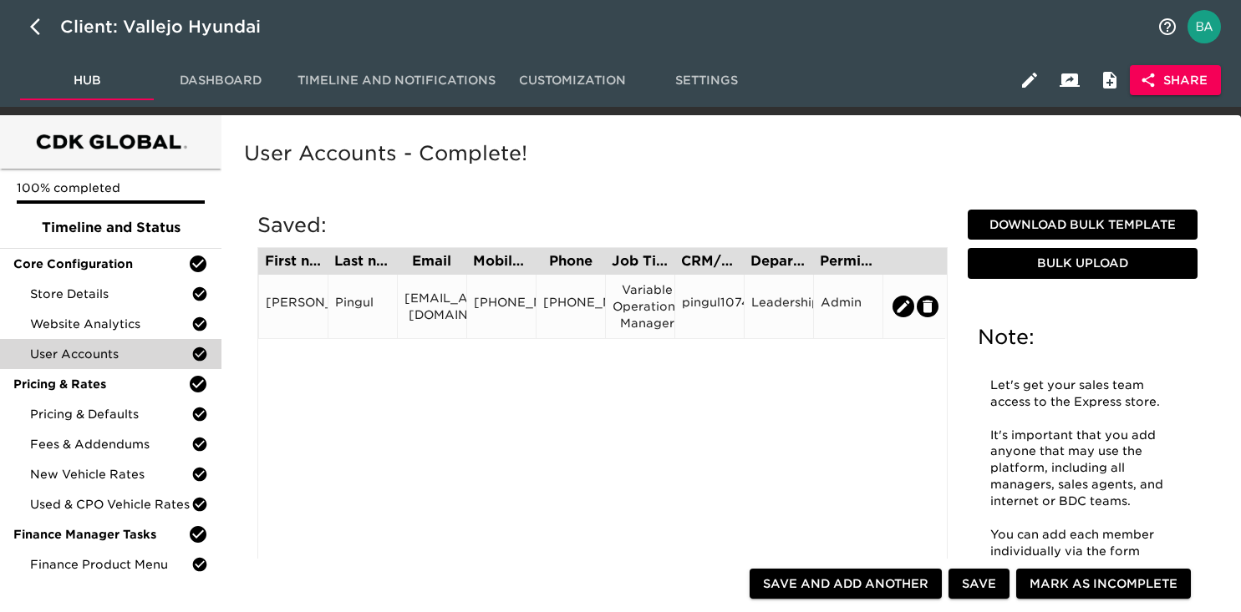
click at [497, 299] on div "707-563-7737" at bounding box center [501, 306] width 55 height 25
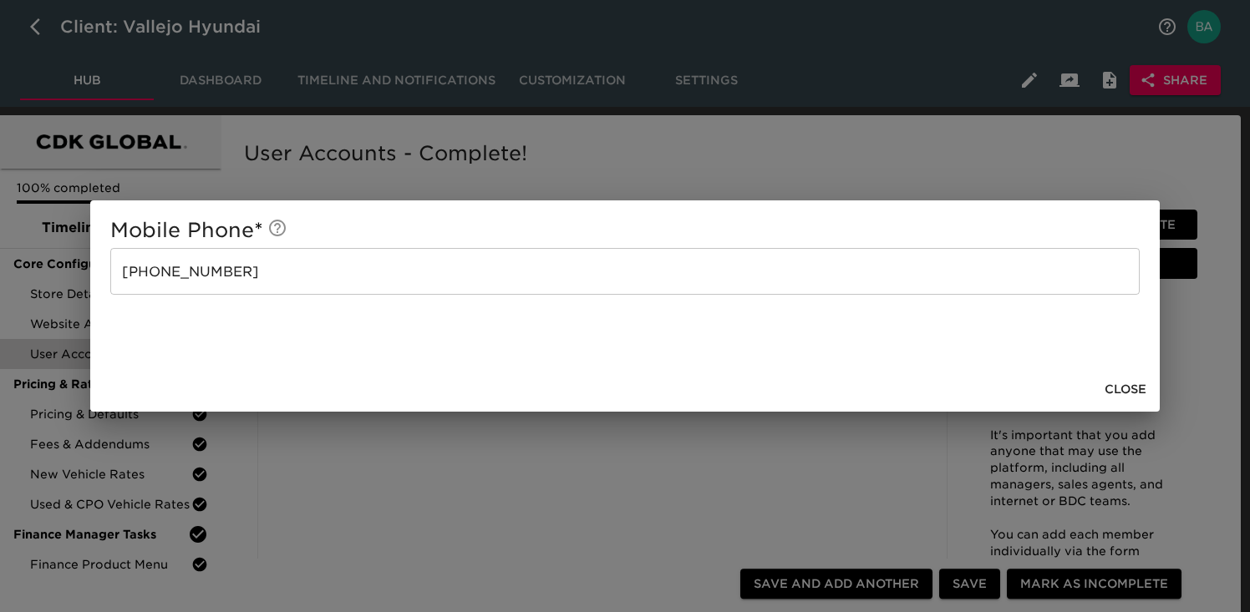
click at [200, 265] on input "707-563-7737" at bounding box center [624, 271] width 1029 height 47
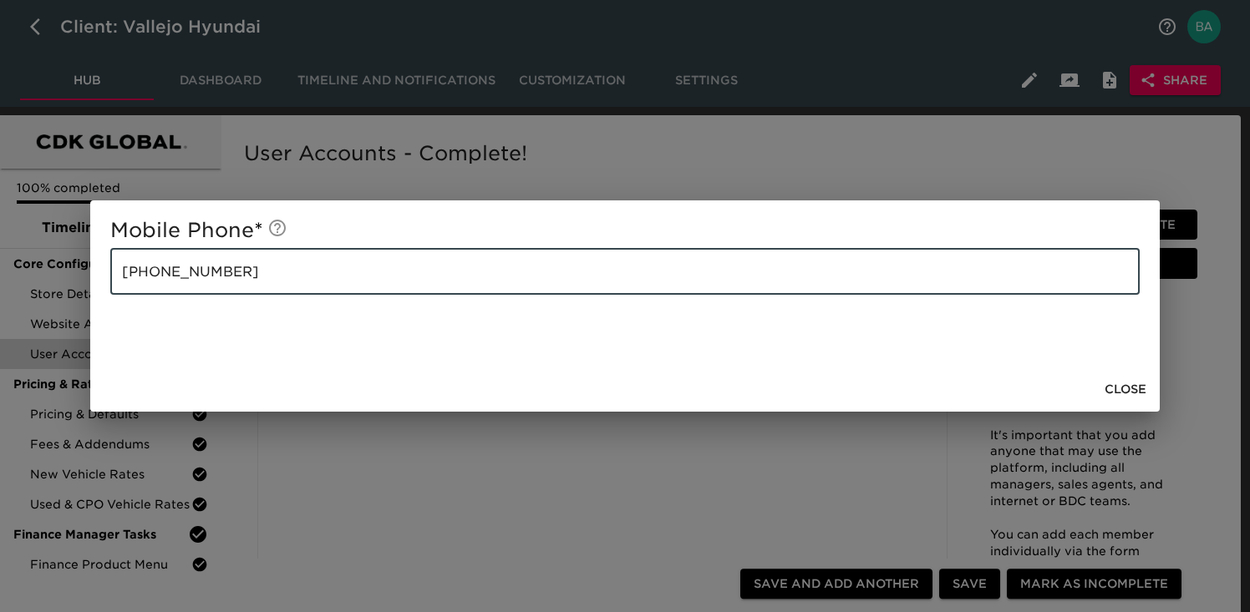
click at [200, 265] on input "707-563-7737" at bounding box center [624, 271] width 1029 height 47
click at [477, 140] on div "Mobile Phone * 707-563-7737 ​ Close" at bounding box center [625, 306] width 1250 height 612
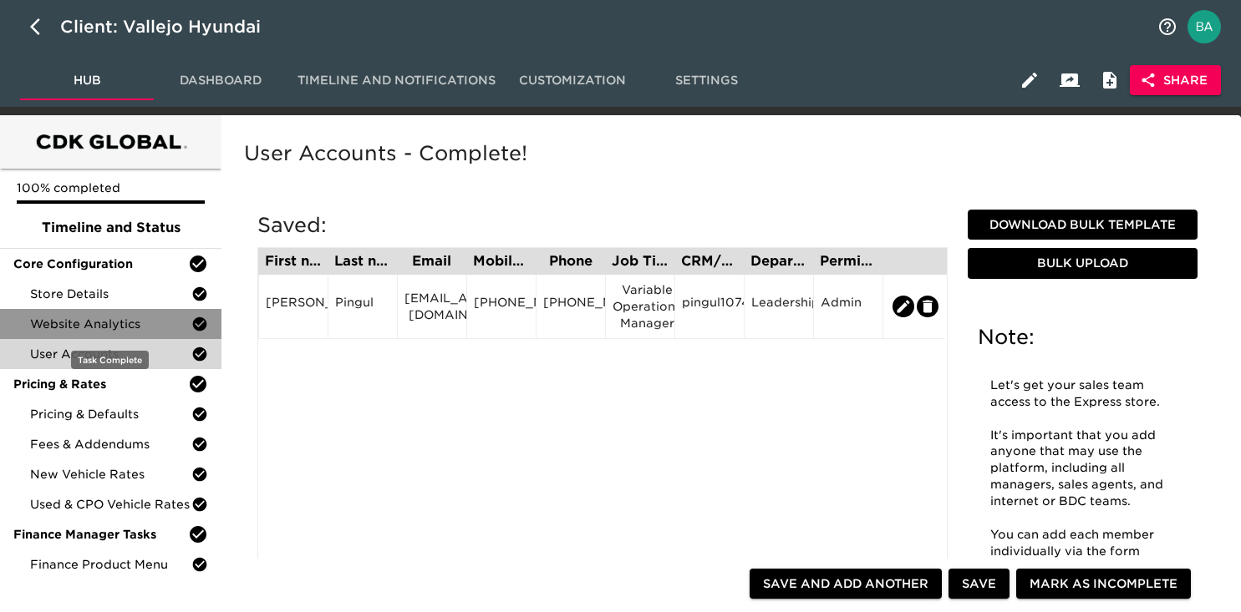
click at [81, 311] on div "Website Analytics" at bounding box center [110, 324] width 221 height 30
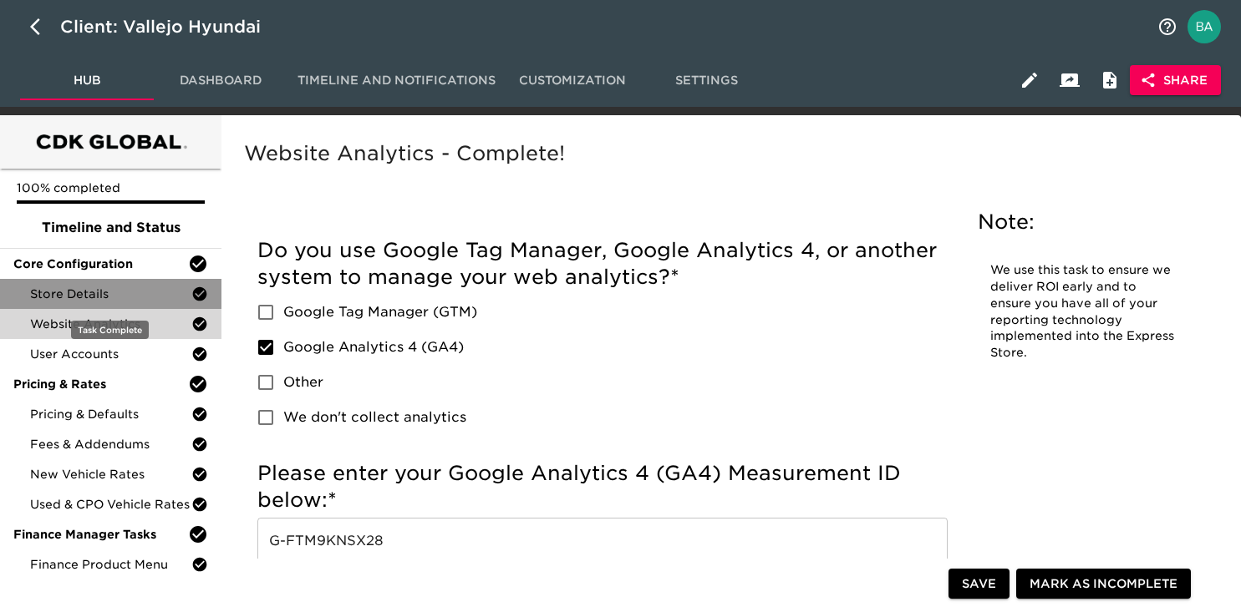
click at [78, 297] on span "Store Details" at bounding box center [110, 294] width 161 height 17
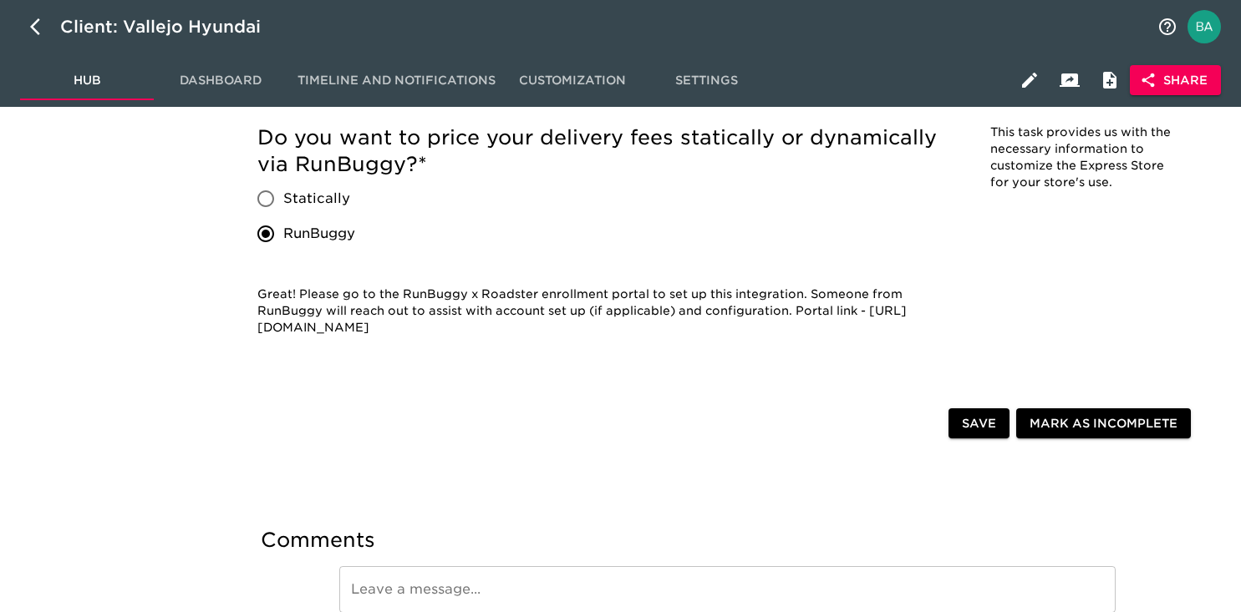
scroll to position [3948, 0]
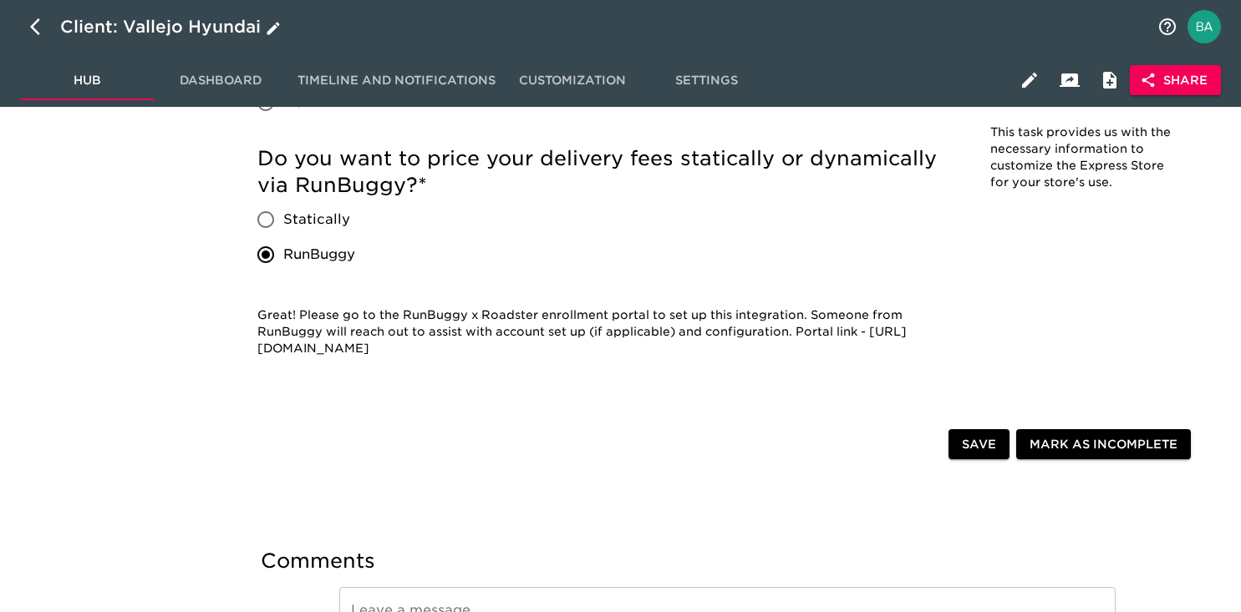
click at [152, 28] on div "Client: Vallejo Hyundai" at bounding box center [172, 26] width 224 height 27
click at [152, 28] on input "Vallejo Hyundai" at bounding box center [603, 26] width 1087 height 27
